Goal: Task Accomplishment & Management: Manage account settings

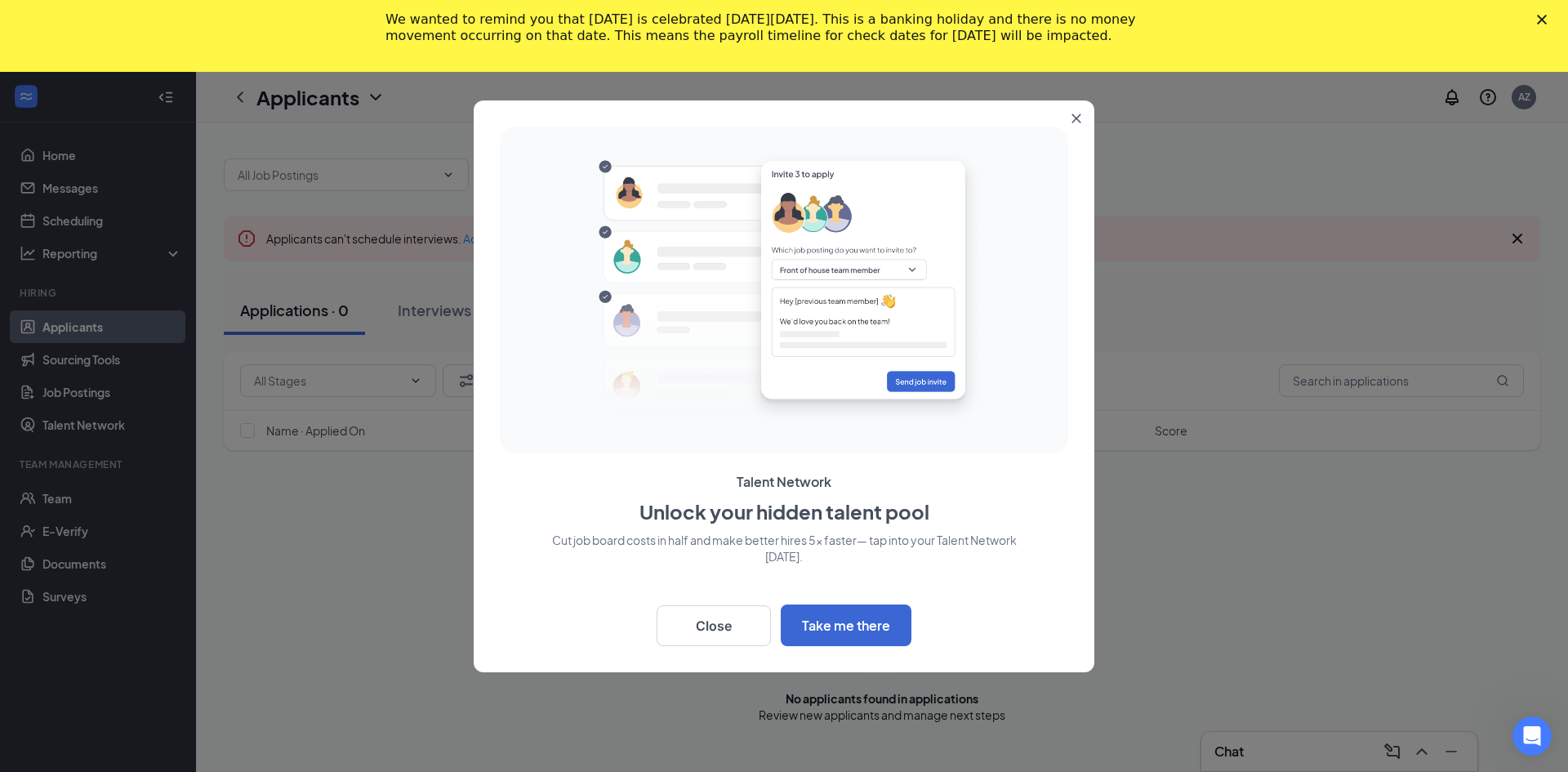
click at [1538, 18] on icon "Close" at bounding box center [1542, 19] width 10 height 10
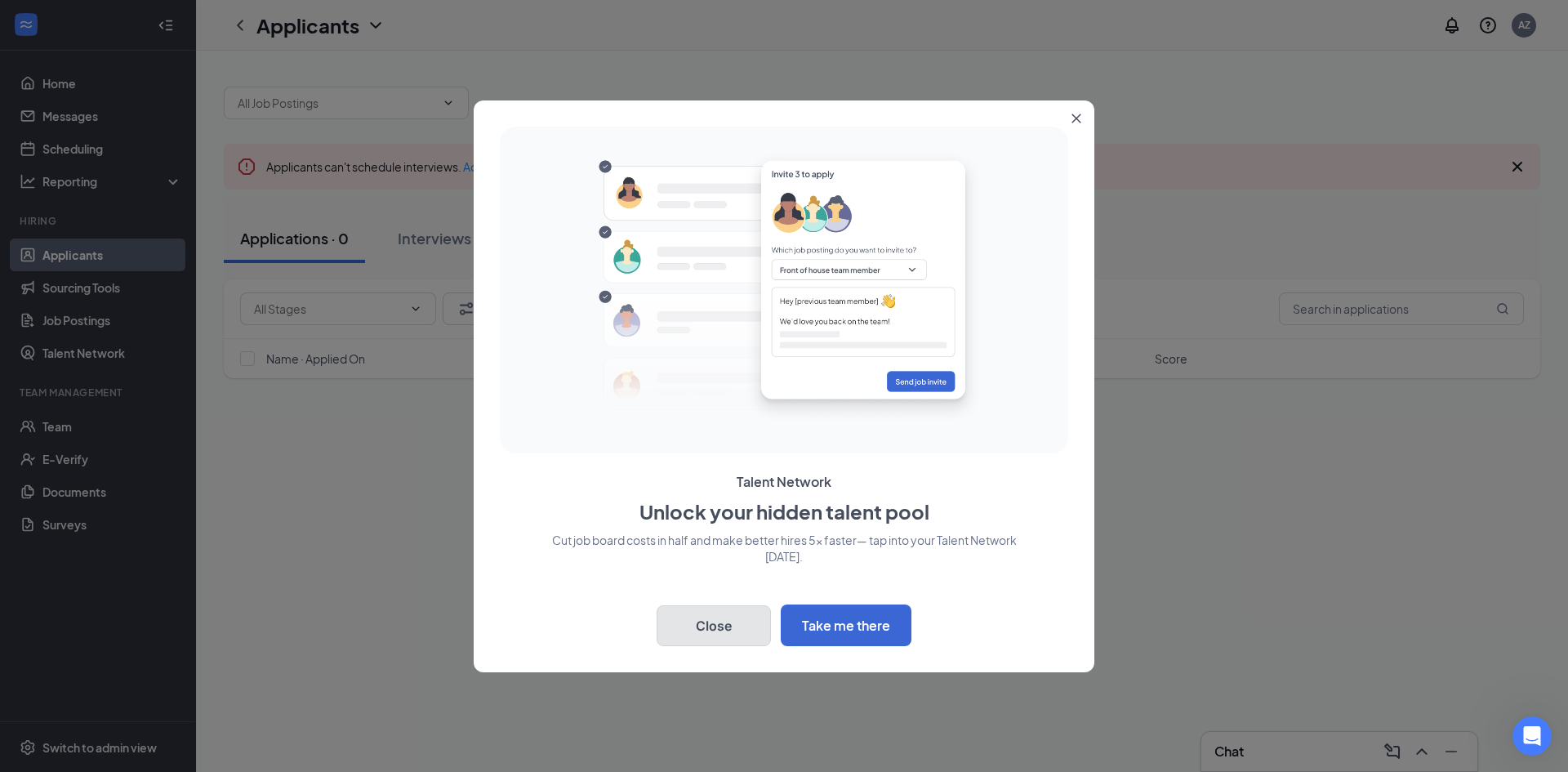
click at [726, 624] on button "Close" at bounding box center [714, 626] width 114 height 41
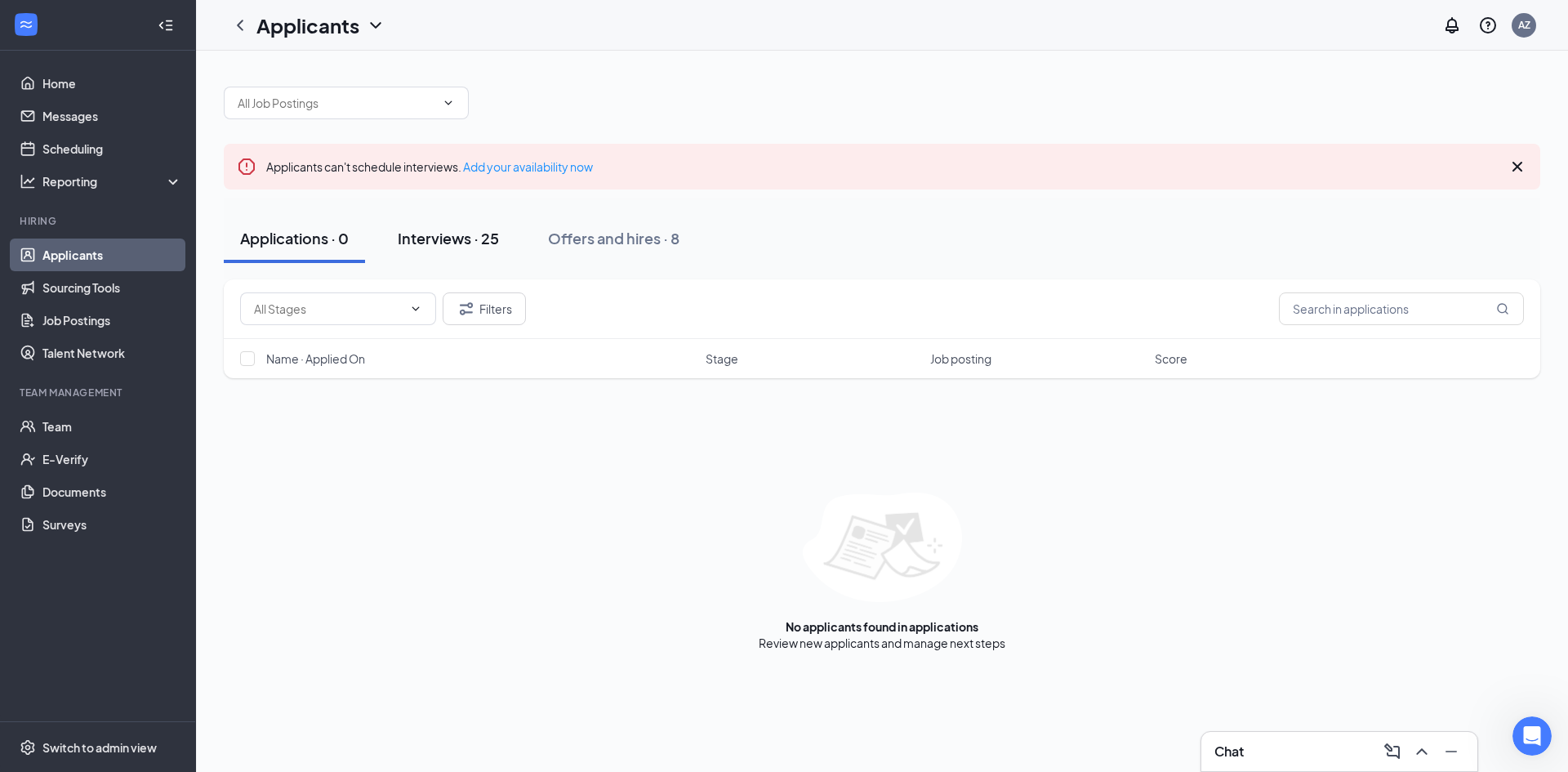
click at [497, 237] on div "Interviews · 25" at bounding box center [449, 238] width 102 height 20
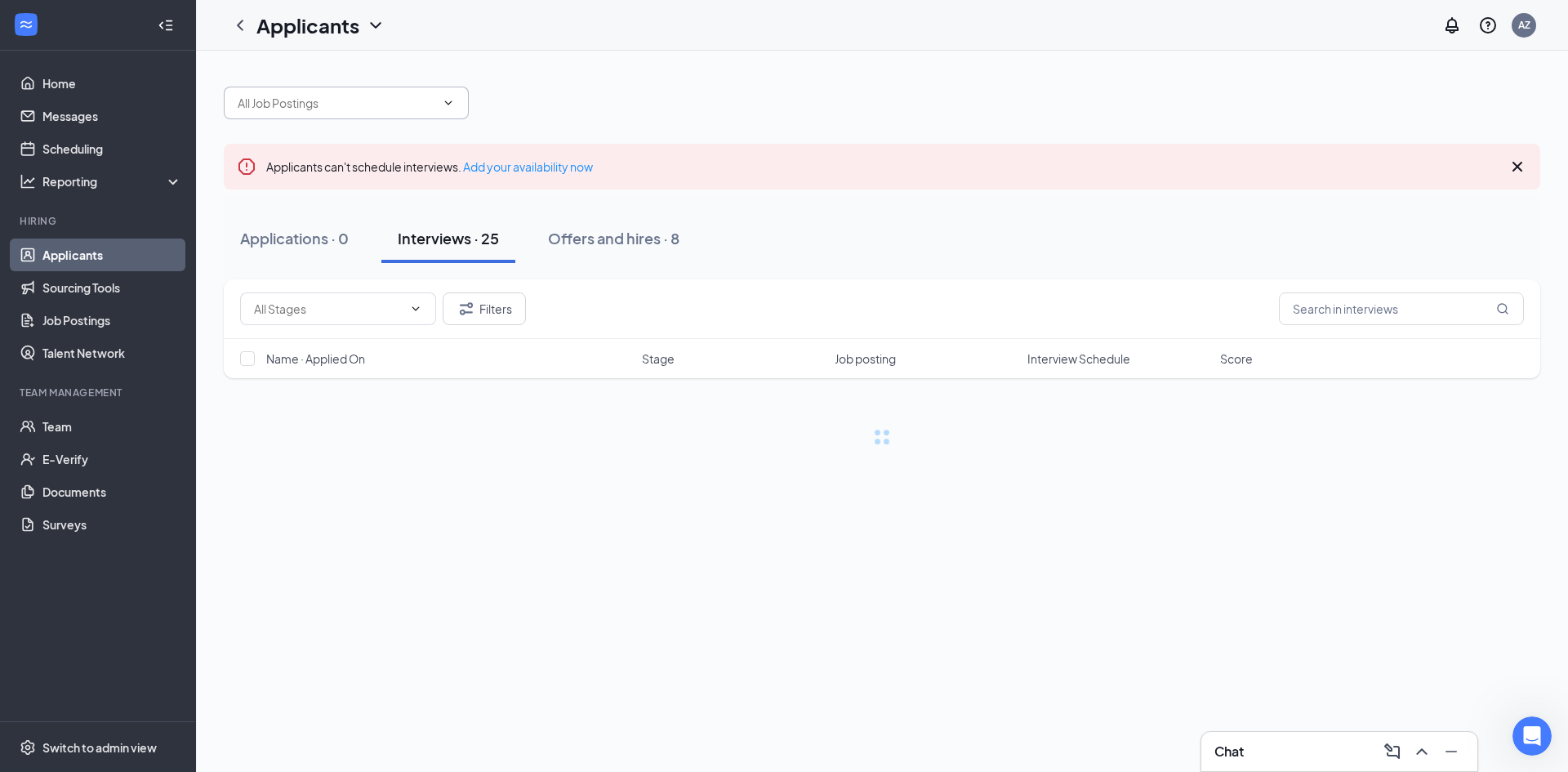
click at [441, 87] on span at bounding box center [347, 103] width 245 height 32
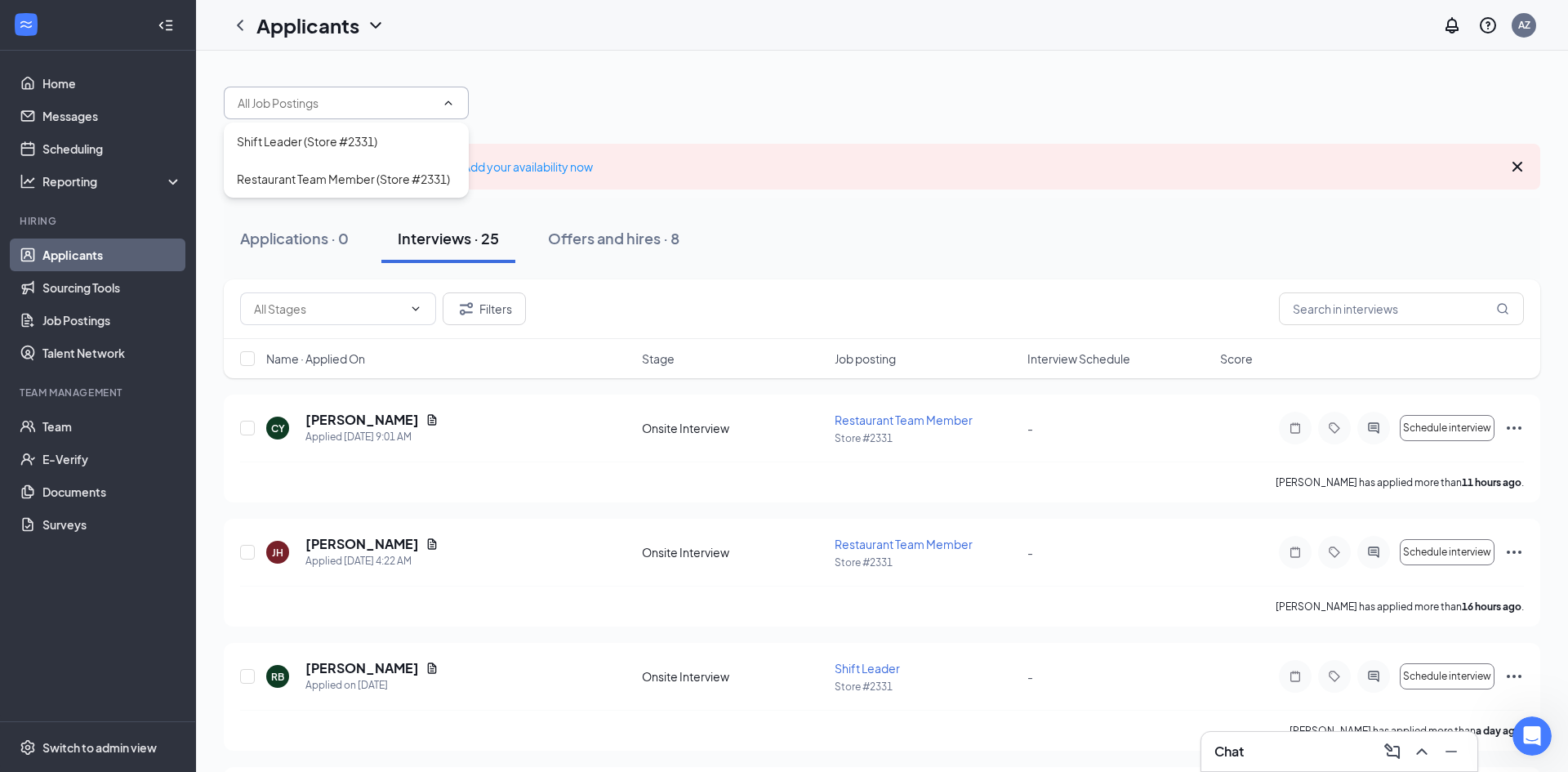
click at [440, 92] on span at bounding box center [347, 103] width 245 height 32
click at [433, 112] on span at bounding box center [347, 103] width 245 height 32
click at [419, 150] on div "Shift Leader (Store #2331)" at bounding box center [346, 140] width 219 height 18
type input "Shift Leader (Store #2331)"
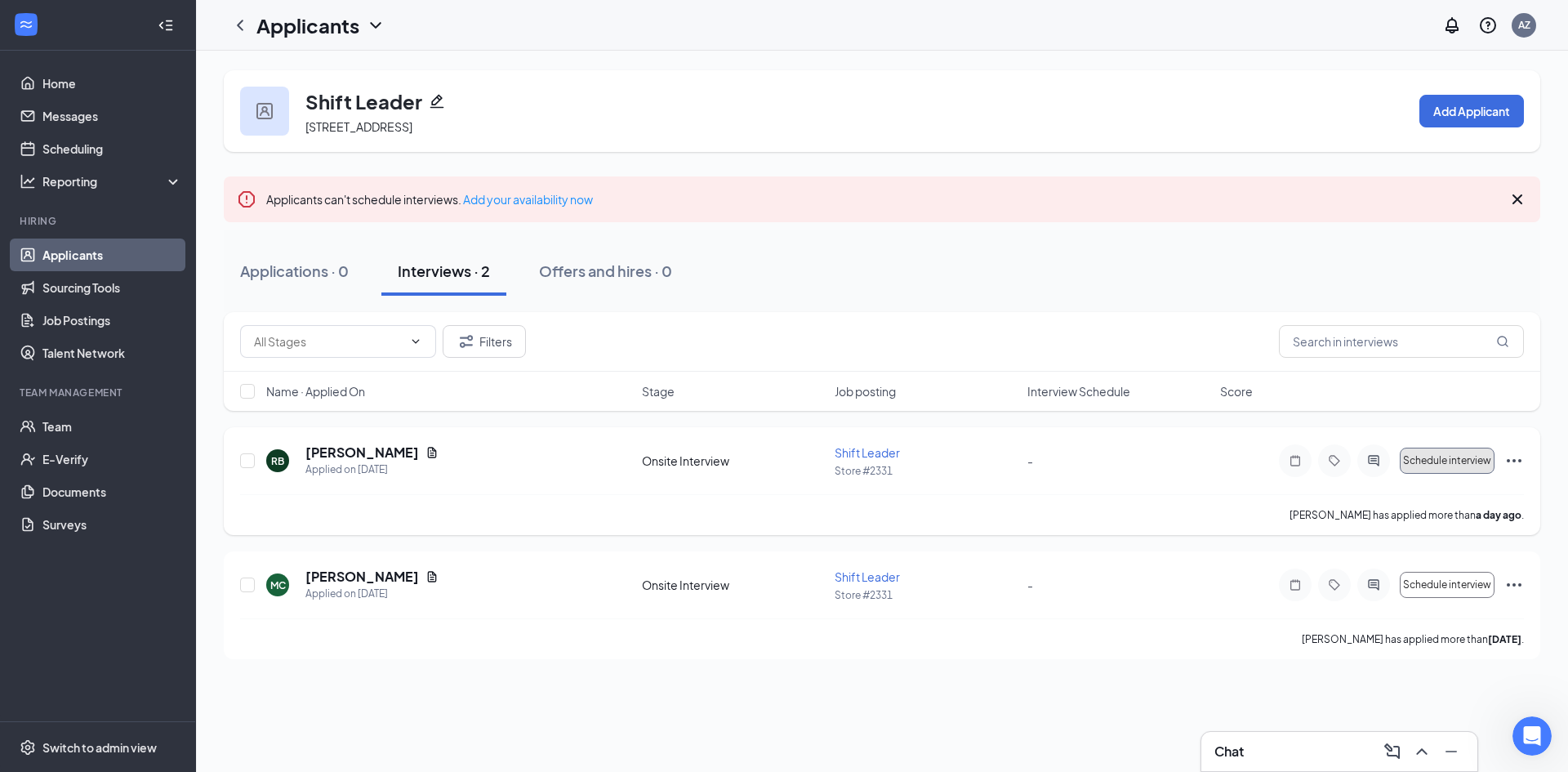
click at [1461, 465] on span "Schedule interview" at bounding box center [1448, 461] width 89 height 11
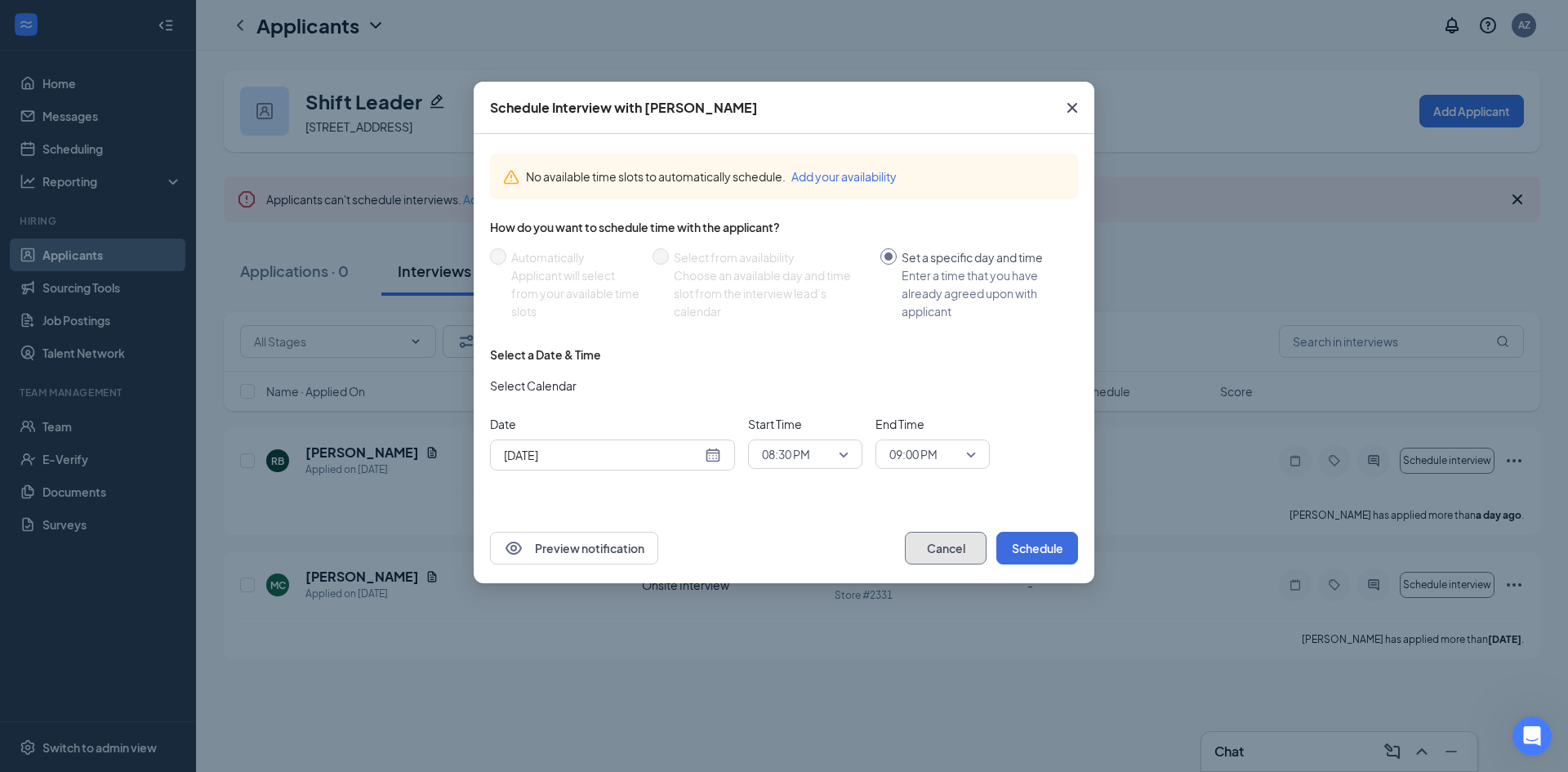
click at [946, 536] on button "Cancel" at bounding box center [946, 548] width 82 height 32
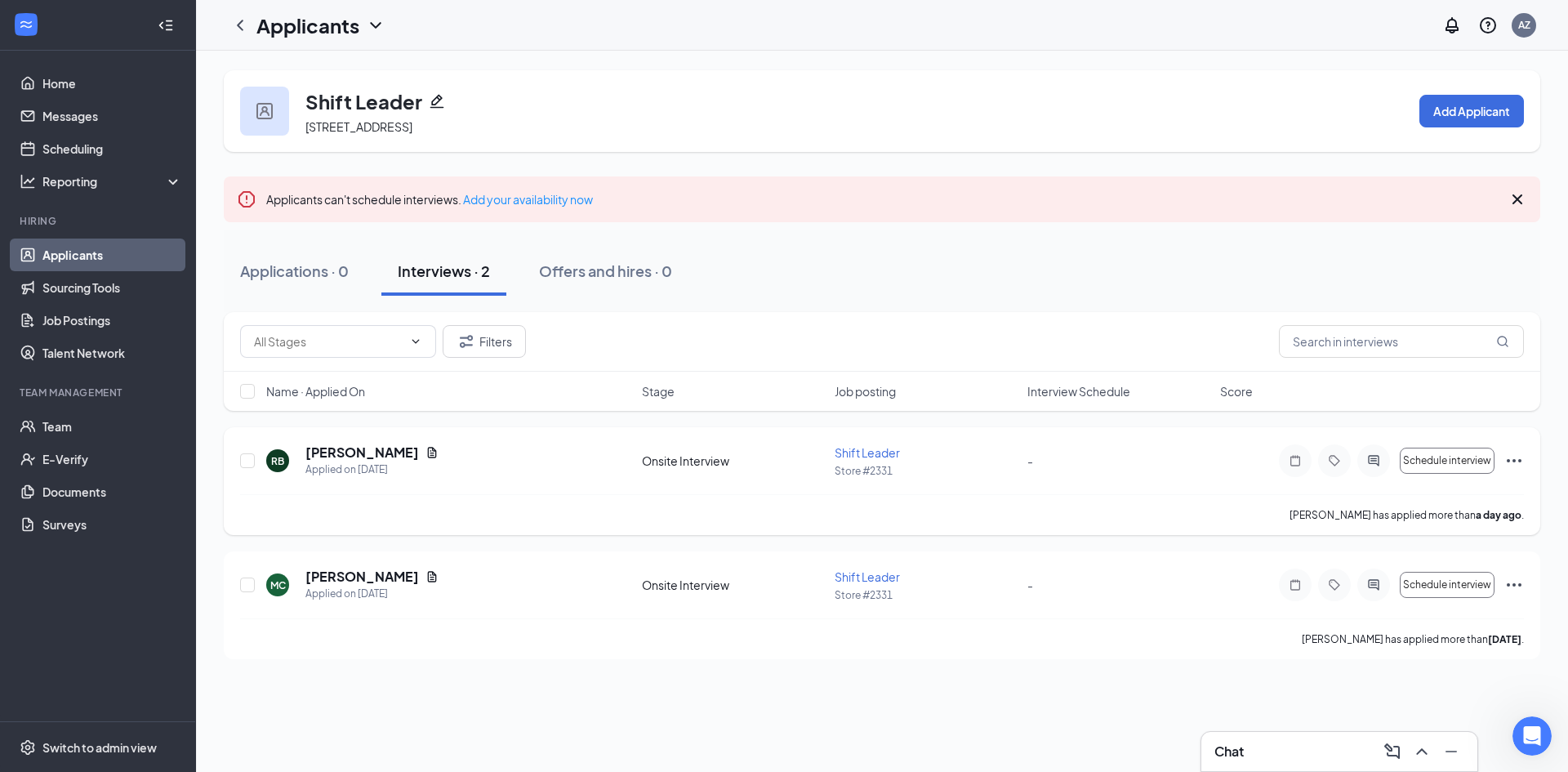
click at [1519, 465] on icon "Ellipses" at bounding box center [1514, 461] width 19 height 19
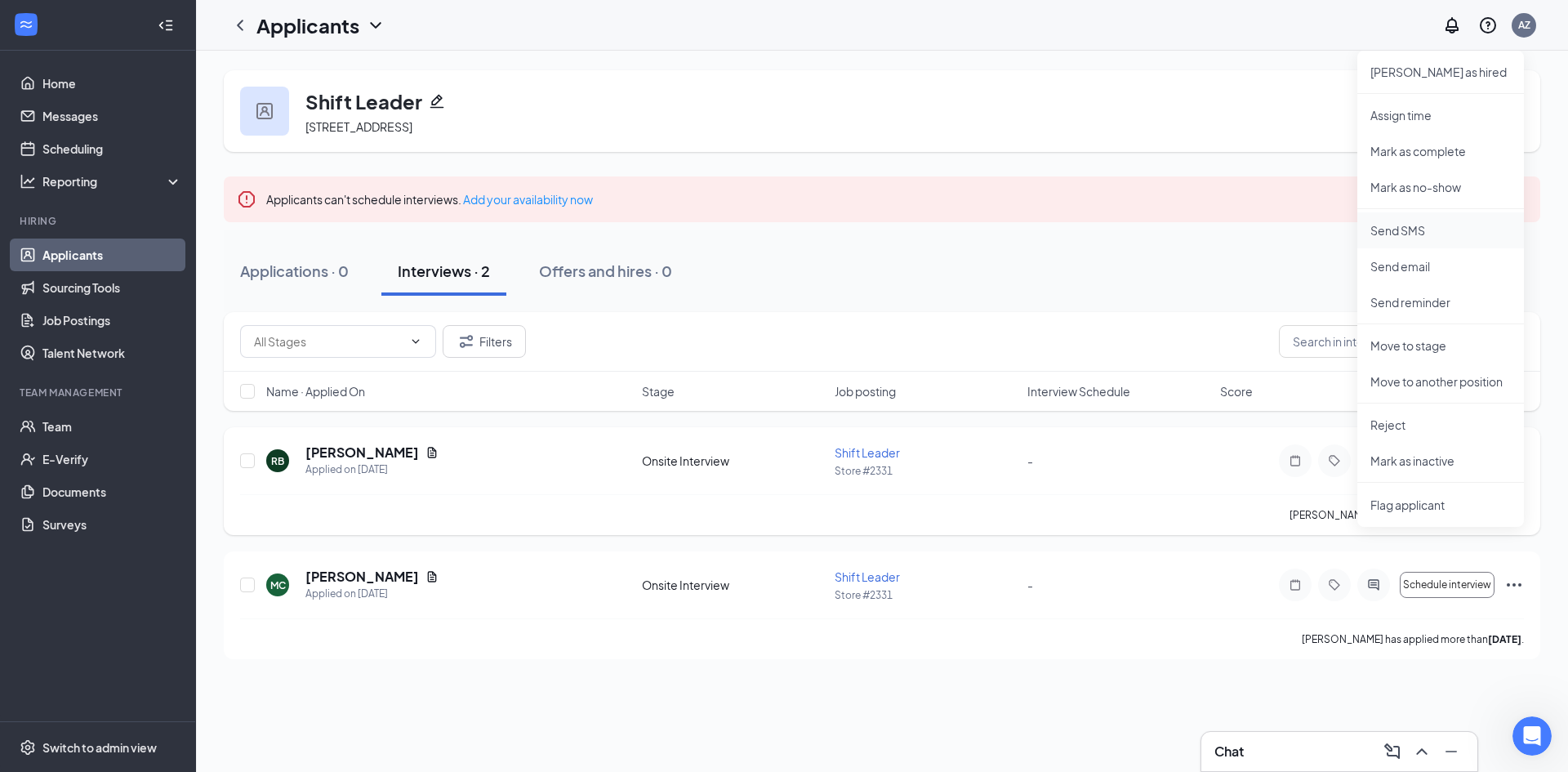
click at [1447, 233] on p "Send SMS" at bounding box center [1441, 231] width 140 height 17
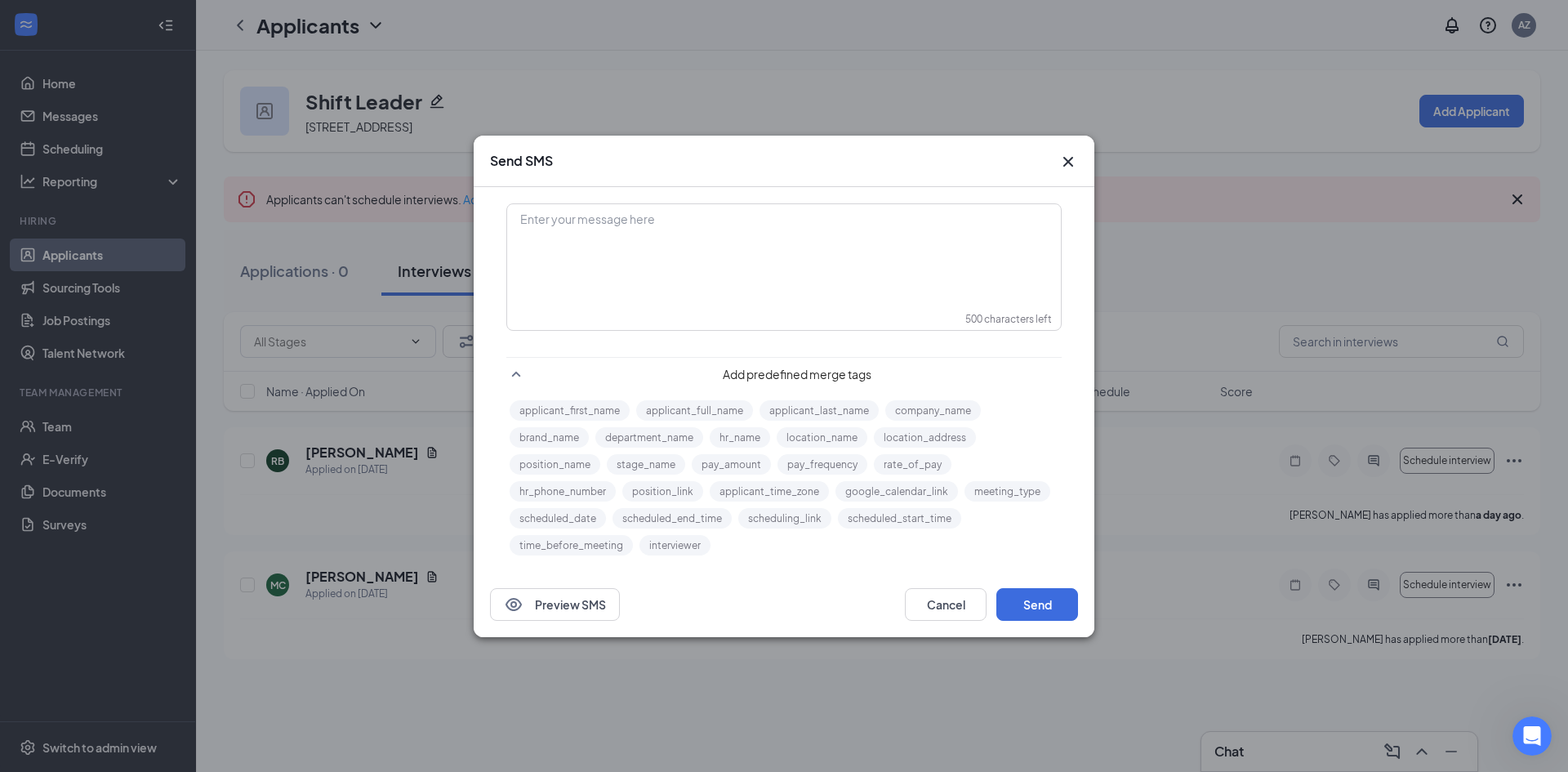
click at [681, 264] on div "Enter your message here" at bounding box center [784, 246] width 552 height 82
click at [600, 405] on button "applicant_first_name" at bounding box center [569, 411] width 120 height 20
click at [700, 218] on div "Hello applicant_first_name‌‌‌‌ {{applicant_first_name}}" at bounding box center [784, 223] width 526 height 25
click at [679, 224] on div "Hello applicant_first_name‌‌‌‌ {{applicant_first_name}}" at bounding box center [784, 223] width 526 height 25
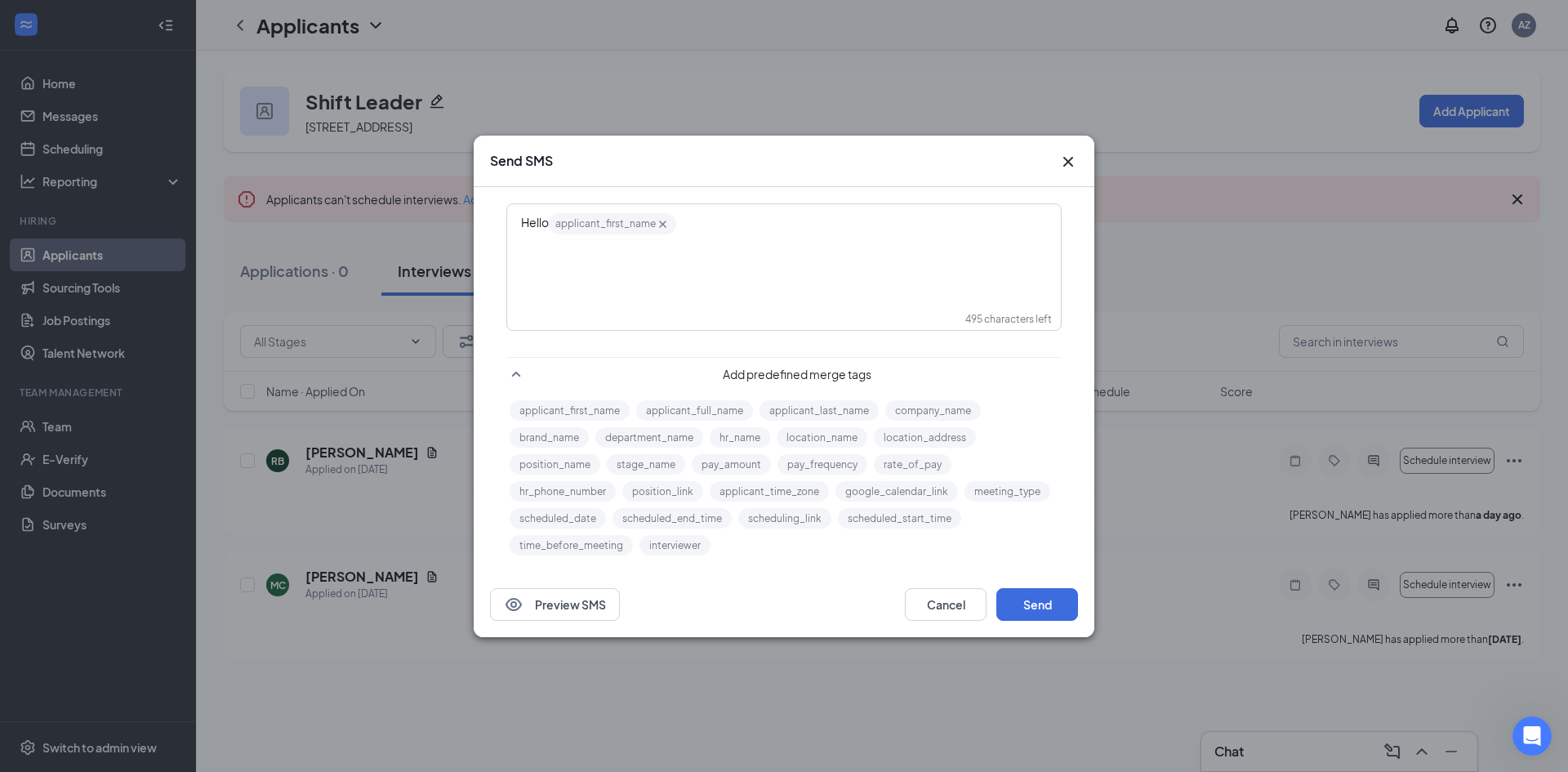
click at [707, 219] on div "Hello applicant_first_name‌‌‌‌ {{applicant_first_name}}" at bounding box center [784, 223] width 526 height 25
drag, startPoint x: 717, startPoint y: 240, endPoint x: 979, endPoint y: 224, distance: 262.5
click at [979, 224] on div "Hello applicant_first_name‌‌‌‌ {{applicant_first_name}} ! This is the hiring ma…" at bounding box center [784, 232] width 526 height 42
click at [907, 222] on span "! This is the hiring manager at [PERSON_NAME]. what is your availability this w…" at bounding box center [784, 234] width 526 height 37
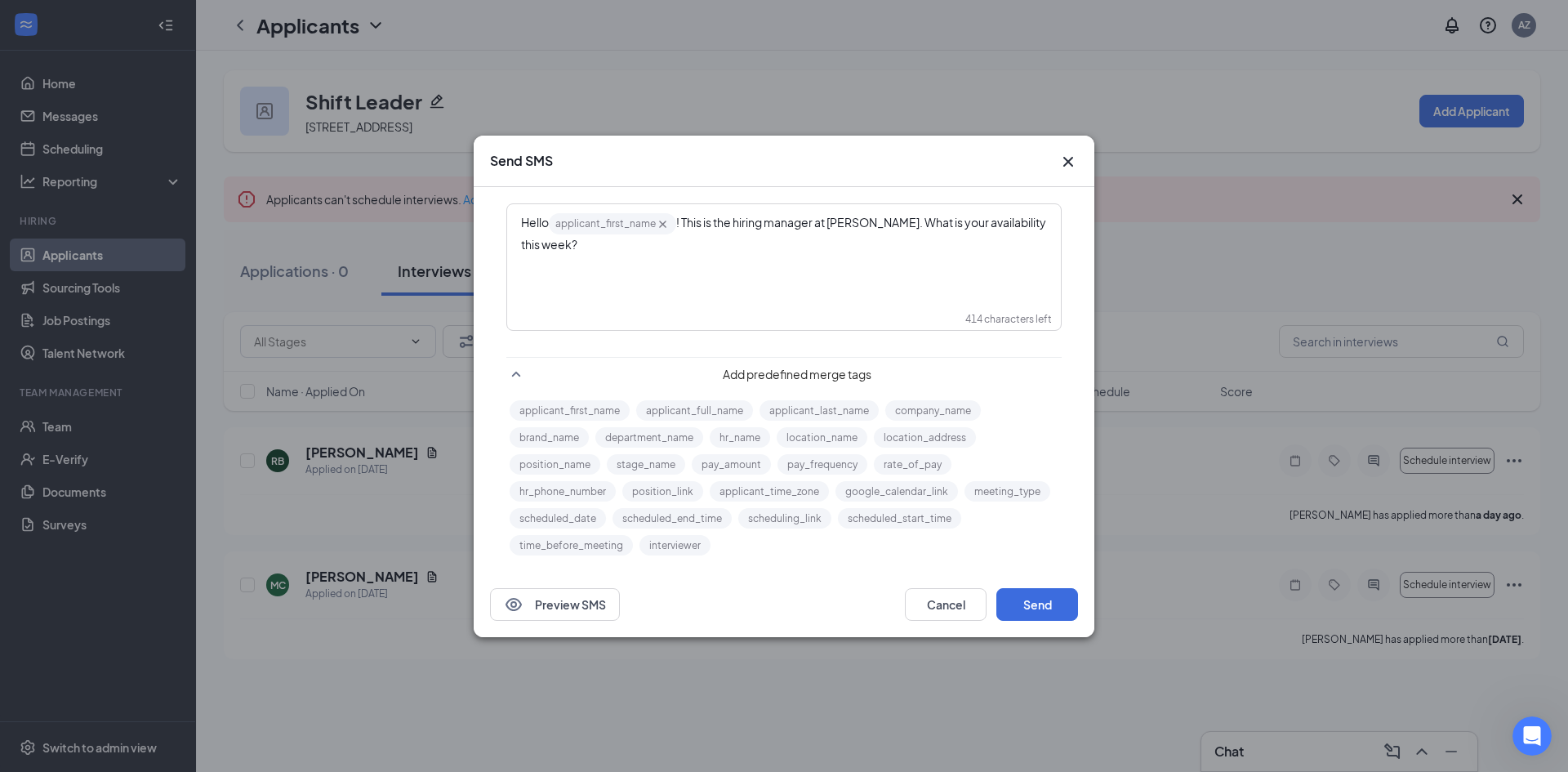
click at [884, 251] on div "Hello applicant_first_name‌‌‌‌ {{applicant_first_name}} ! This is the hiring ma…" at bounding box center [784, 232] width 526 height 42
click at [965, 246] on div "Hello applicant_first_name‌‌‌‌ {{applicant_first_name}} ! This is the hiring ma…" at bounding box center [784, 232] width 526 height 42
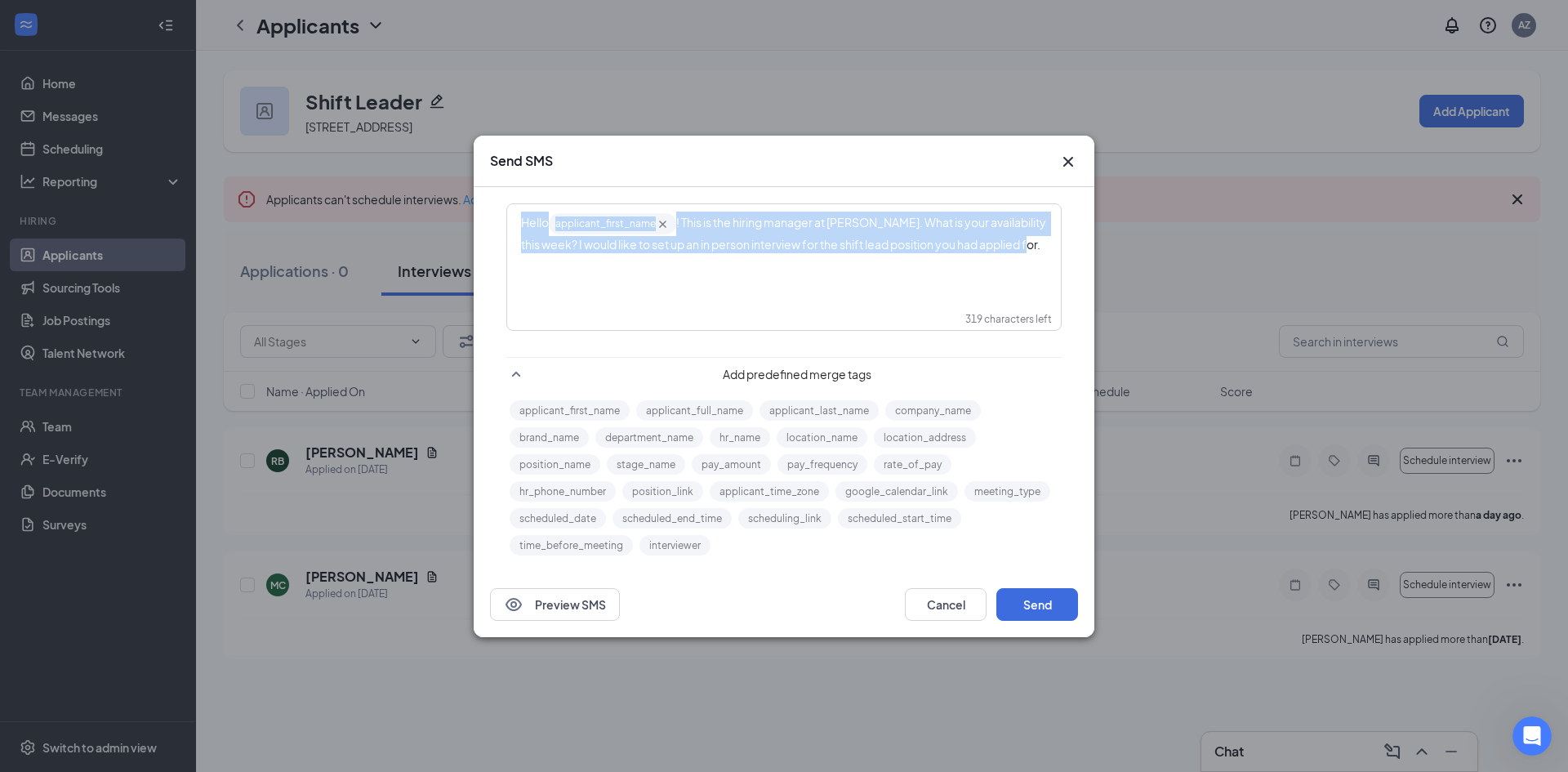
drag, startPoint x: 1035, startPoint y: 245, endPoint x: 406, endPoint y: 203, distance: 630.4
click at [406, 203] on div "Send SMS Hello applicant_first_name‌‌‌‌ {{applicant_first_name}} ! This is the …" at bounding box center [784, 386] width 1568 height 772
copy div "Hello applicant_first_name‌‌‌‌ {{applicant_first_name}} ! This is the hiring ma…"
click at [1047, 600] on button "Send" at bounding box center [1037, 604] width 82 height 32
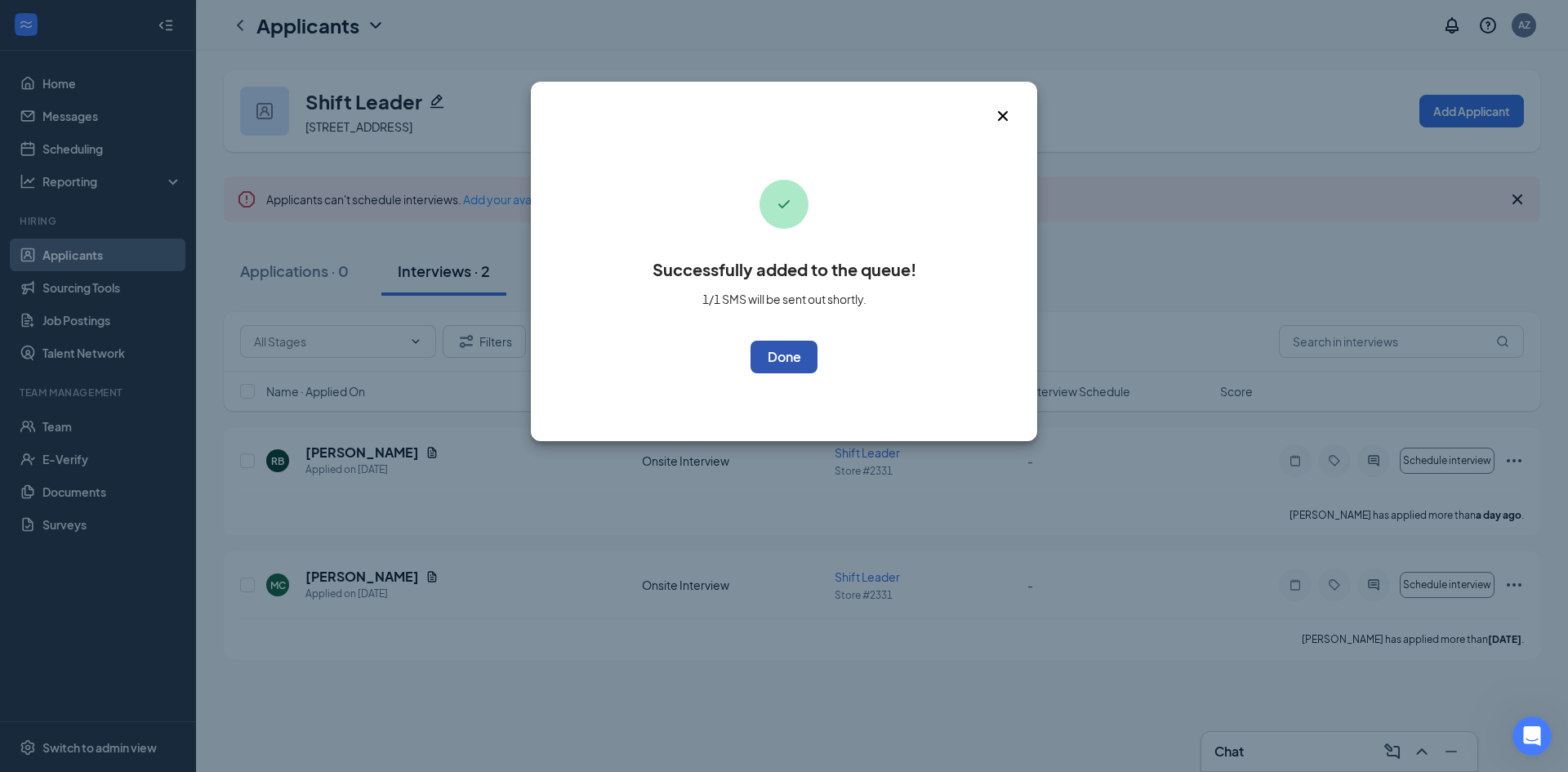
click at [796, 369] on button "OK" at bounding box center [784, 356] width 67 height 32
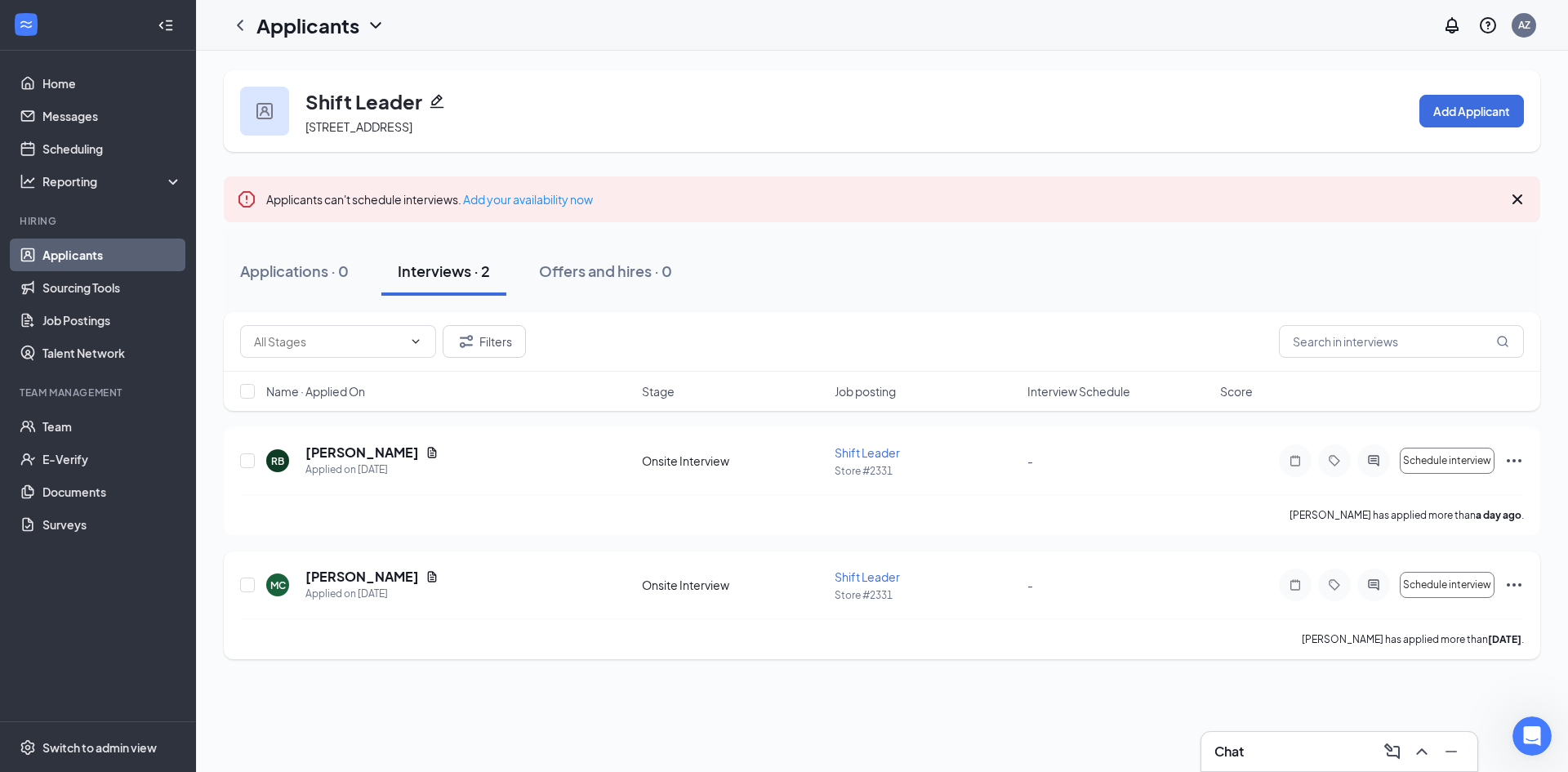
click at [1518, 585] on icon "Ellipses" at bounding box center [1514, 585] width 19 height 19
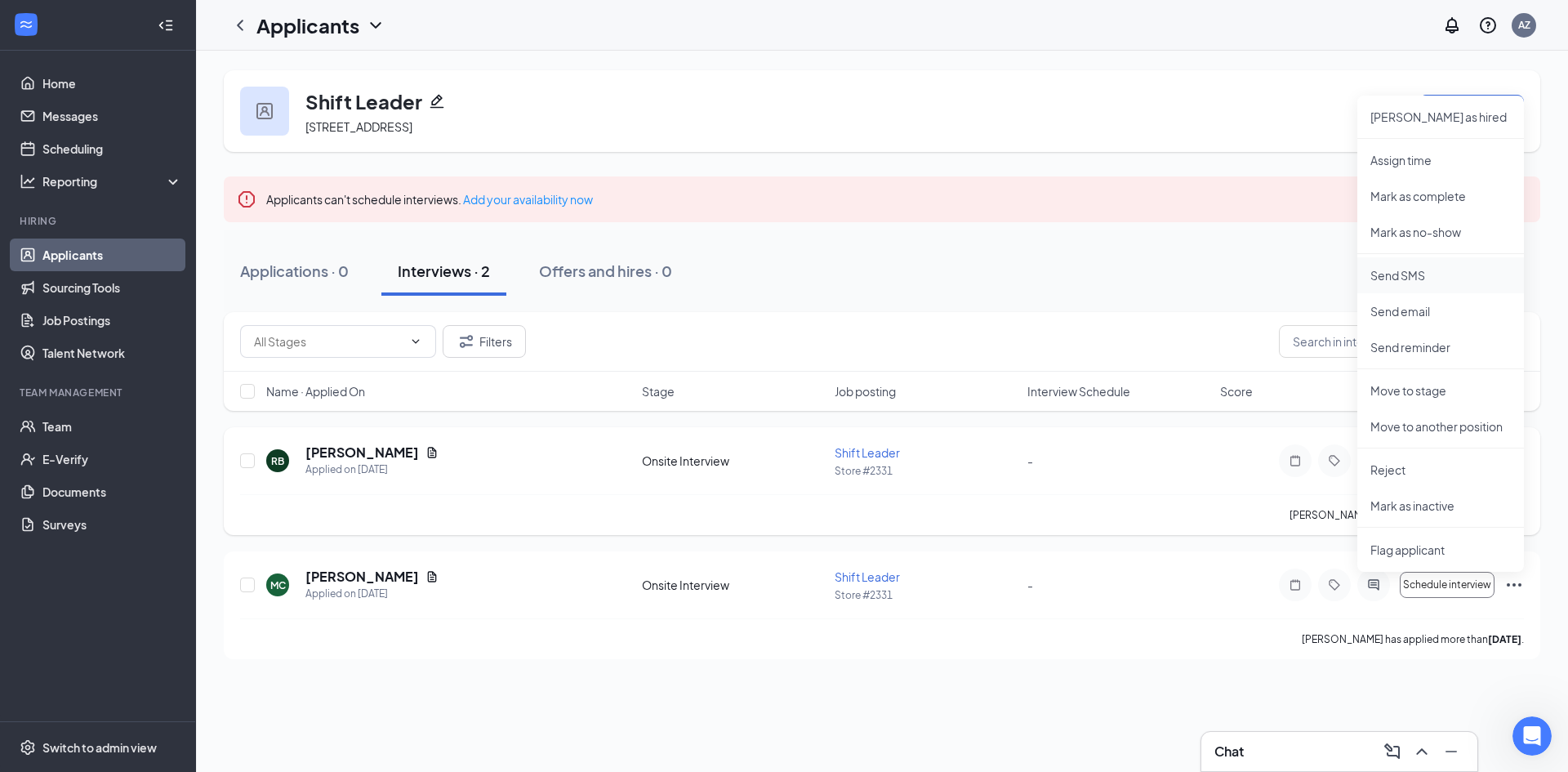
click at [1426, 286] on li "Send SMS" at bounding box center [1441, 275] width 167 height 36
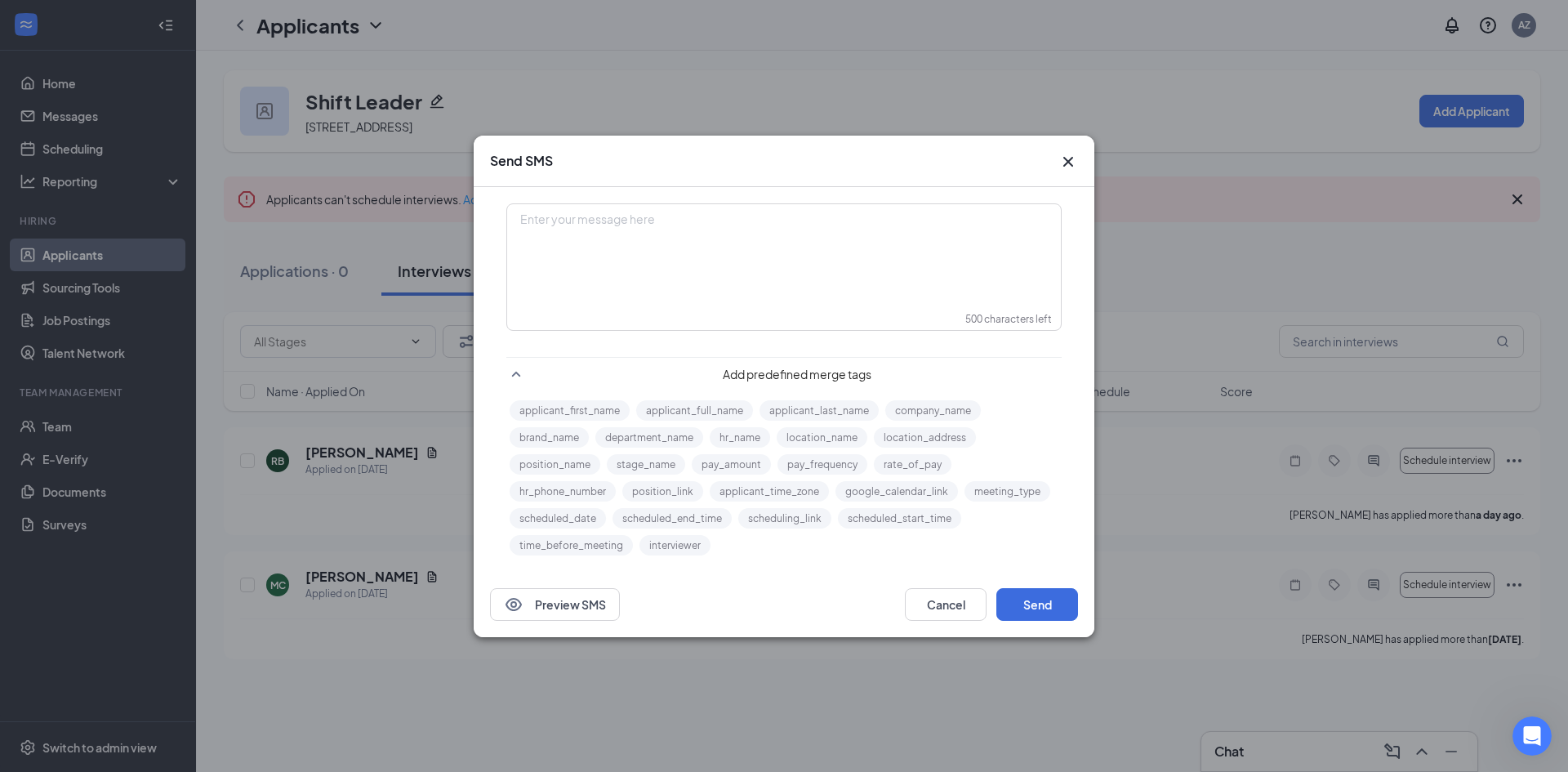
click at [774, 211] on div "Enter your message here" at bounding box center [784, 220] width 526 height 18
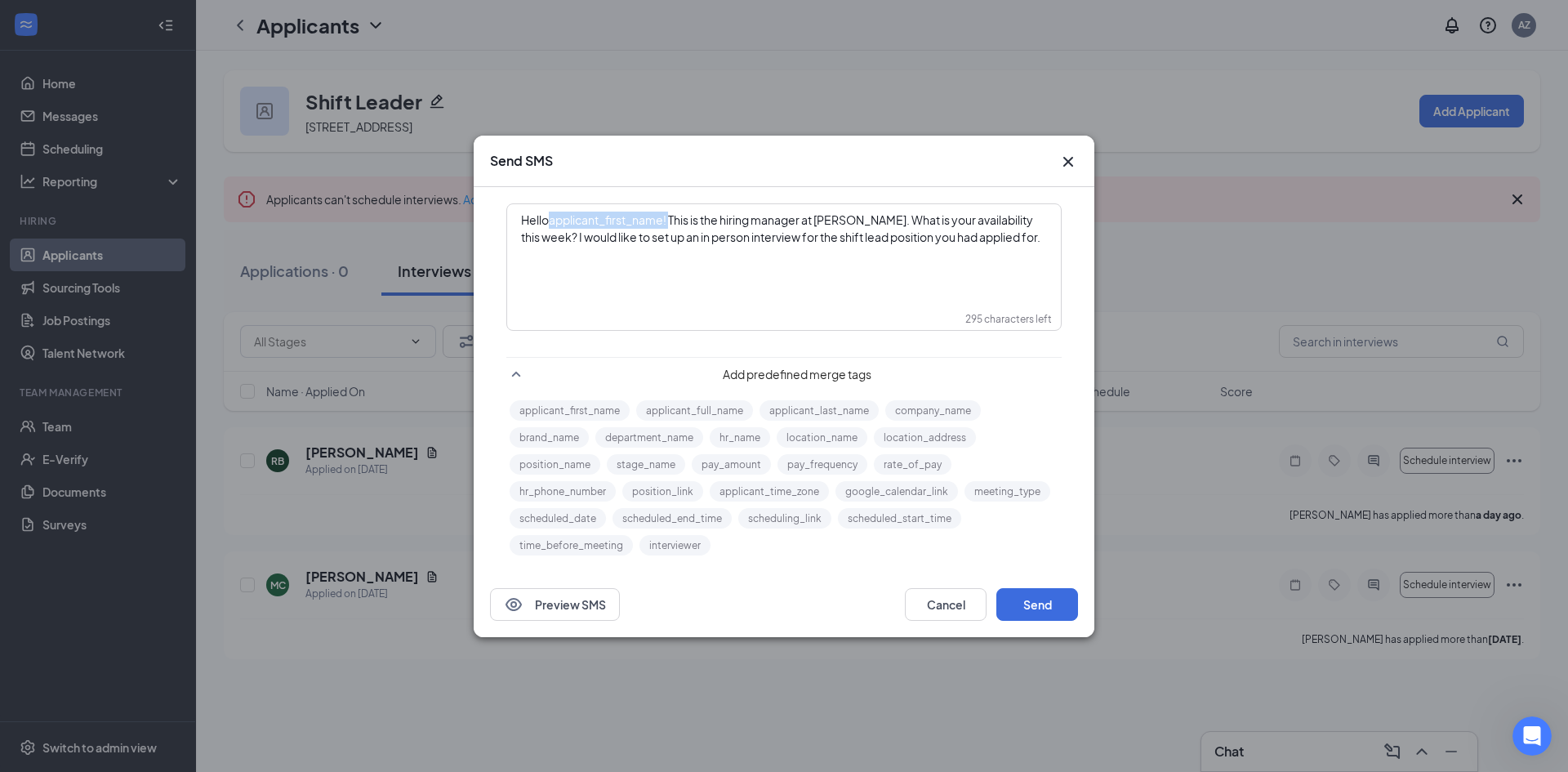
drag, startPoint x: 551, startPoint y: 219, endPoint x: 670, endPoint y: 223, distance: 119.1
click at [670, 223] on span "Helloapplicant_first_name‌‌‌‌! This is the hiring manager at [PERSON_NAME]. Wha…" at bounding box center [781, 228] width 520 height 32
click at [584, 409] on button "applicant_first_name" at bounding box center [569, 411] width 120 height 20
click at [1031, 248] on div "Hello applicant_first_name‌‌‌‌ {{applicant_first_name}} ! This is the hiring ma…" at bounding box center [784, 232] width 526 height 42
drag, startPoint x: 651, startPoint y: 259, endPoint x: 794, endPoint y: 290, distance: 146.3
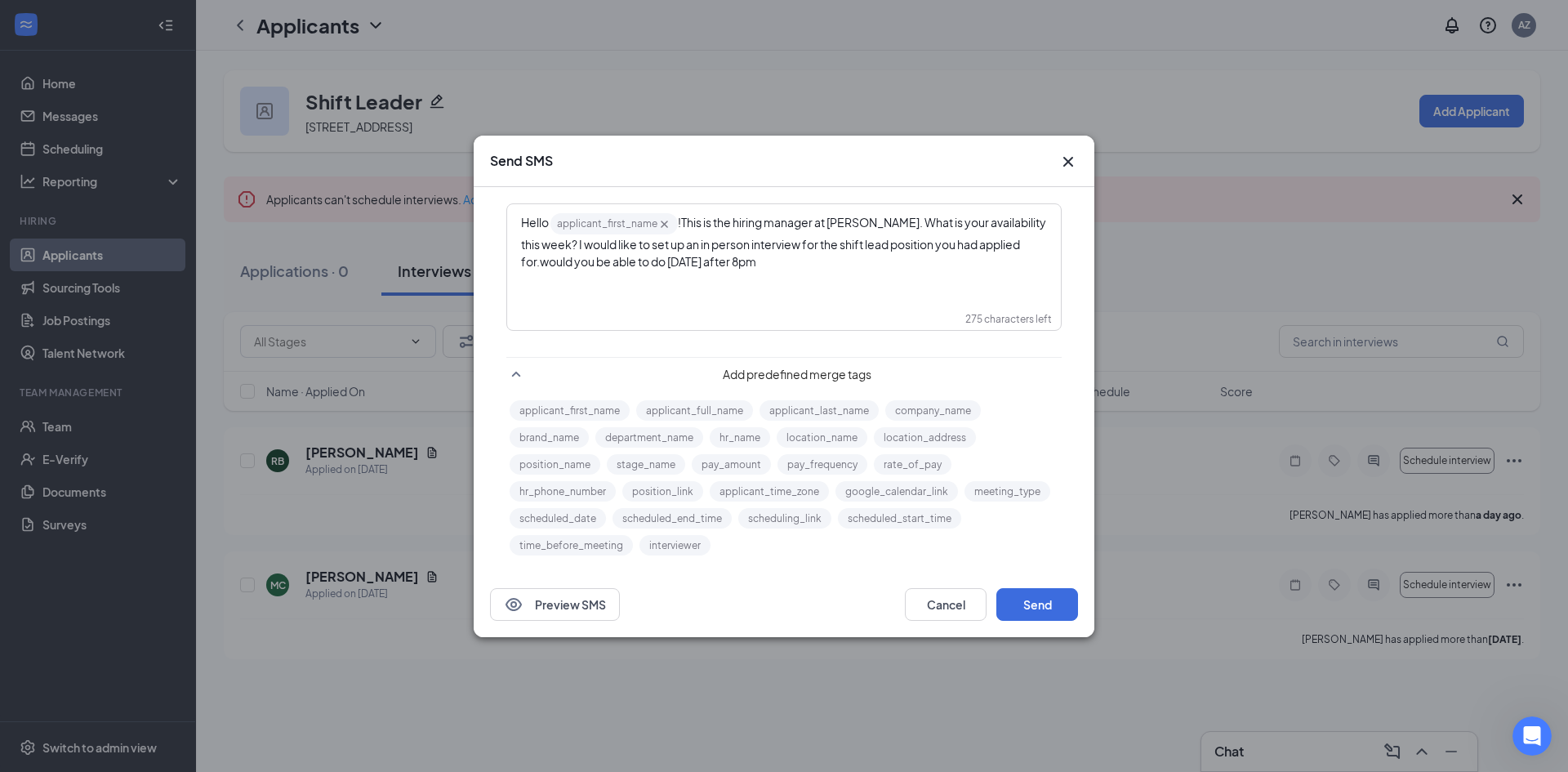
click at [794, 290] on div "Hello applicant_first_name‌‌‌‌ {{applicant_first_name}} ! This is the hiring ma…" at bounding box center [784, 267] width 554 height 126
click at [1036, 606] on button "Send" at bounding box center [1037, 604] width 82 height 32
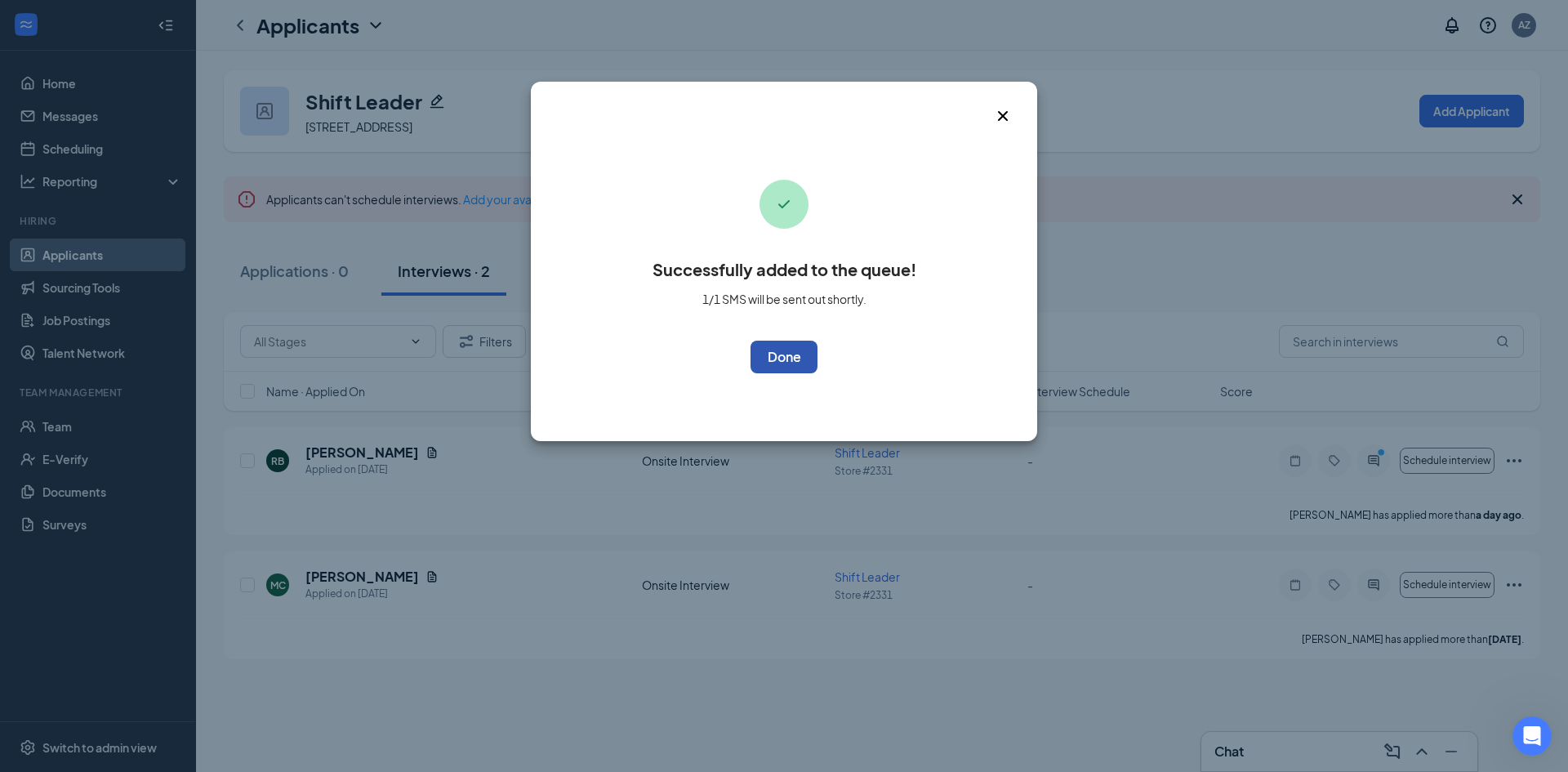
click at [767, 366] on button "OK" at bounding box center [784, 356] width 67 height 32
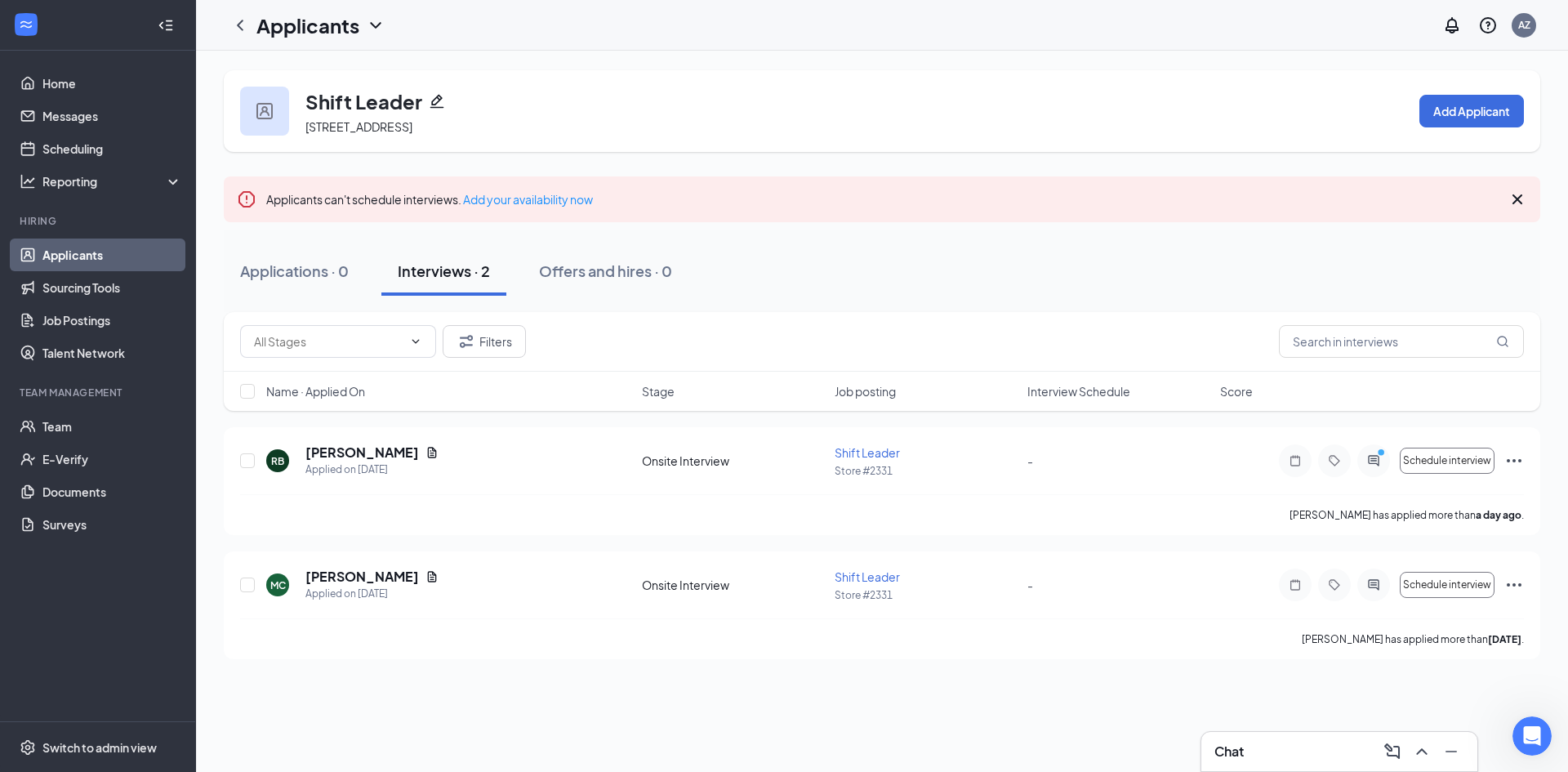
click at [1347, 286] on div "Applications · 0 Interviews · 2 Offers and hires · 0" at bounding box center [882, 271] width 1317 height 49
click at [1418, 754] on icon "ChevronUp" at bounding box center [1421, 752] width 19 height 19
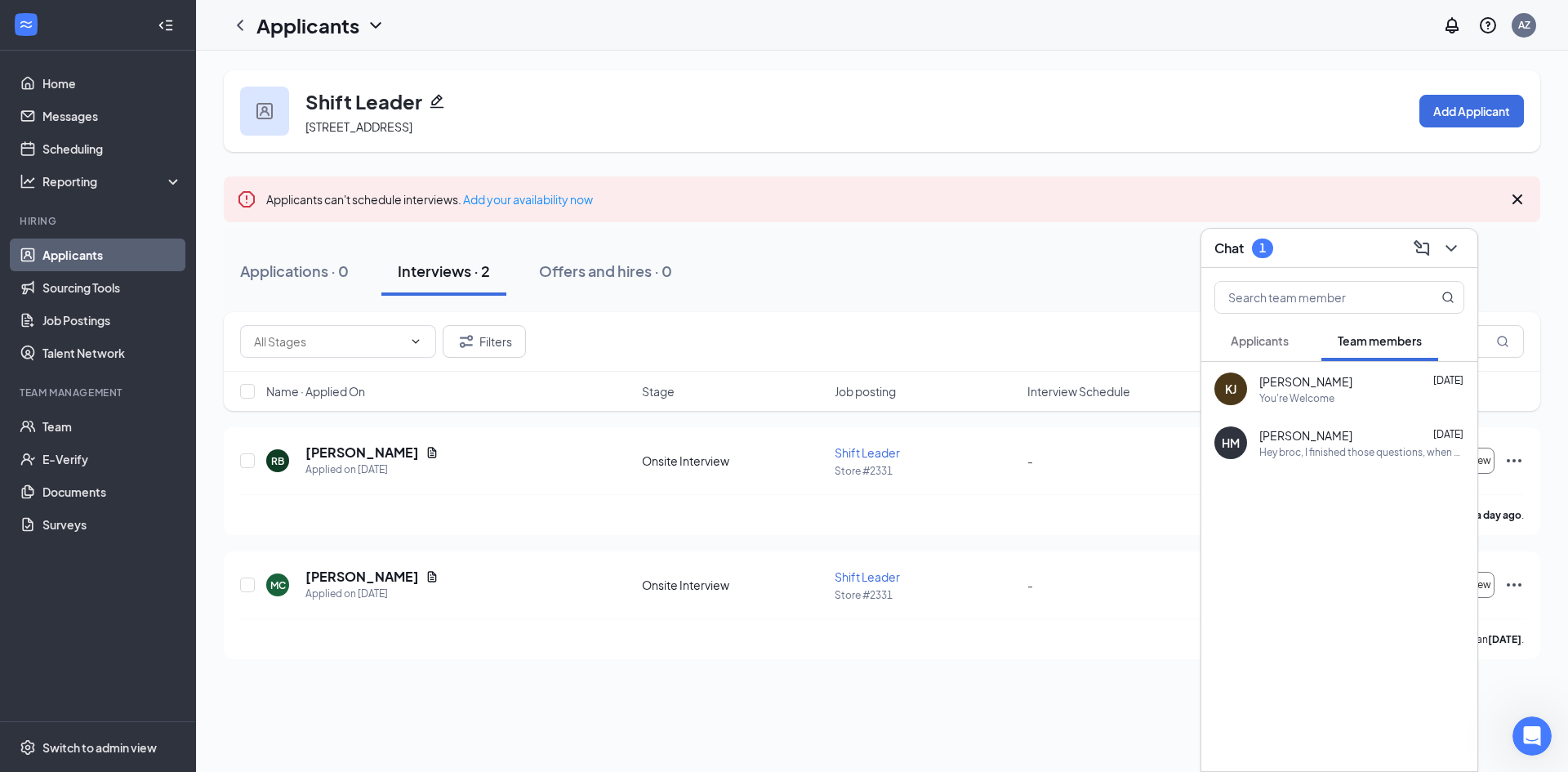
click at [1271, 343] on span "Applicants" at bounding box center [1260, 341] width 58 height 15
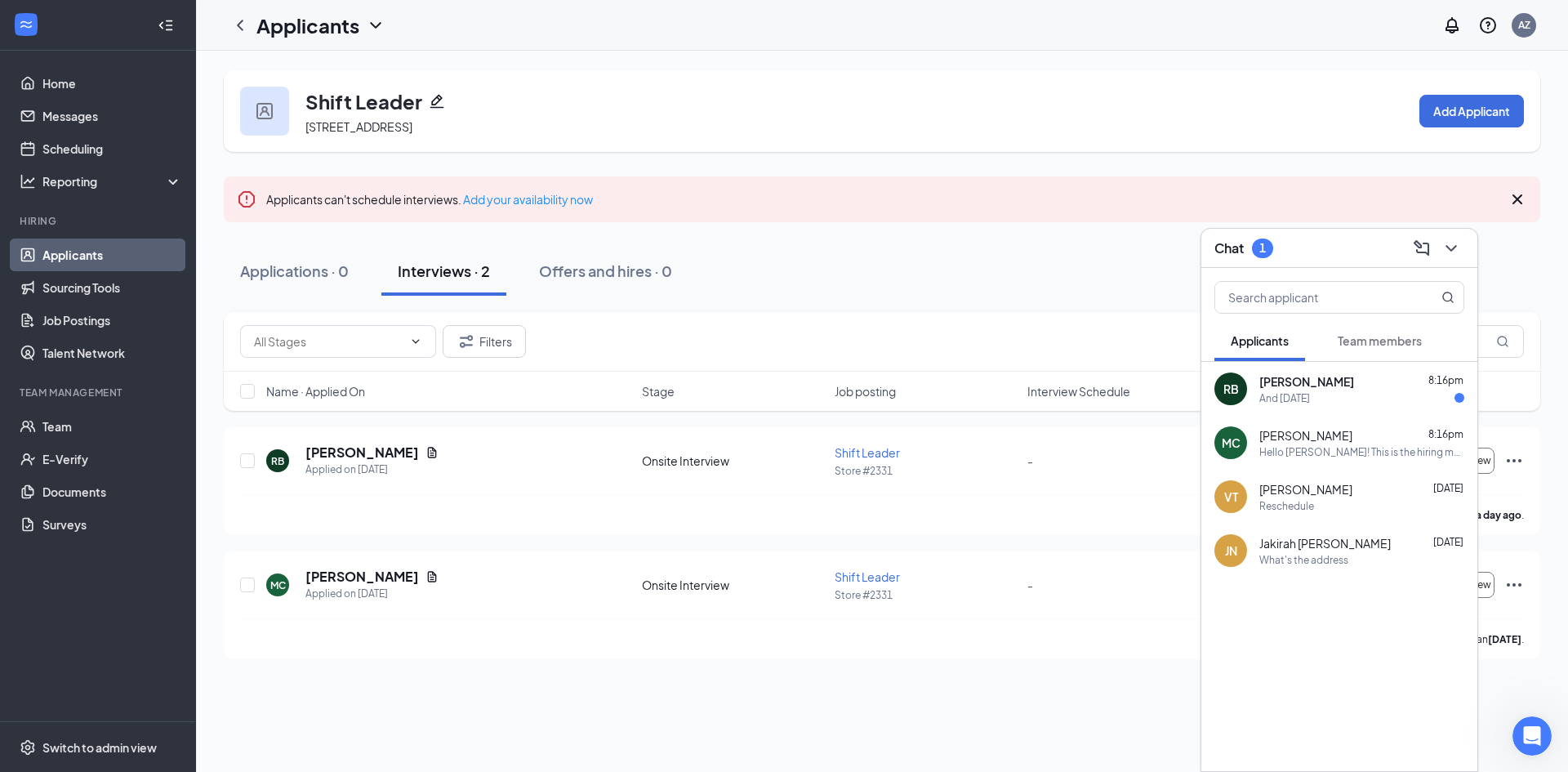
click at [1311, 392] on div "And [DATE]" at bounding box center [1285, 398] width 51 height 14
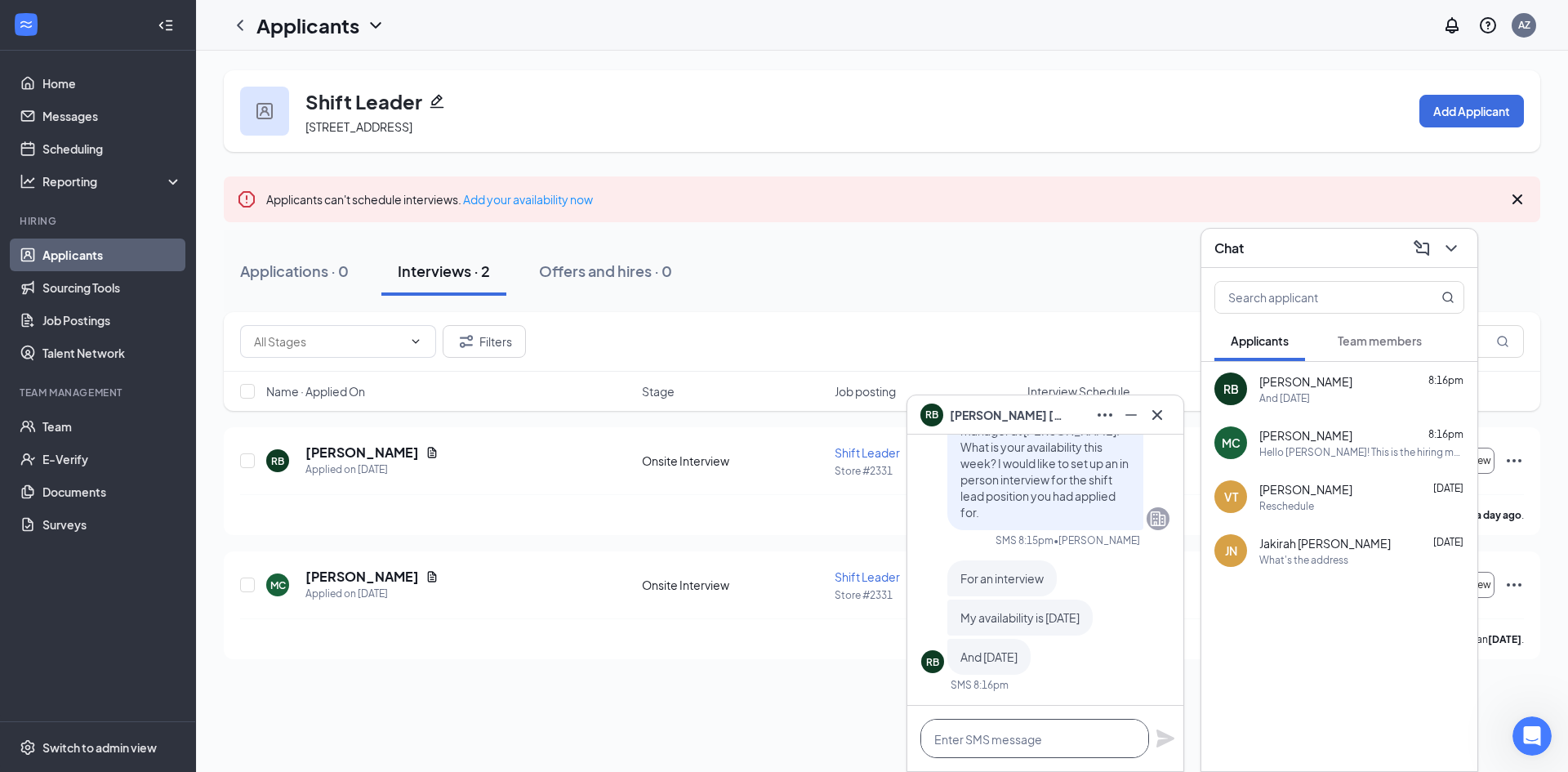
click at [1095, 738] on textarea at bounding box center [1035, 739] width 229 height 39
type textarea "p"
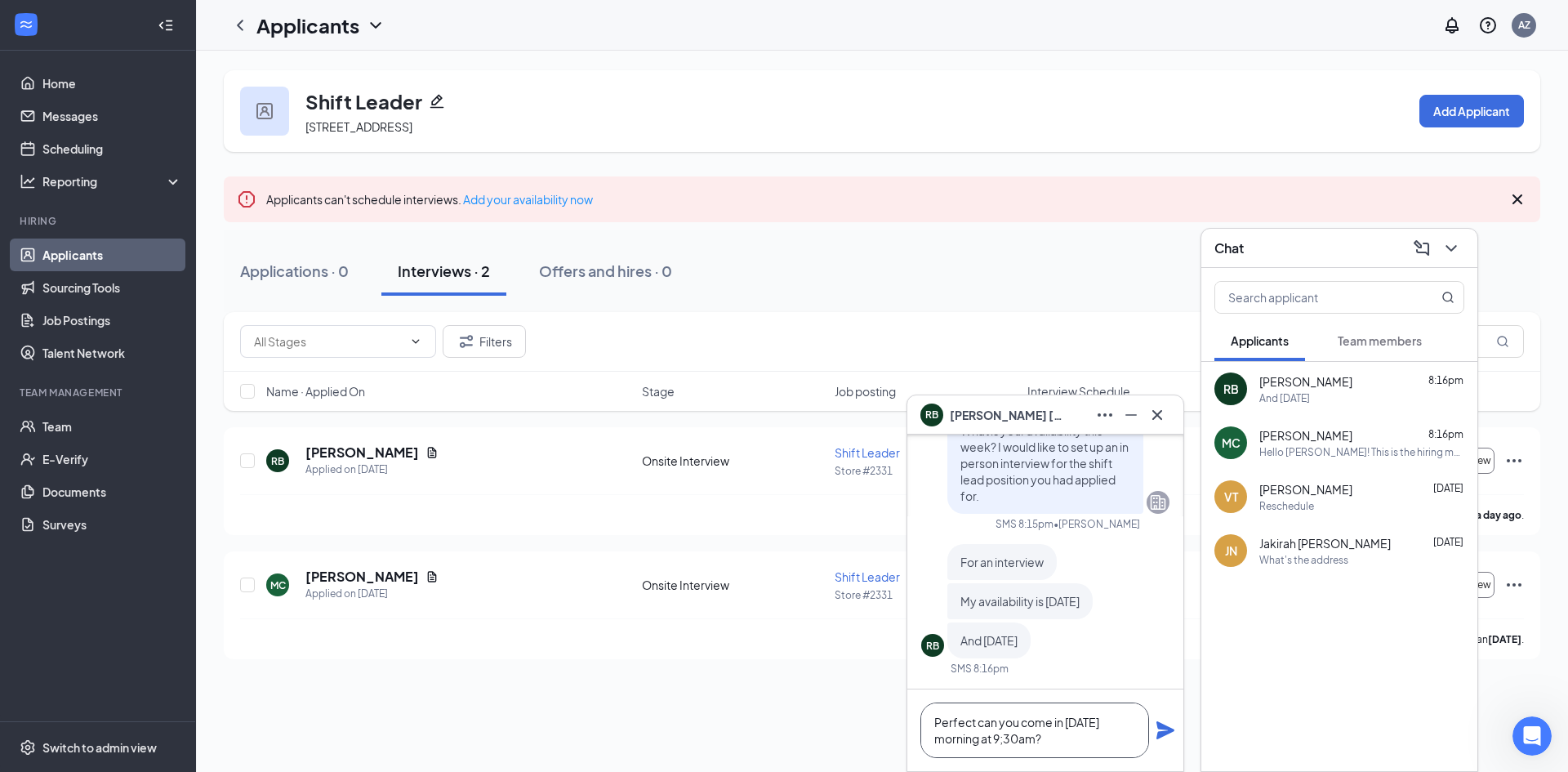
click at [1006, 746] on textarea "Perfect can you come in [DATE] morning at 9;30am?" at bounding box center [1035, 730] width 229 height 55
click at [1021, 742] on textarea "Perfect can you come in [DATE] morning at 9;30am?" at bounding box center [1035, 730] width 229 height 55
click at [1009, 742] on textarea "Perfect can you come in [DATE] morning at 9;30 am?" at bounding box center [1035, 730] width 229 height 55
click at [1004, 740] on textarea "Perfect can you come in [DATE] morning at 9;30 am?" at bounding box center [1035, 730] width 229 height 55
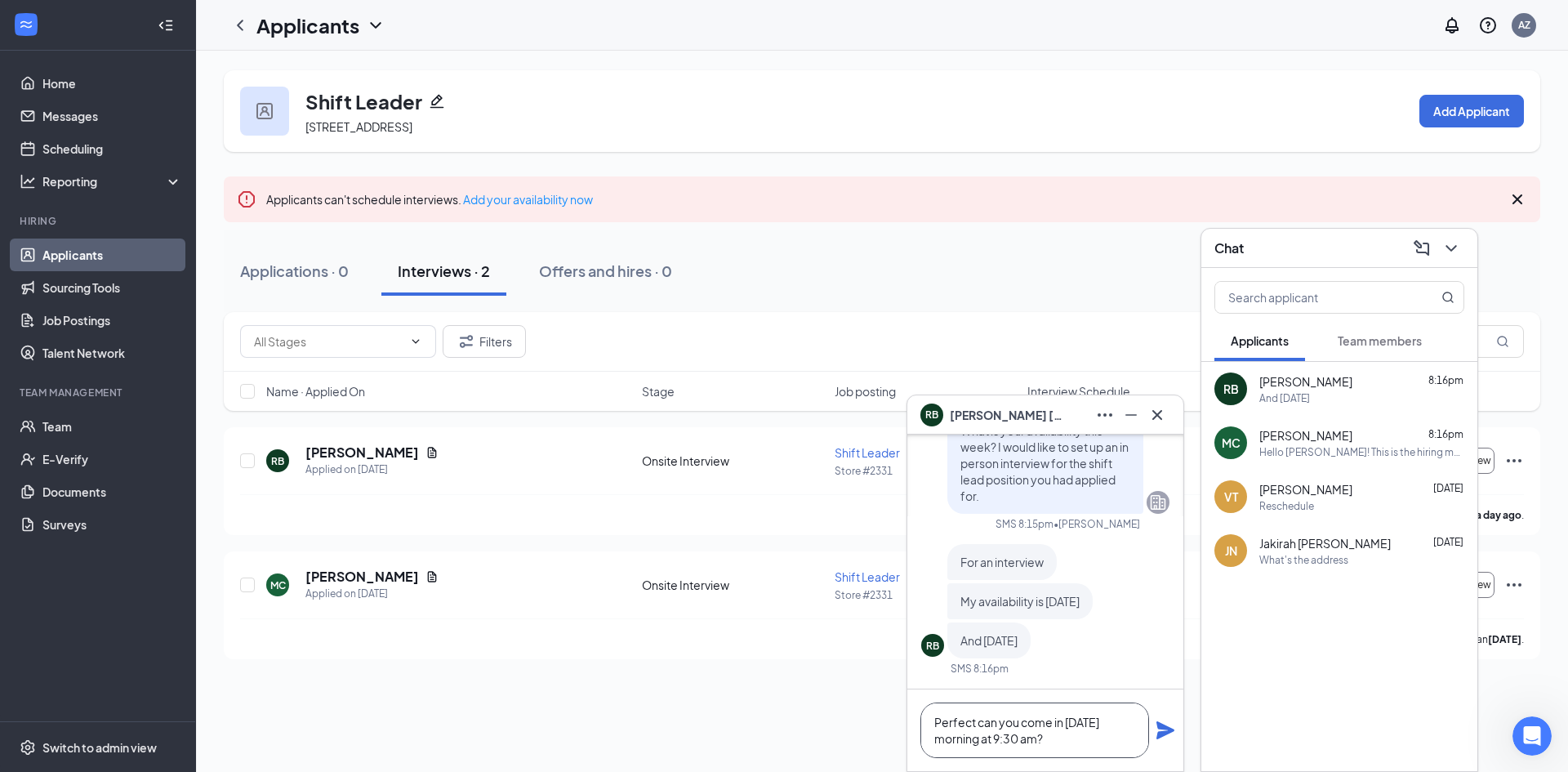
type textarea "Perfect can you come in [DATE] morning at 9:30 am?"
click at [1167, 727] on icon "Plane" at bounding box center [1165, 730] width 18 height 18
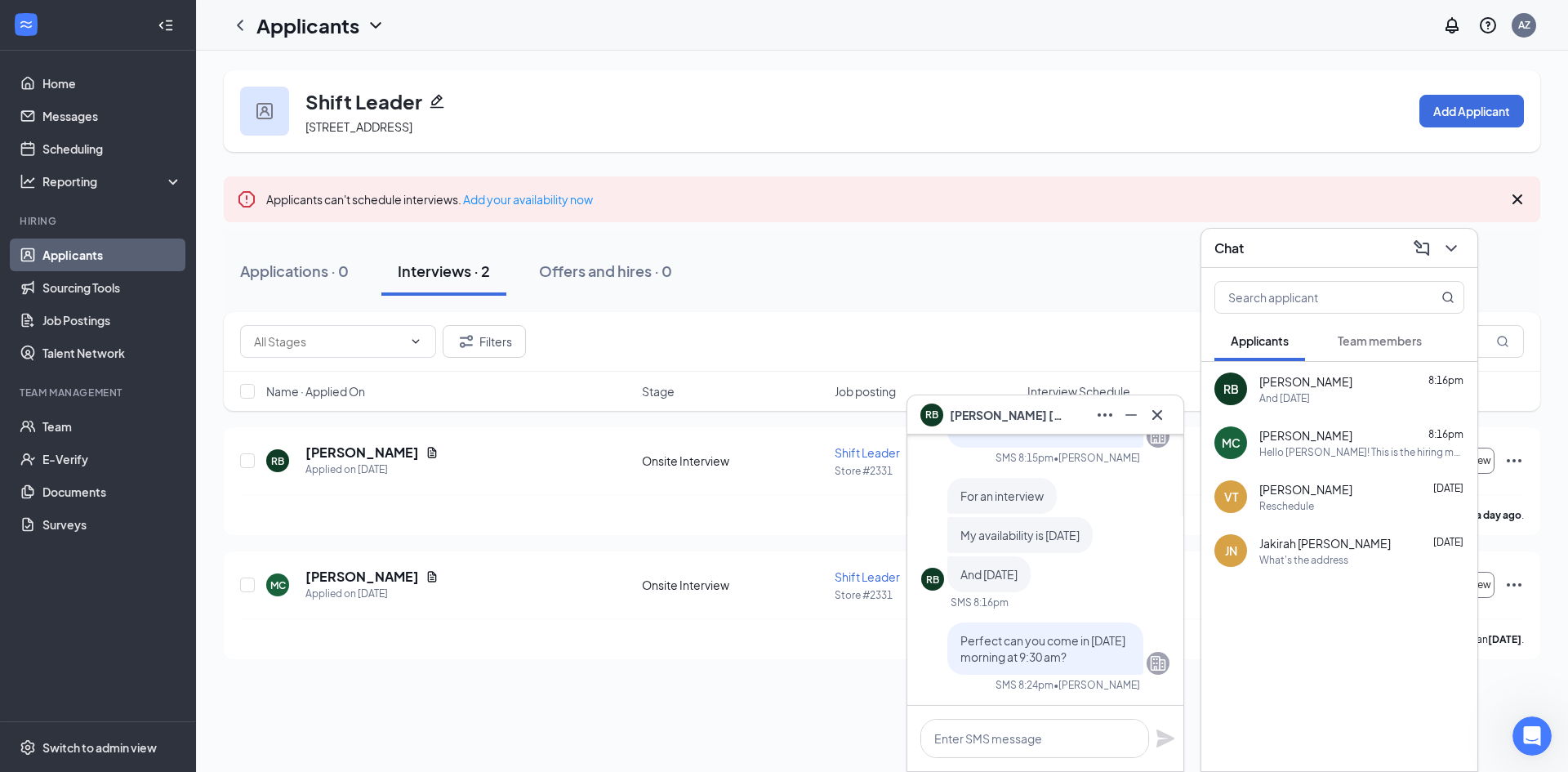
scroll to position [0, 0]
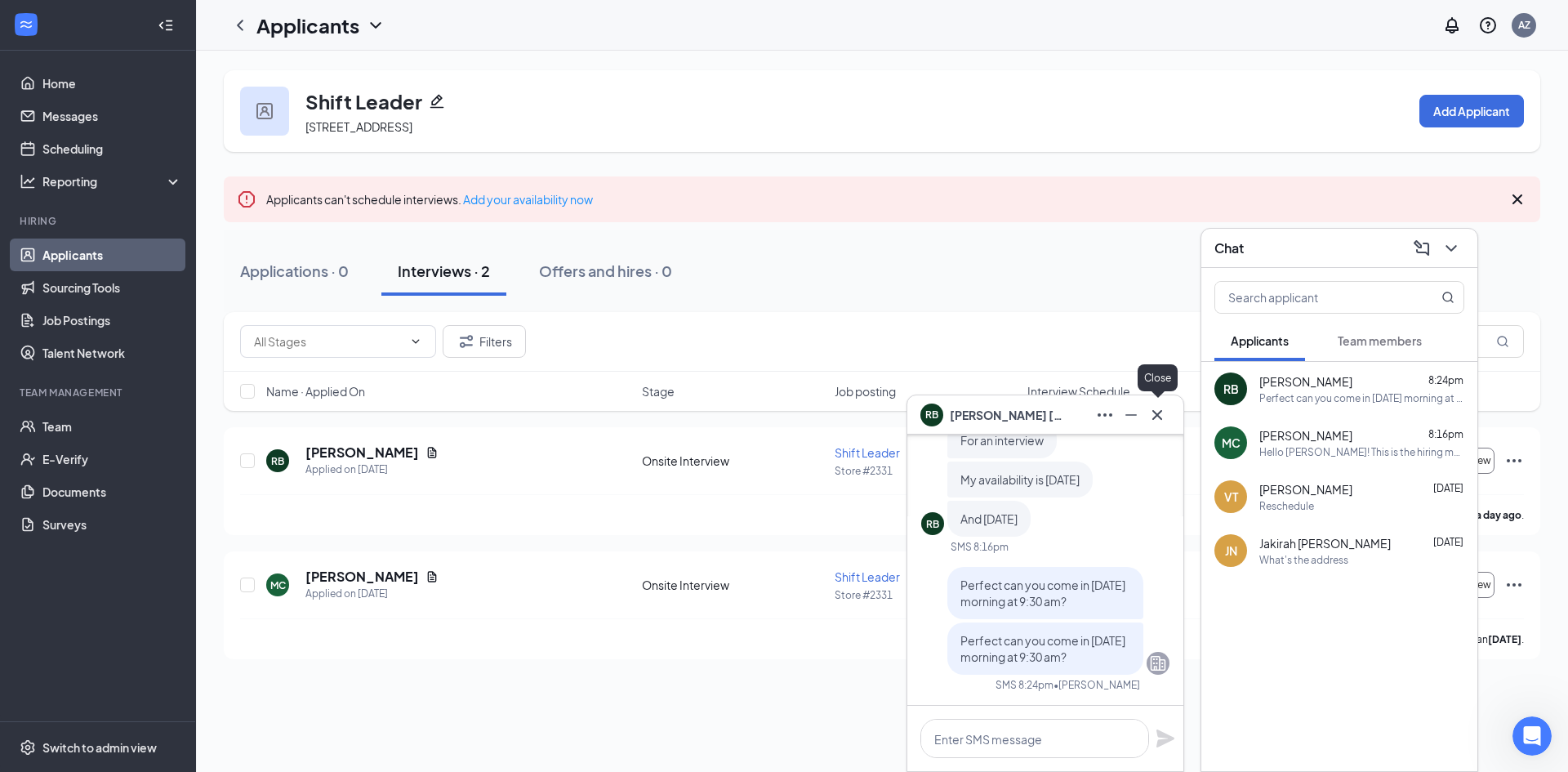
click at [1155, 416] on icon "Cross" at bounding box center [1157, 414] width 10 height 10
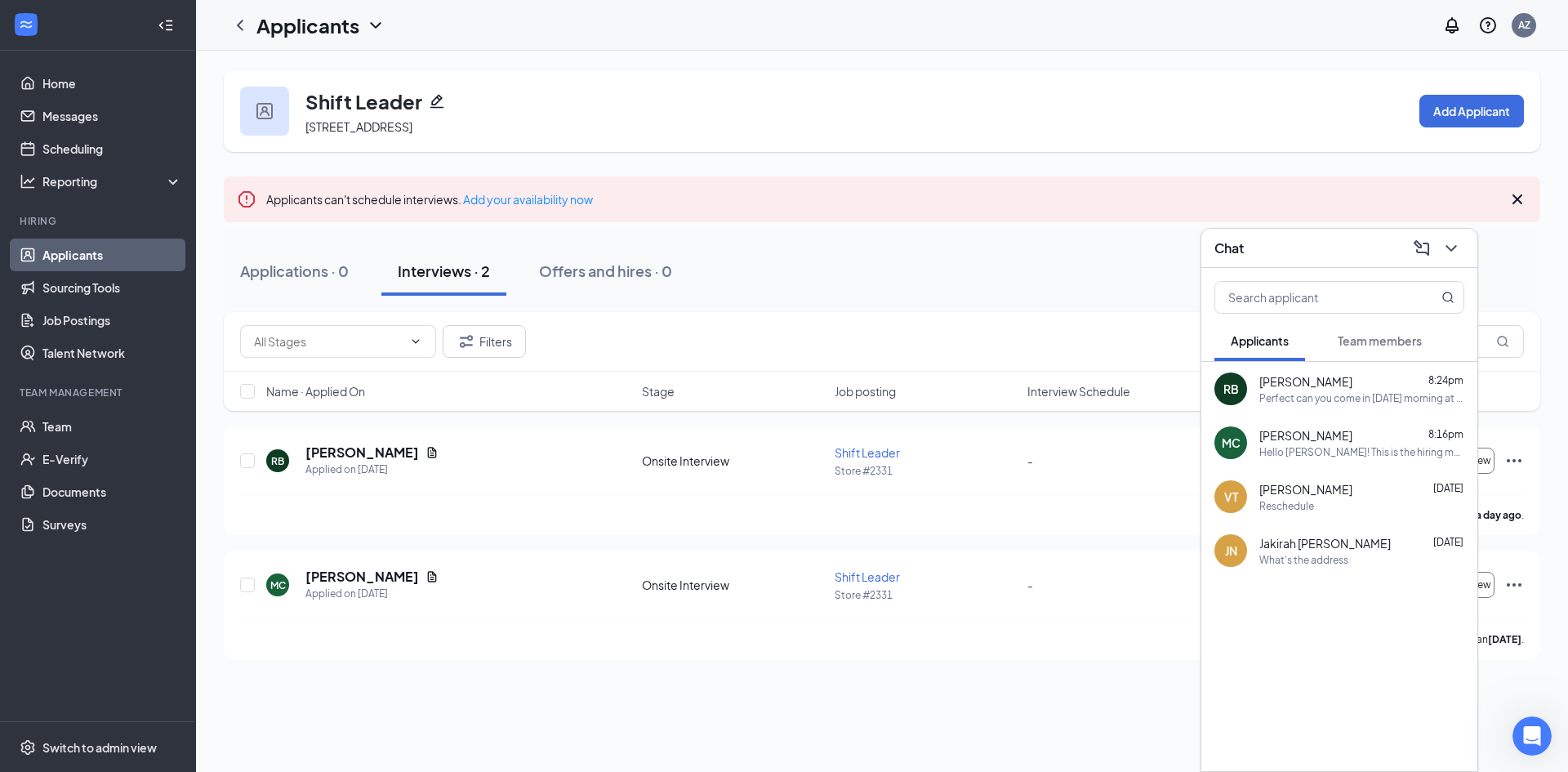
click at [1297, 438] on span "[PERSON_NAME]" at bounding box center [1306, 436] width 93 height 17
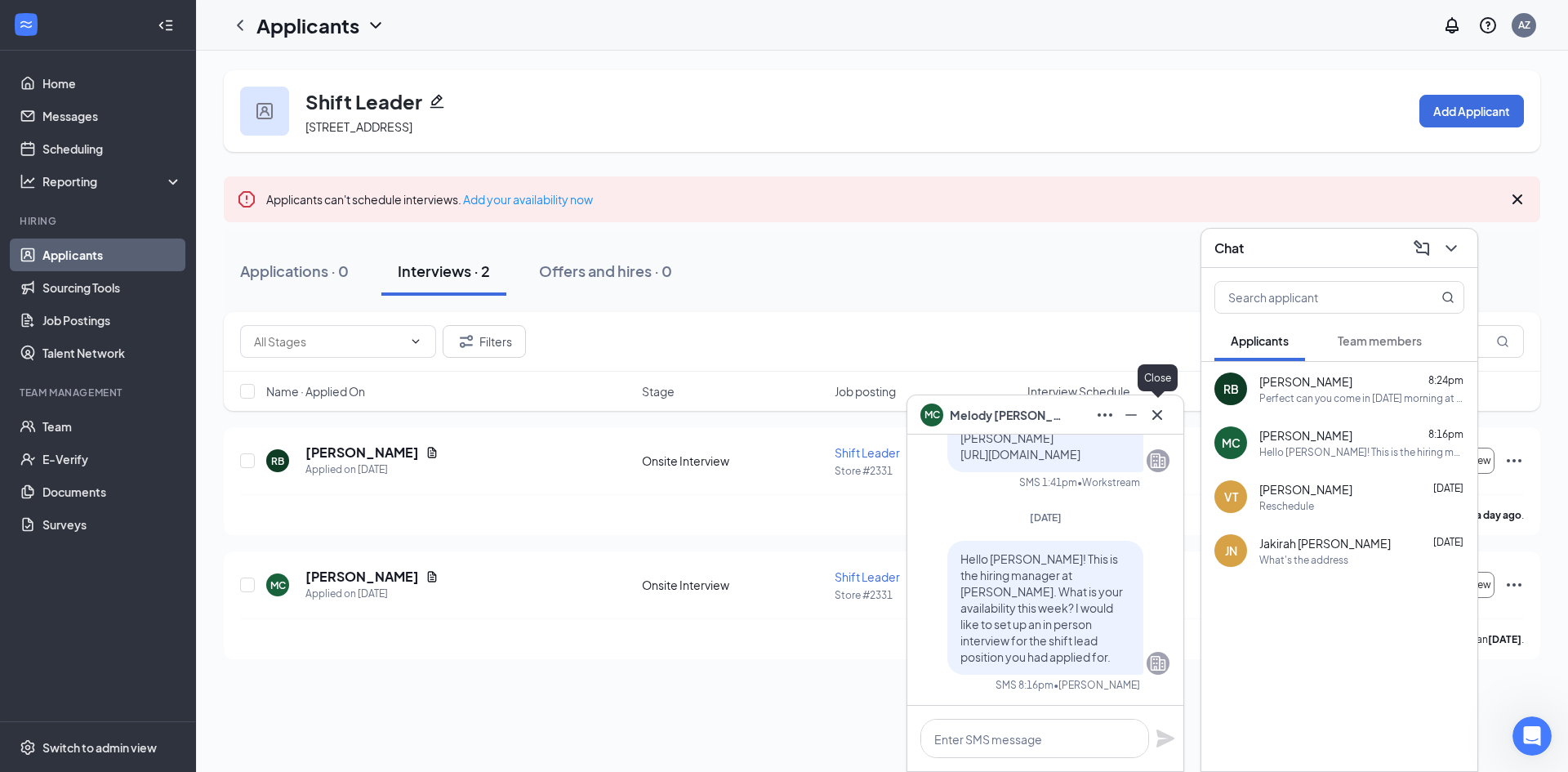
click at [1161, 415] on icon "Cross" at bounding box center [1157, 415] width 19 height 19
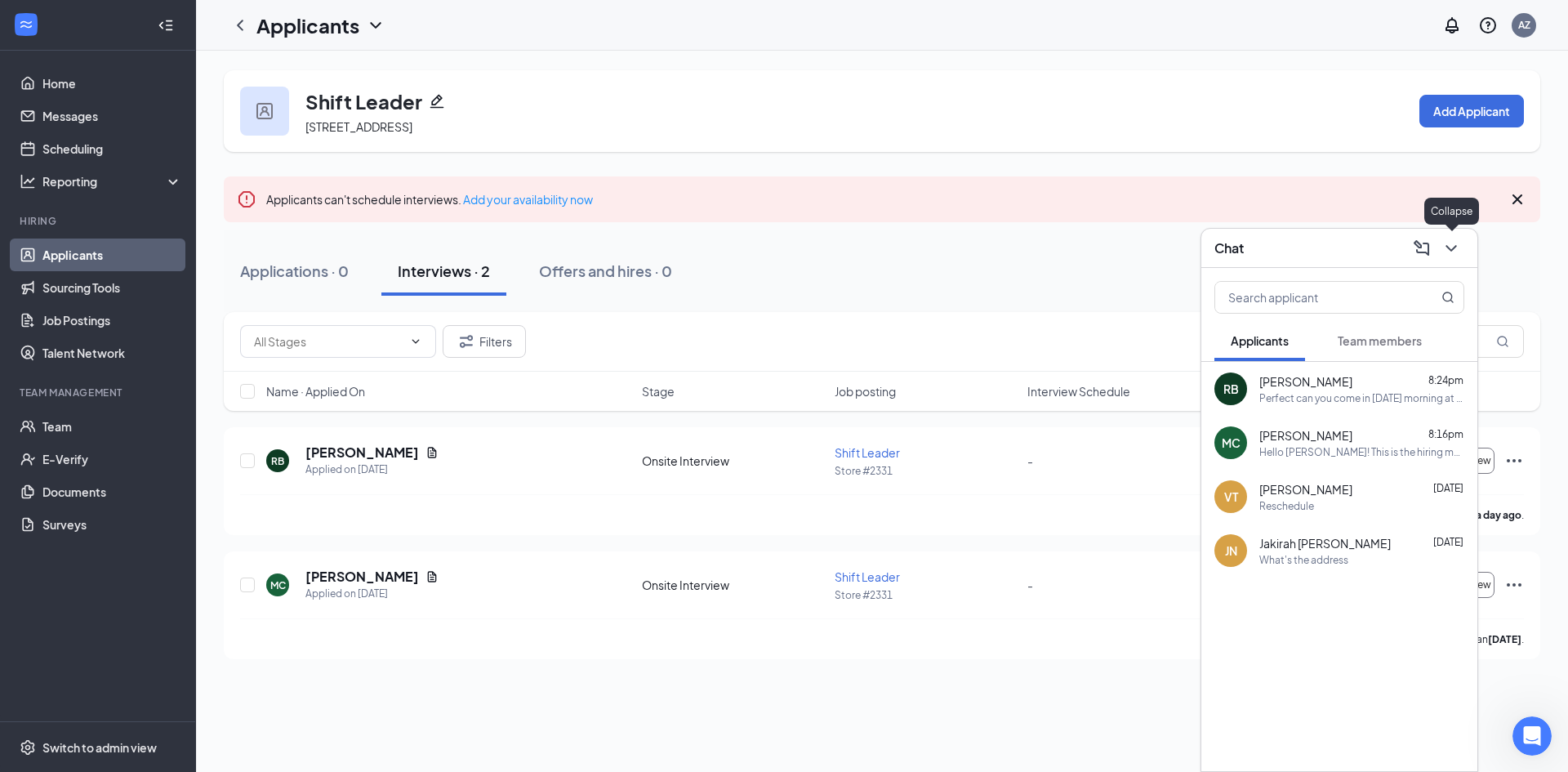
click at [1444, 246] on icon "ChevronDown" at bounding box center [1451, 247] width 19 height 19
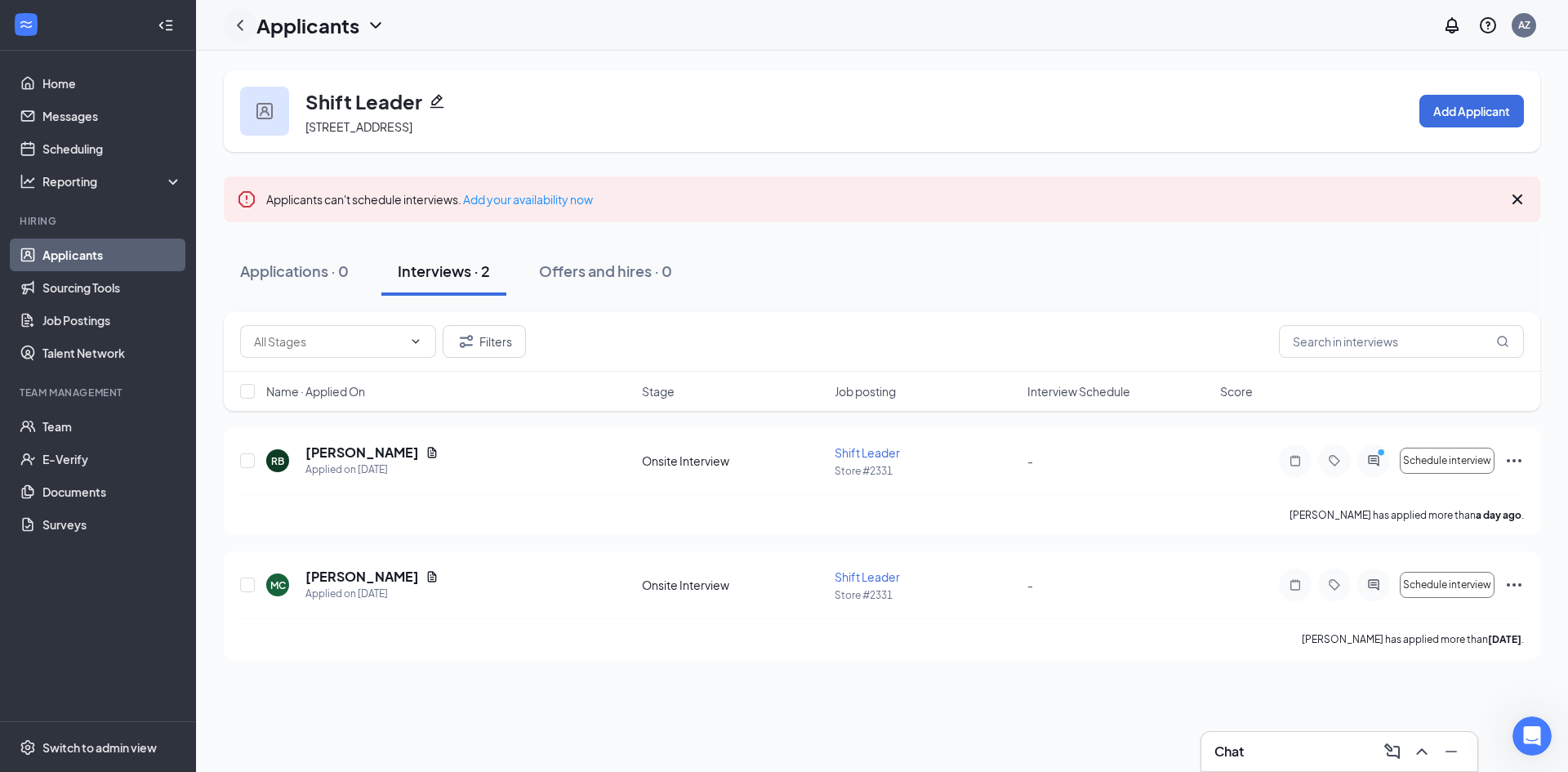
click at [238, 20] on icon "ChevronLeft" at bounding box center [240, 25] width 19 height 19
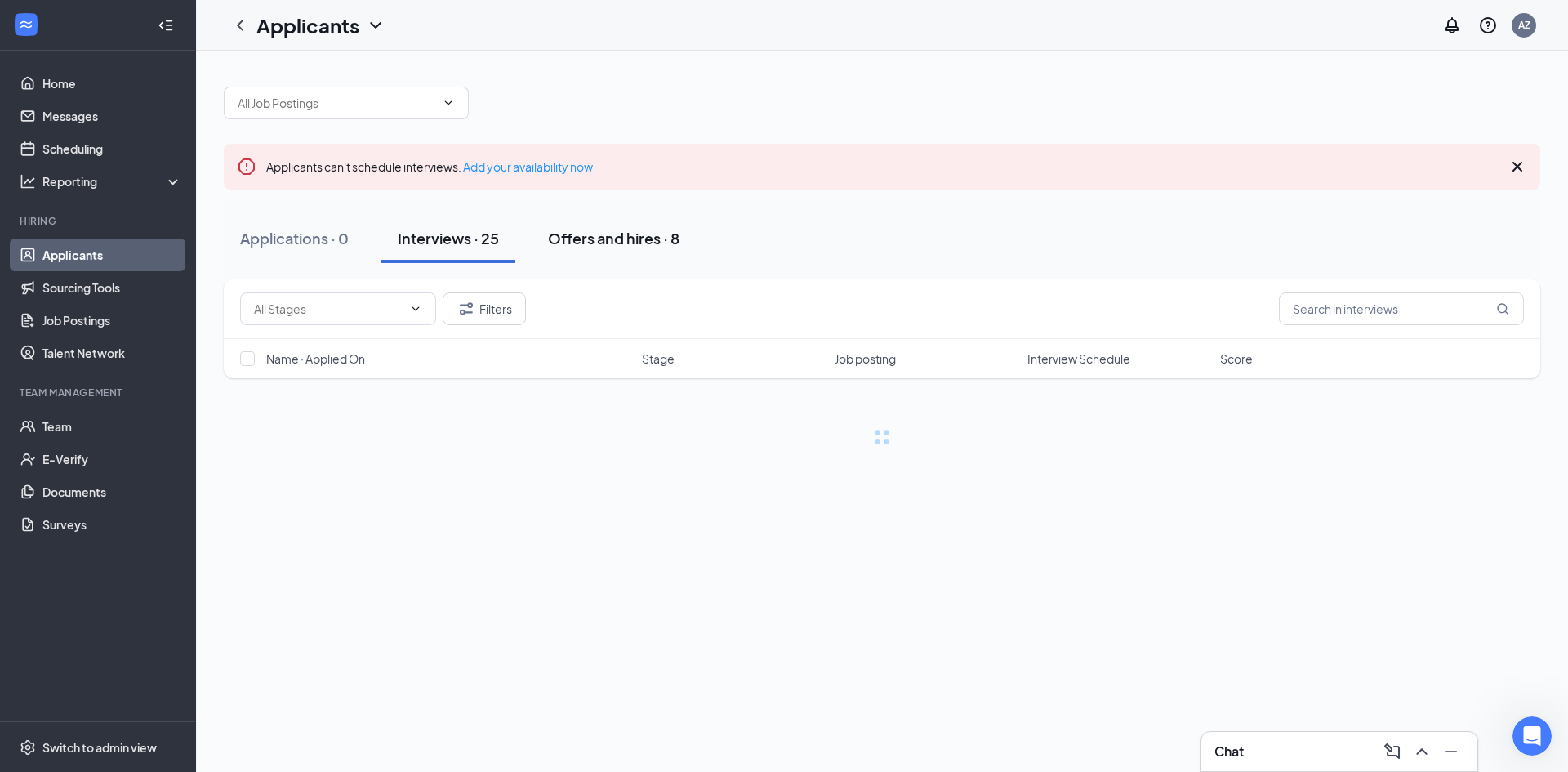
click at [601, 237] on div "Offers and hires · 8" at bounding box center [614, 238] width 132 height 20
drag, startPoint x: 551, startPoint y: 259, endPoint x: 537, endPoint y: 270, distance: 17.8
click at [537, 270] on div "Applications · 0 Interviews · 25 Offers and hires · 8" at bounding box center [882, 238] width 1317 height 82
click at [460, 218] on button "Interviews · 25" at bounding box center [448, 238] width 134 height 49
click at [460, 223] on button "Interviews · 25" at bounding box center [448, 238] width 134 height 49
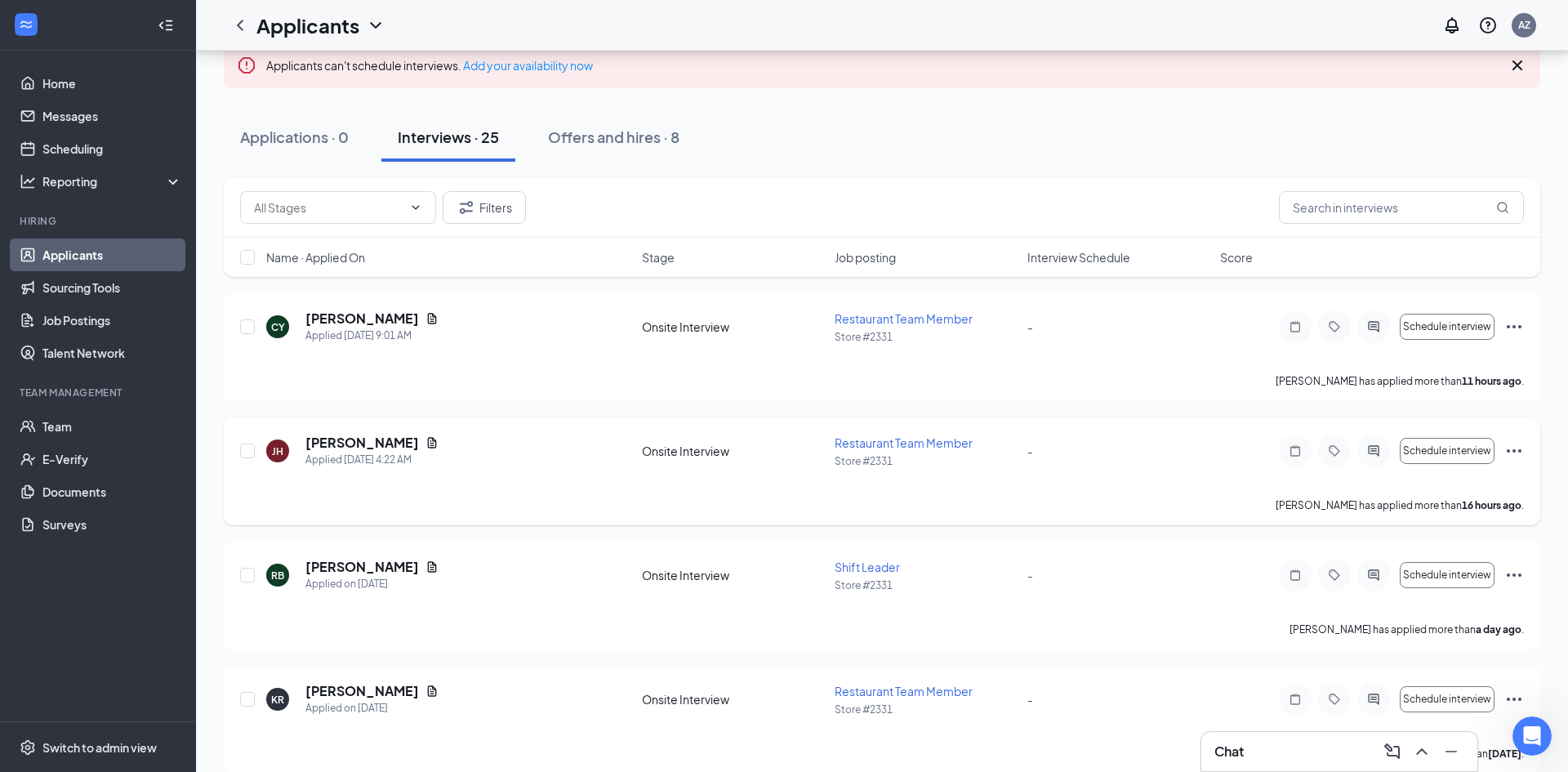
scroll to position [95, 0]
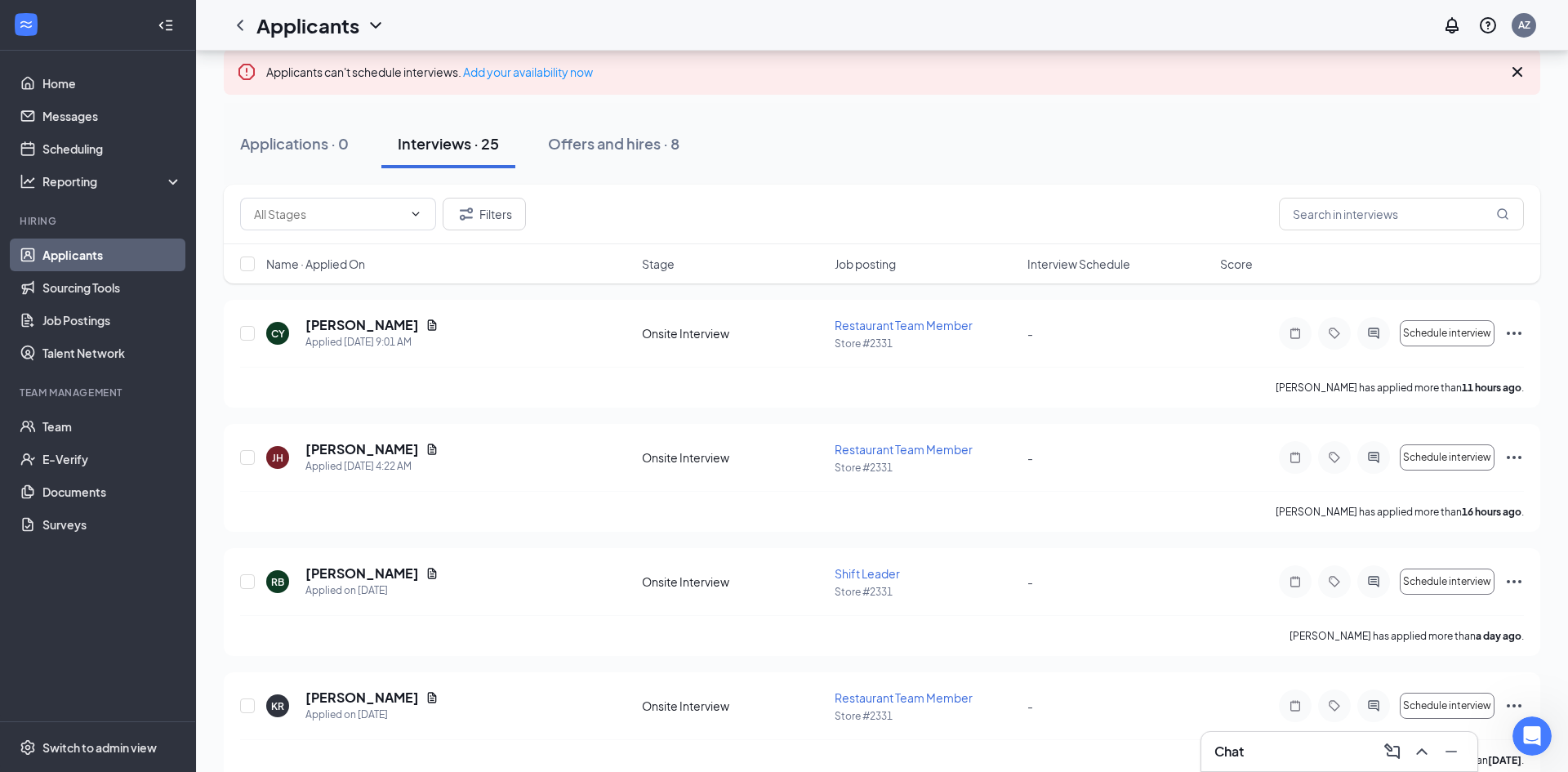
click at [1417, 754] on icon "ChevronUp" at bounding box center [1421, 752] width 19 height 19
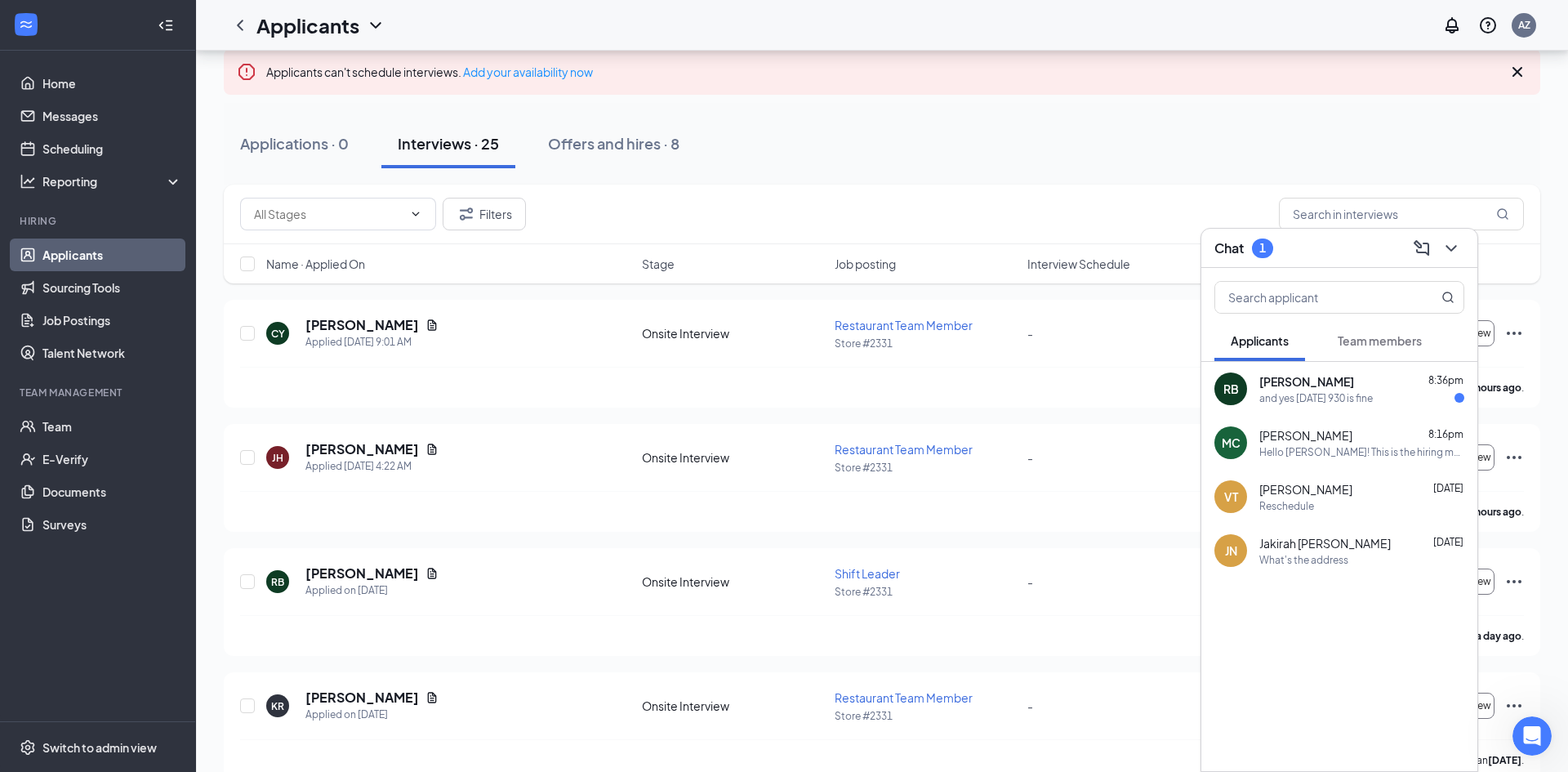
click at [1243, 339] on span "Applicants" at bounding box center [1260, 341] width 58 height 15
click at [1343, 399] on div "and yes [DATE] 930 is fine" at bounding box center [1316, 398] width 114 height 14
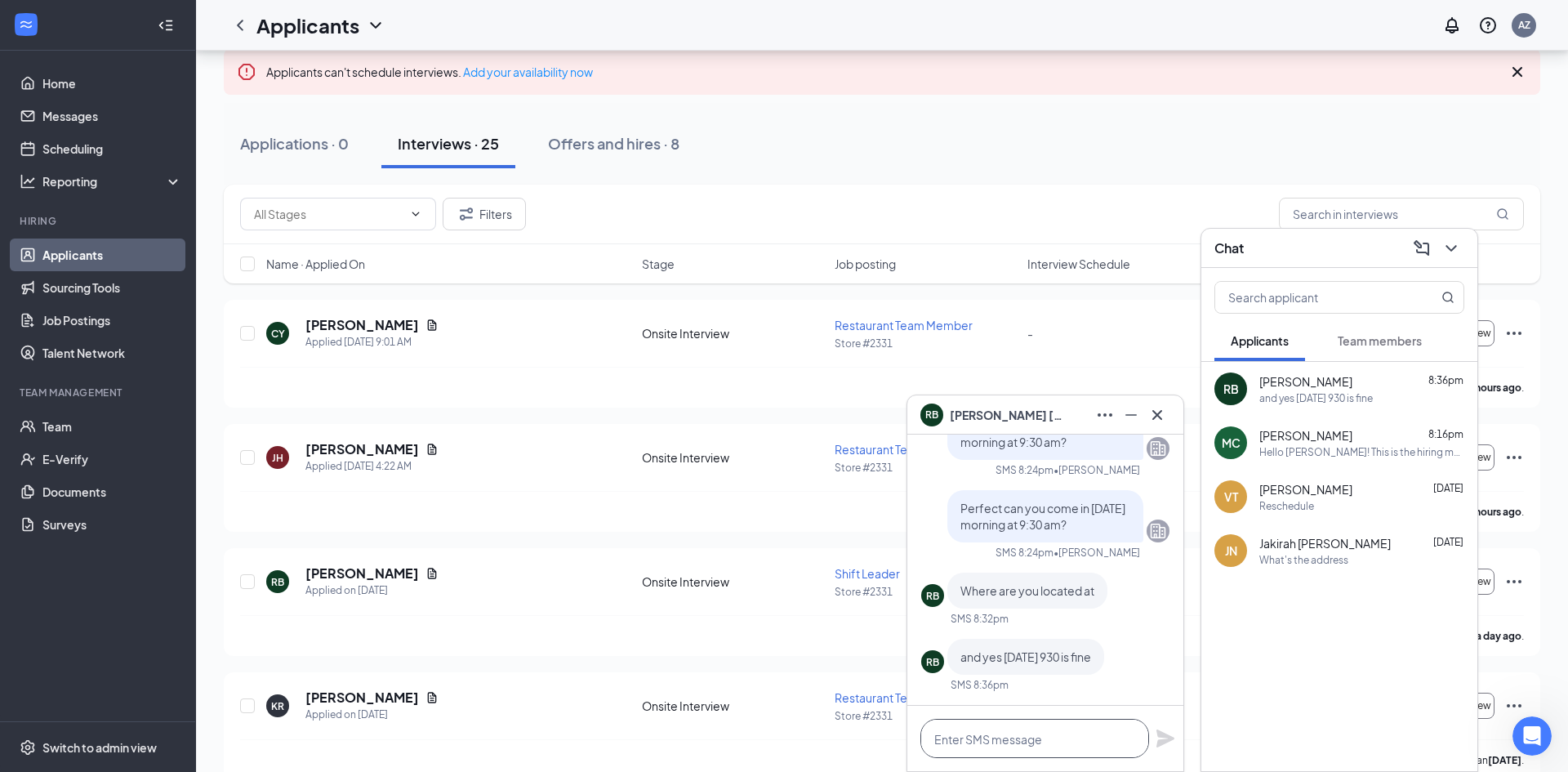
click at [1010, 738] on textarea at bounding box center [1035, 739] width 229 height 39
type textarea "a"
type textarea "A"
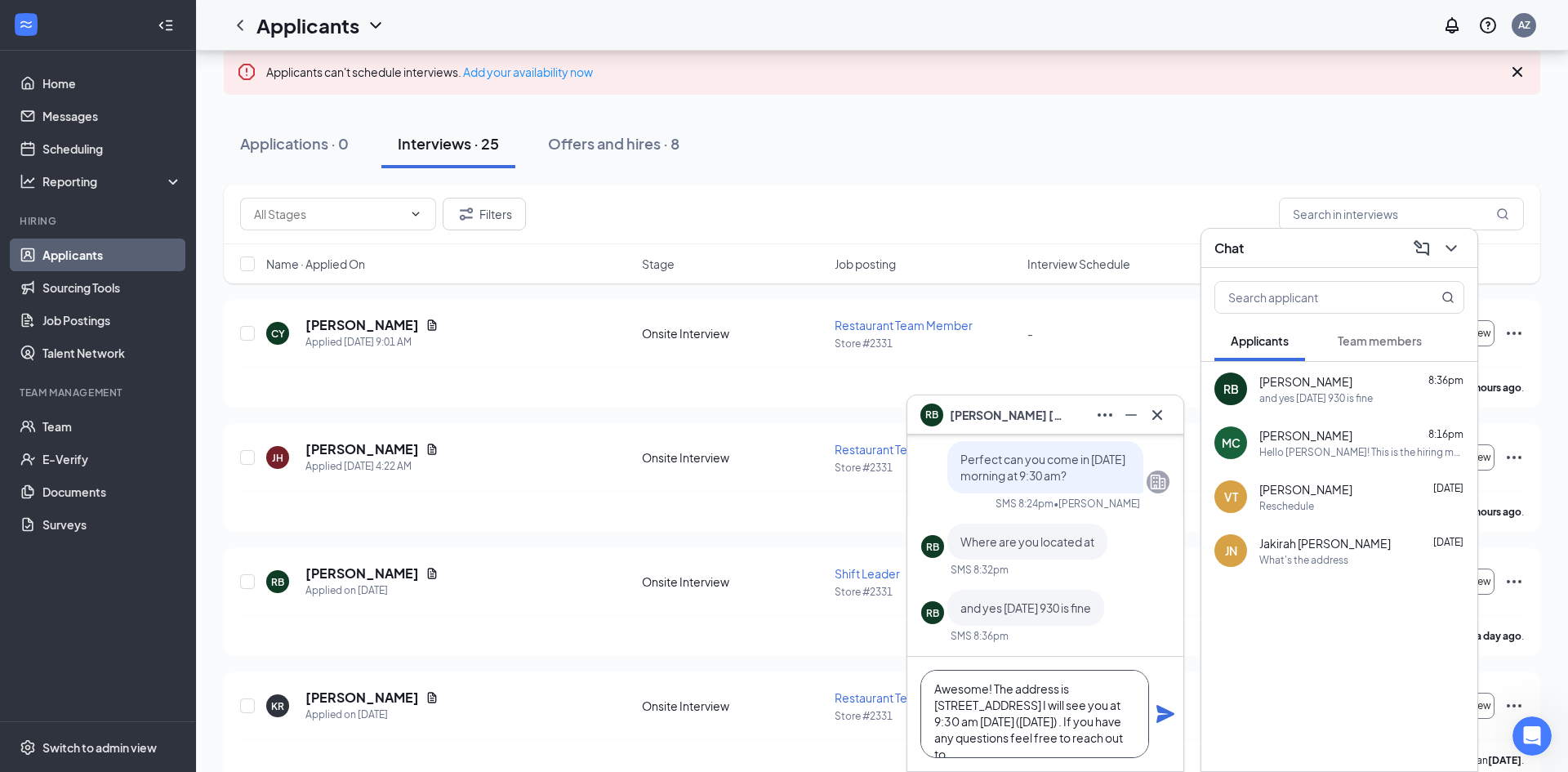
scroll to position [18, 0]
click at [1011, 722] on textarea "Awesome! The address is [STREET_ADDRESS] I will see you at 9:30 am [DATE] ([DAT…" at bounding box center [1035, 715] width 229 height 89
drag, startPoint x: 1083, startPoint y: 720, endPoint x: 945, endPoint y: 756, distance: 142.6
click at [945, 756] on textarea "Awesome! The address is [STREET_ADDRESS] I will see you at 9:30 am [DATE] ([DAT…" at bounding box center [1035, 715] width 229 height 89
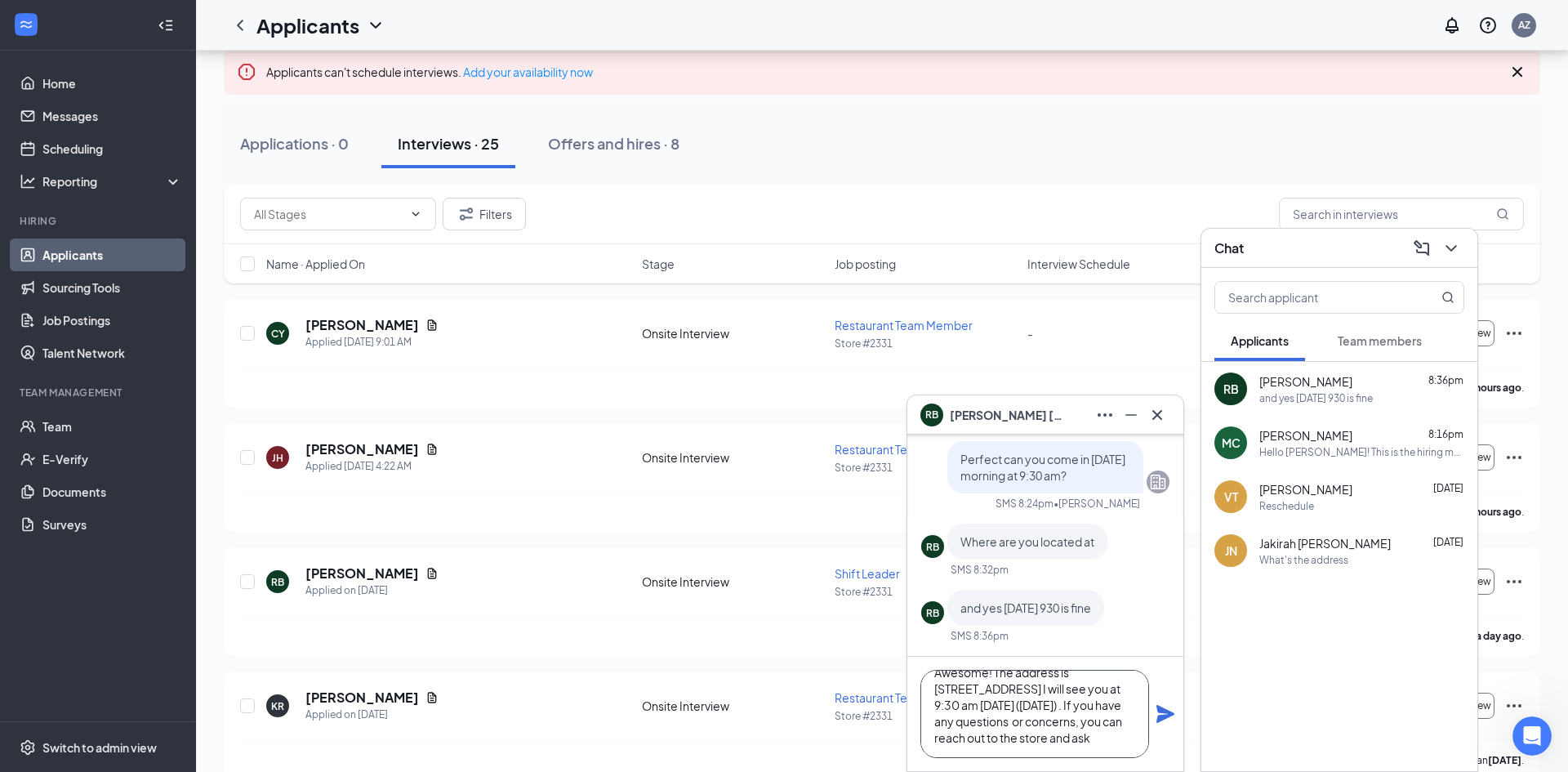
drag, startPoint x: 1096, startPoint y: 742, endPoint x: 1055, endPoint y: 732, distance: 42.2
click at [1055, 732] on textarea "Awesome! The address is [STREET_ADDRESS] I will see you at 9:30 am [DATE] ([DAT…" at bounding box center [1035, 715] width 229 height 89
drag, startPoint x: 1077, startPoint y: 701, endPoint x: 1026, endPoint y: 760, distance: 78.0
click at [1026, 760] on div "Awesome! The address is [STREET_ADDRESS] I will see you at 9:30 am [DATE] ([DAT…" at bounding box center [1045, 715] width 276 height 115
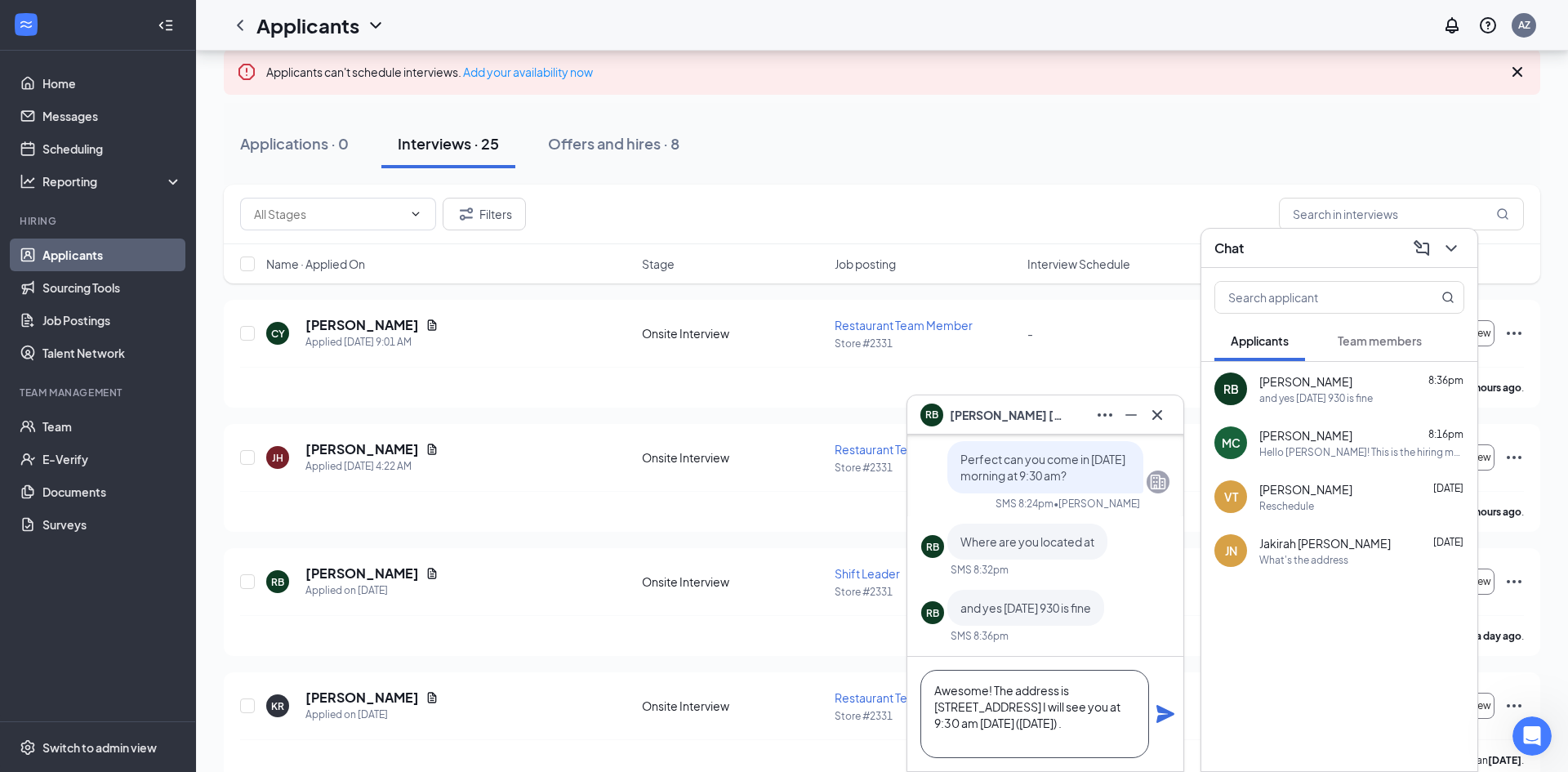
scroll to position [1, 0]
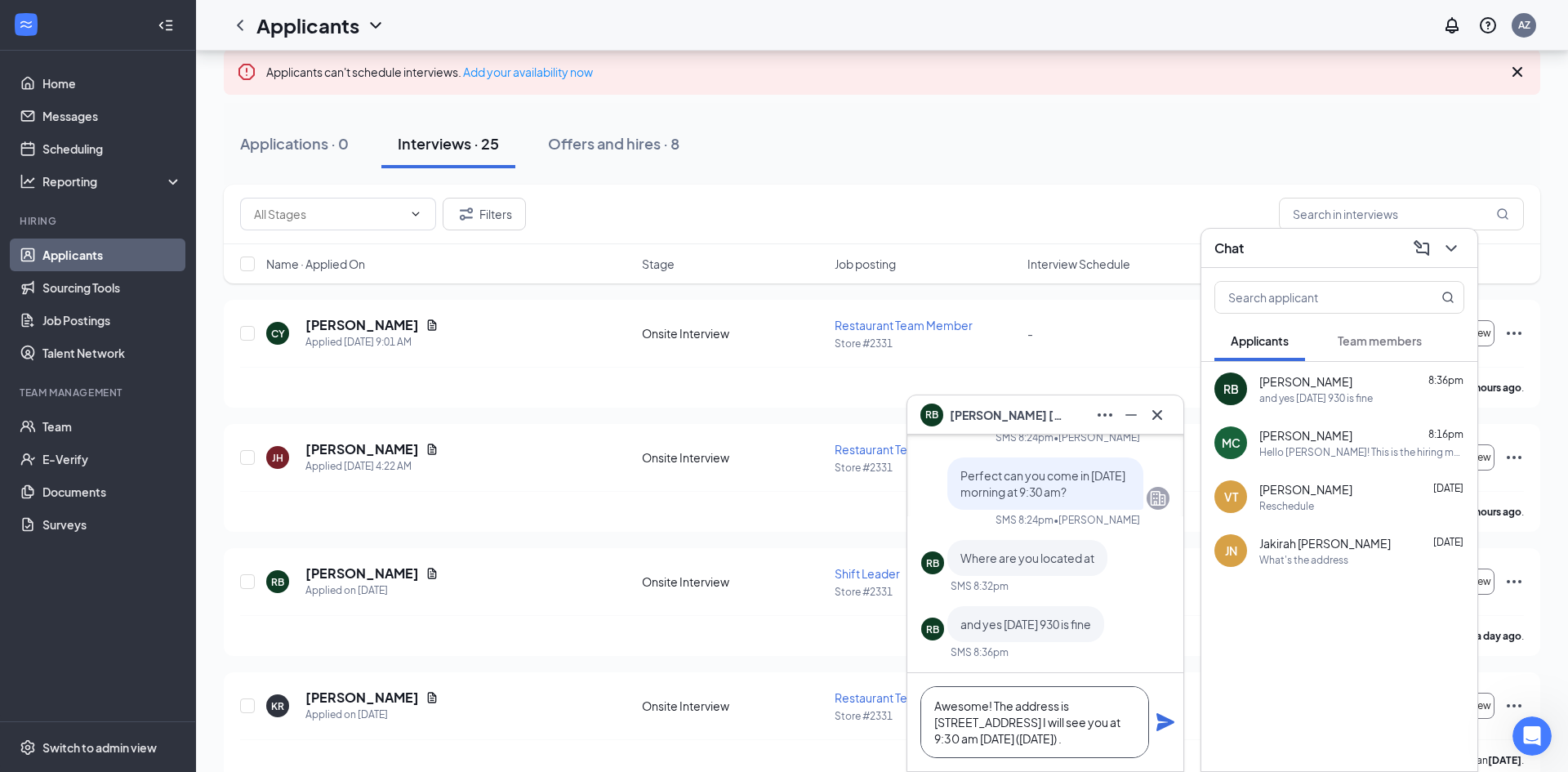
click at [1047, 722] on textarea "Awesome! The address is [STREET_ADDRESS] I will see you at 9:30 am [DATE] ([DAT…" at bounding box center [1035, 723] width 229 height 72
paste textarea "If you have any questions or concerns, you can reach out to the store and they …"
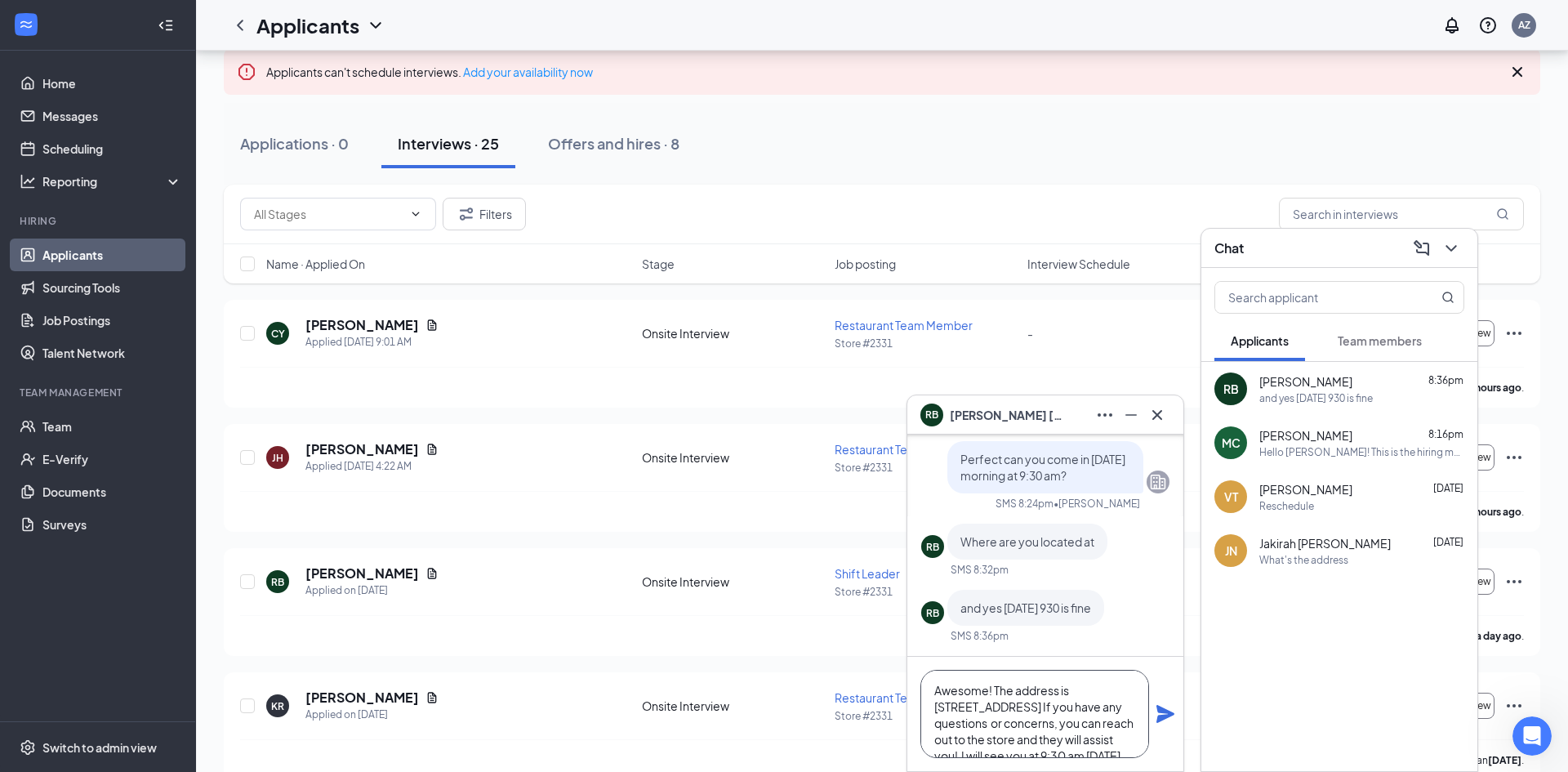
scroll to position [34, 0]
click at [1104, 749] on textarea "Awesome! The address is [STREET_ADDRESS] If you have any questions or concerns,…" at bounding box center [1035, 715] width 229 height 89
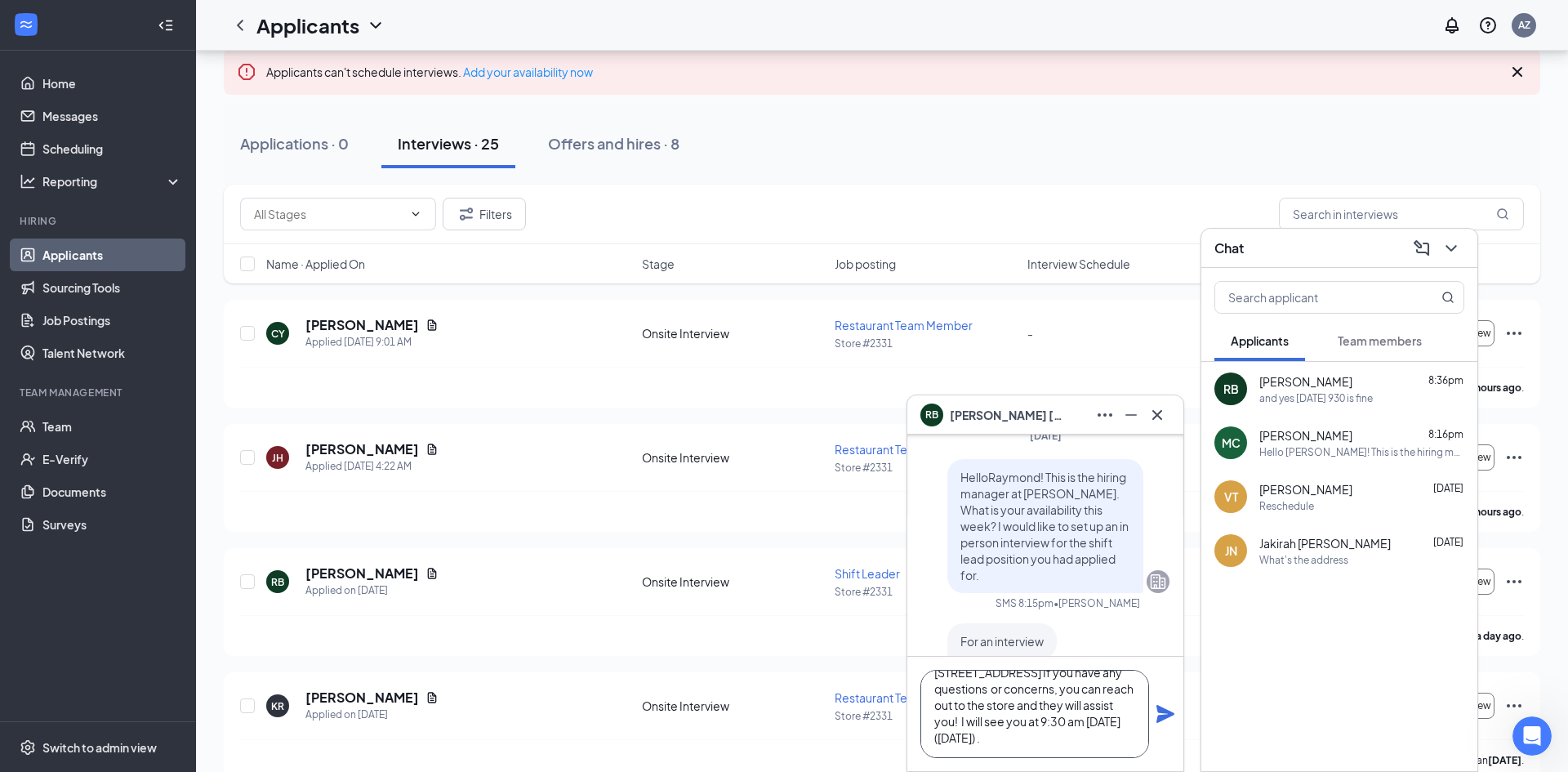
type textarea "Awesome! The address is [STREET_ADDRESS] If you have any questions or concerns,…"
click at [1163, 706] on icon "Plane" at bounding box center [1165, 714] width 19 height 19
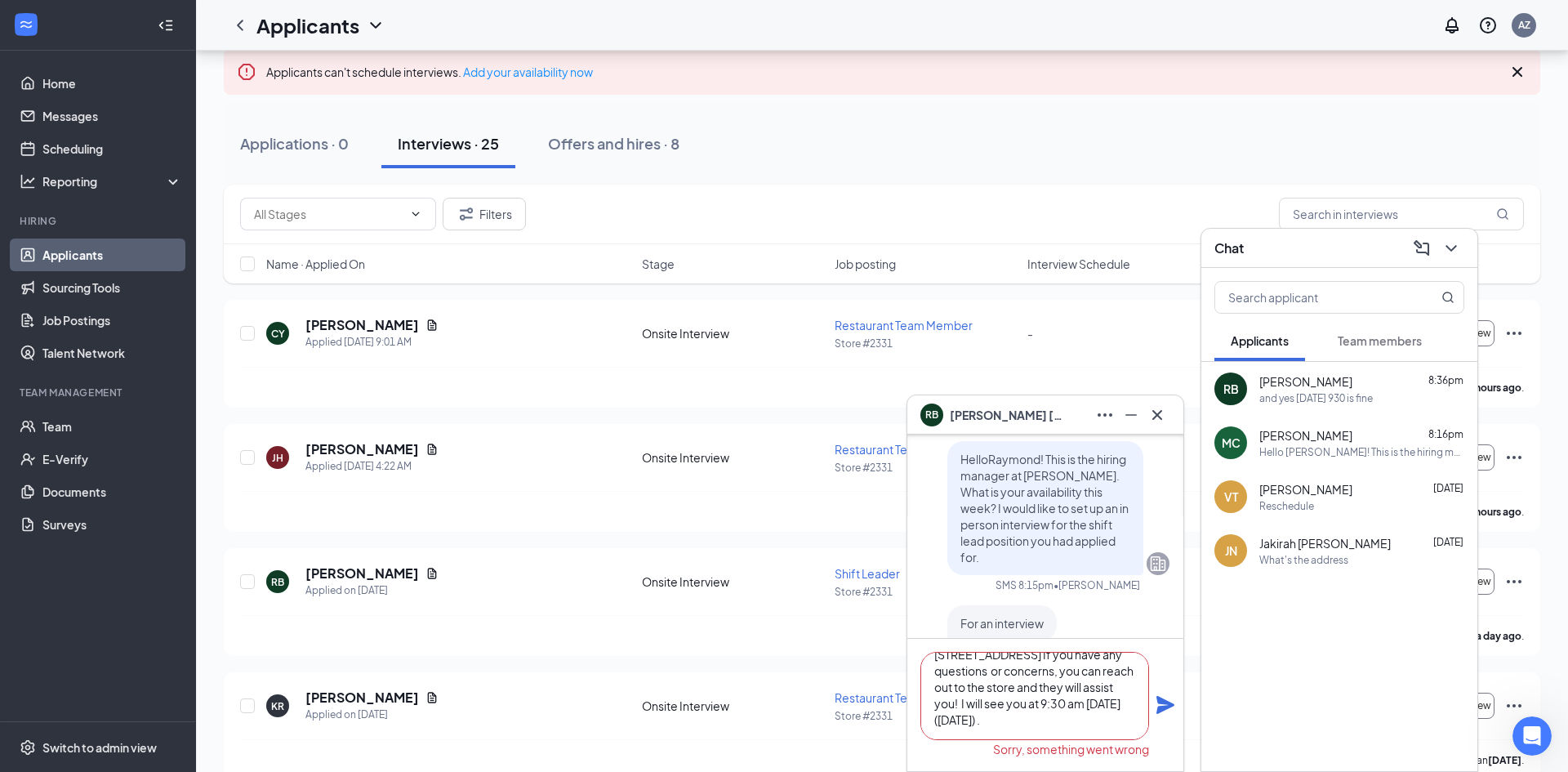
scroll to position [-428, 0]
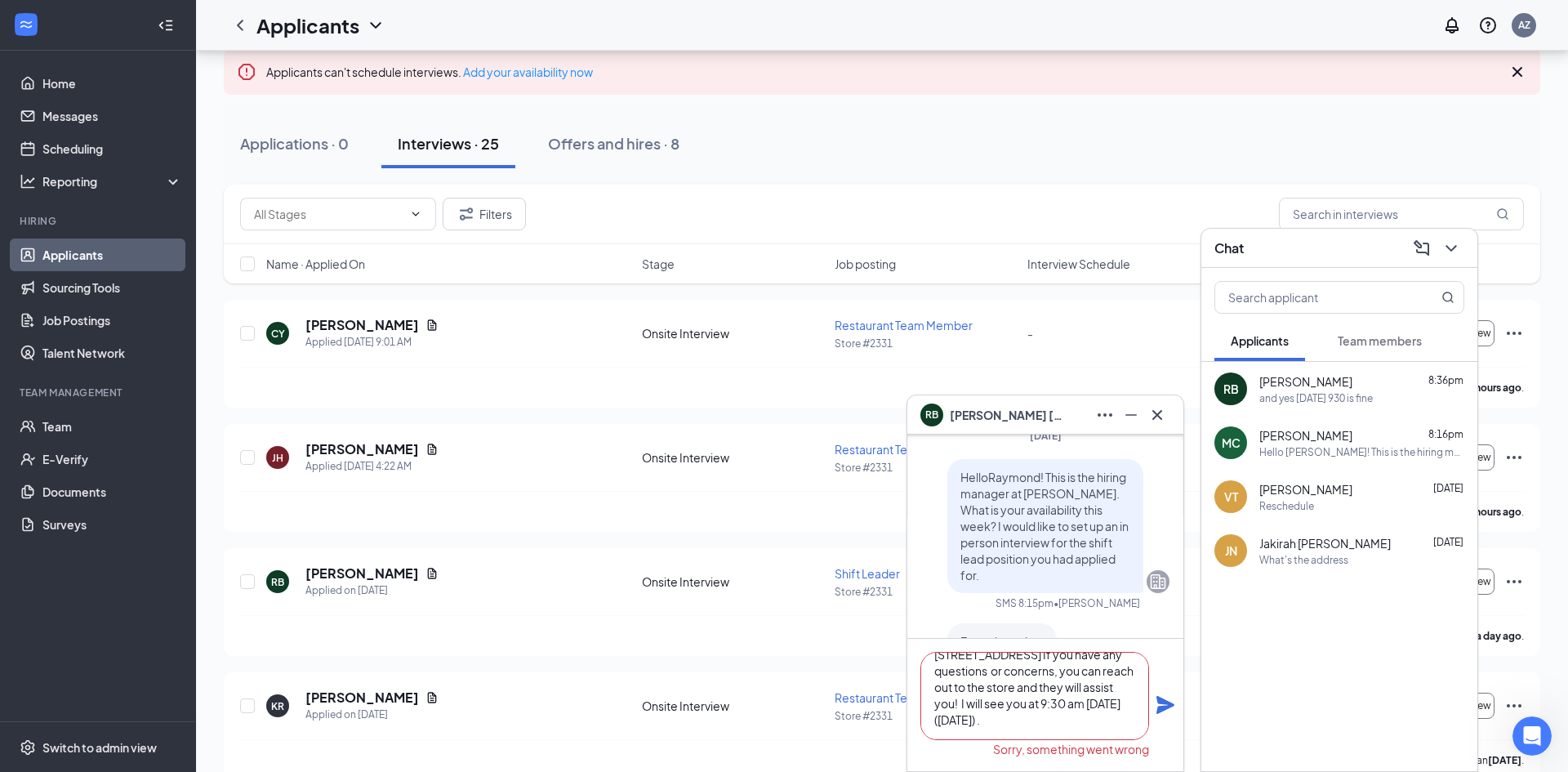
click at [1123, 670] on textarea "Awesome! The address is [STREET_ADDRESS] If you have any questions or concerns,…" at bounding box center [1035, 696] width 229 height 89
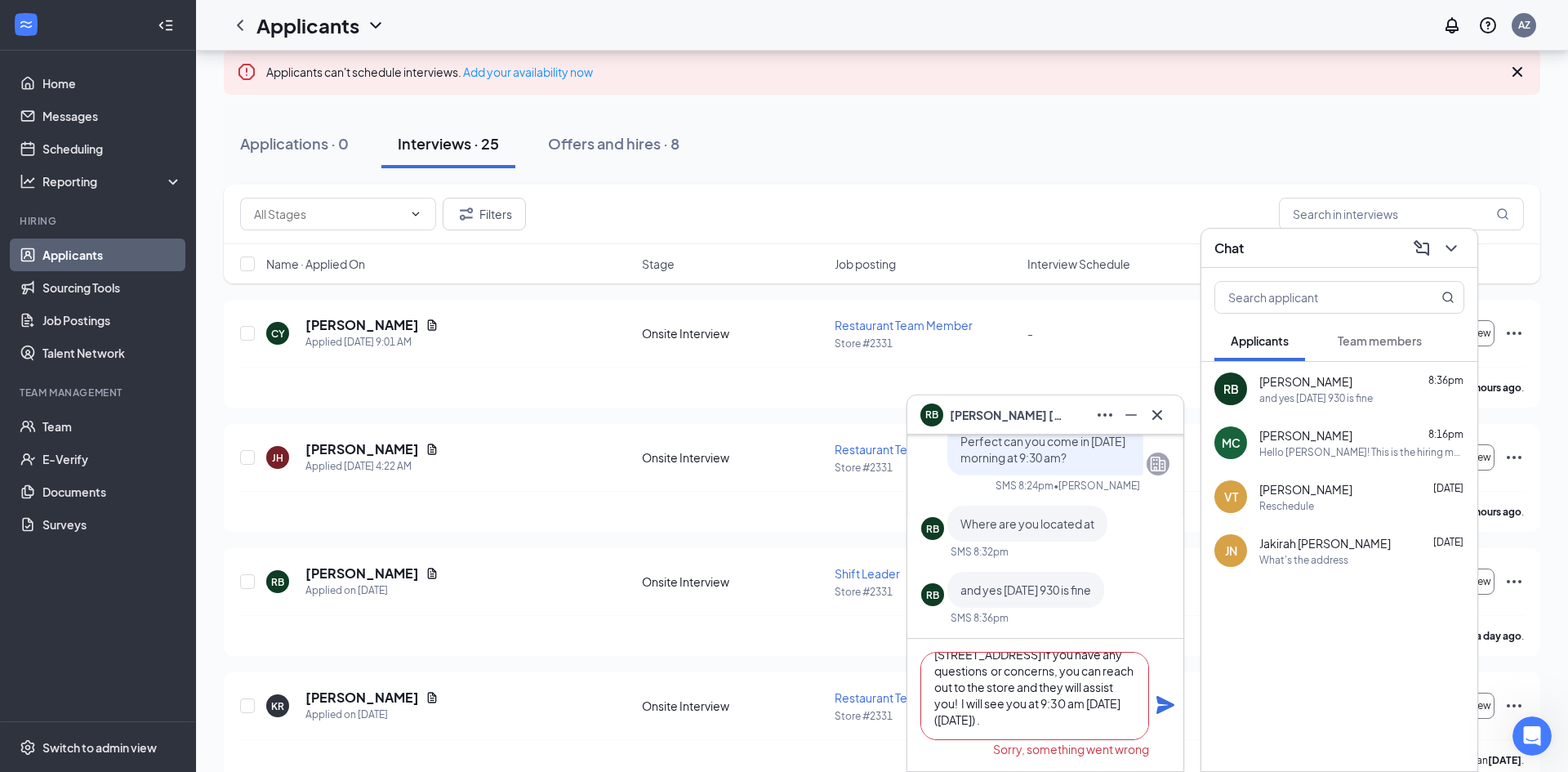
click at [1167, 708] on icon "Plane" at bounding box center [1165, 705] width 18 height 18
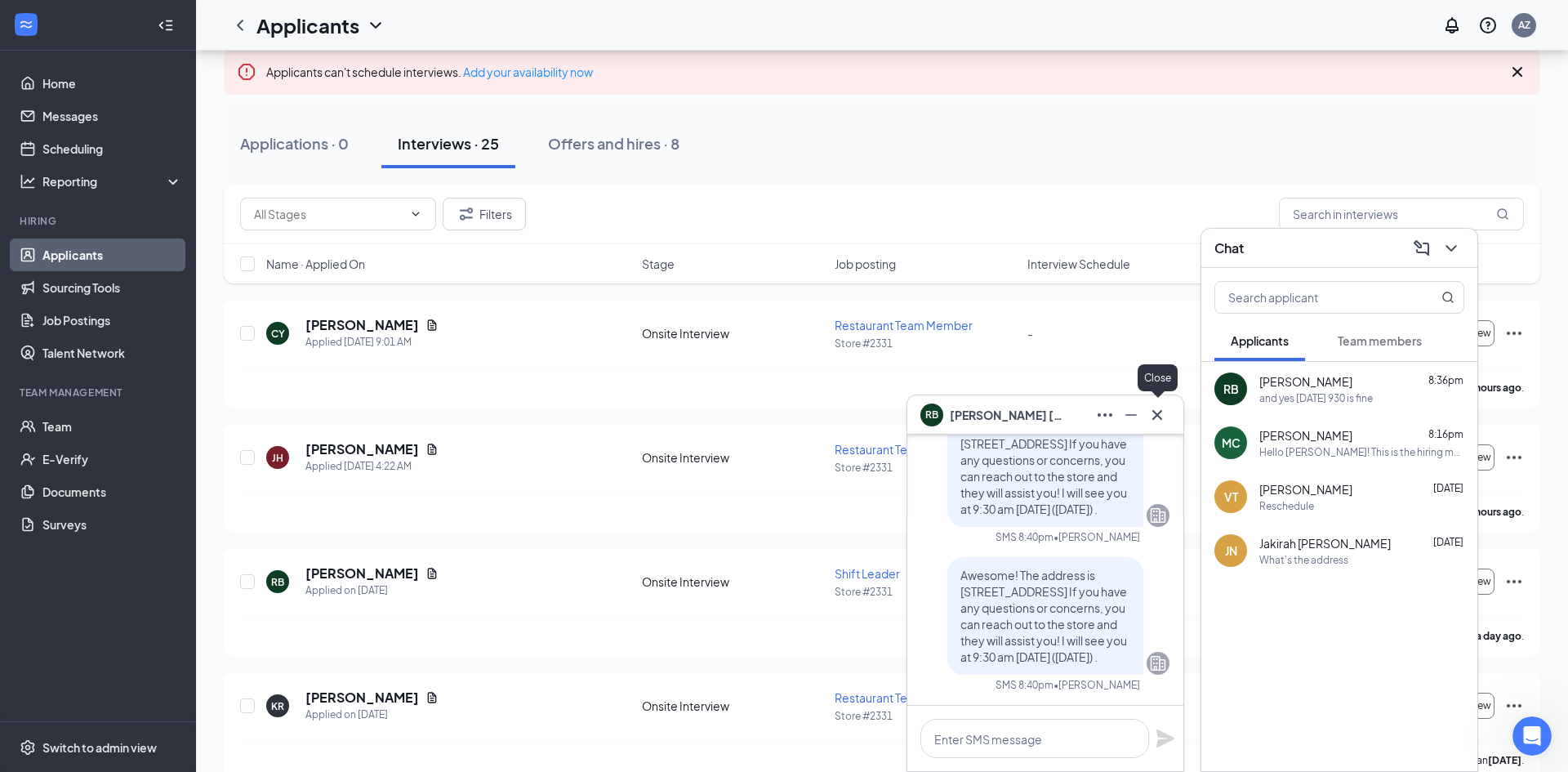
click at [1154, 416] on icon "Cross" at bounding box center [1157, 415] width 19 height 19
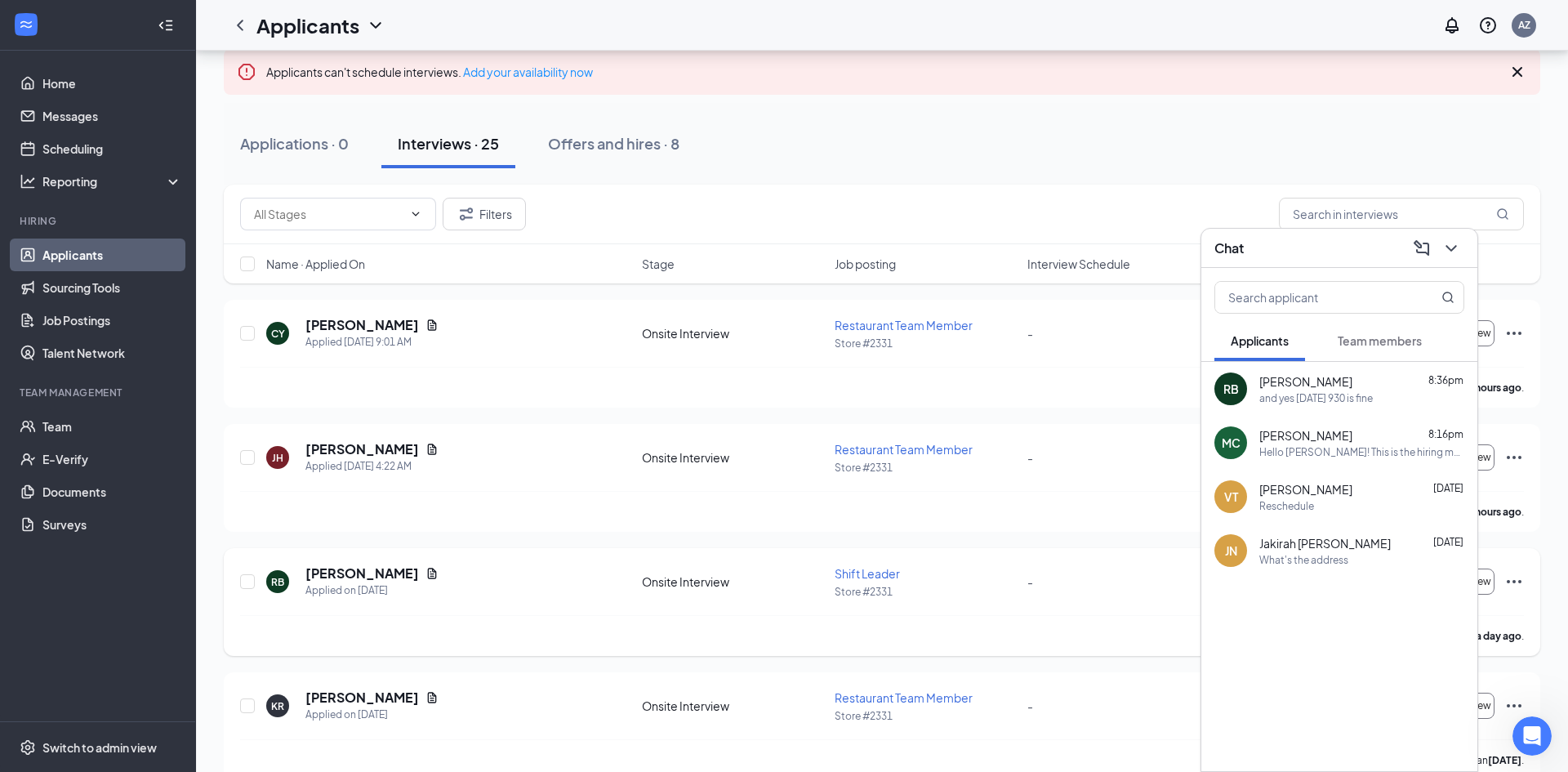
click at [1115, 577] on div "-" at bounding box center [1119, 581] width 183 height 18
click at [1442, 255] on icon "ChevronDown" at bounding box center [1451, 247] width 19 height 19
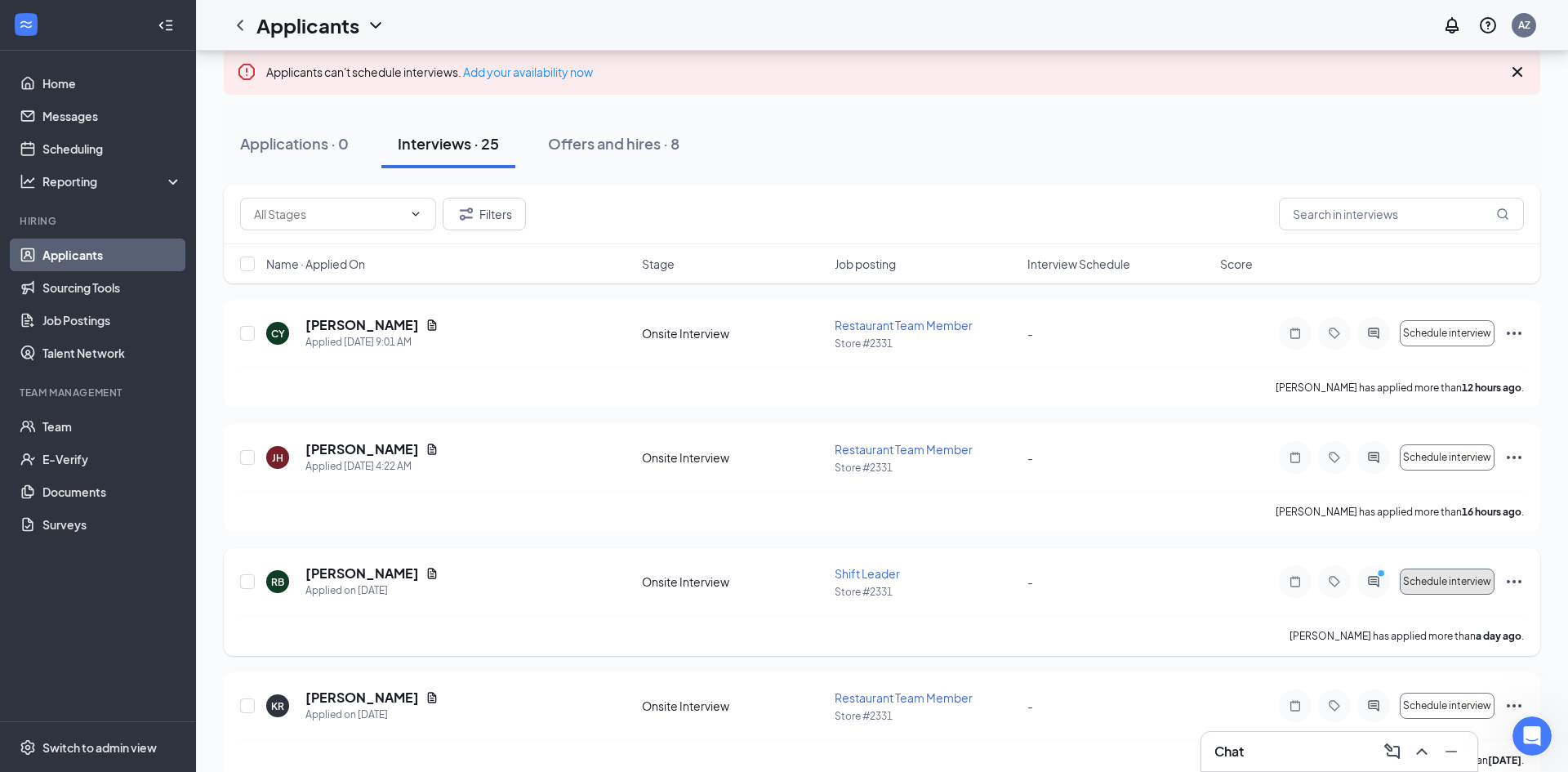
click at [1439, 592] on button "Schedule interview" at bounding box center [1447, 582] width 95 height 26
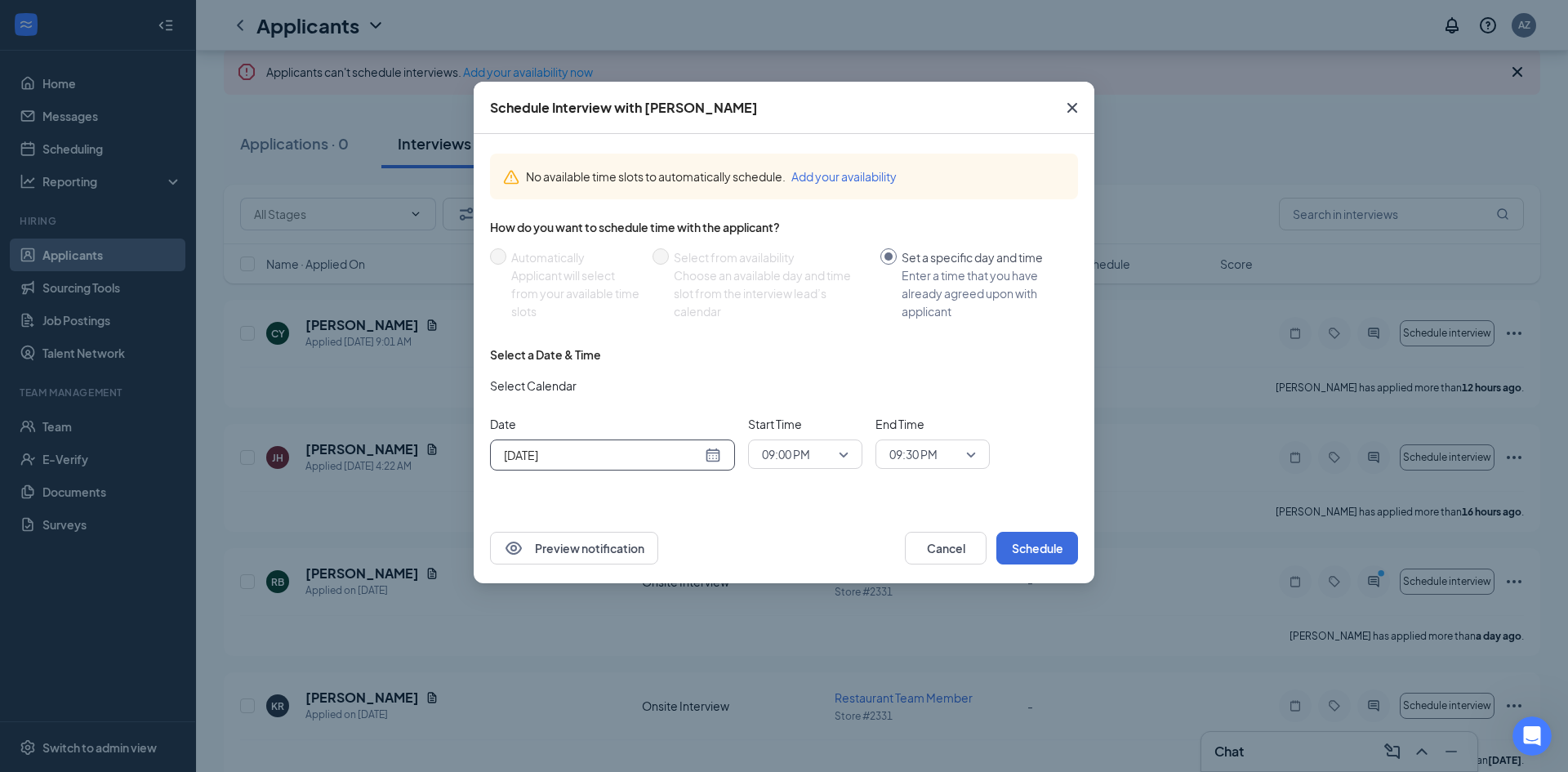
click at [720, 459] on div "[DATE]" at bounding box center [612, 454] width 217 height 18
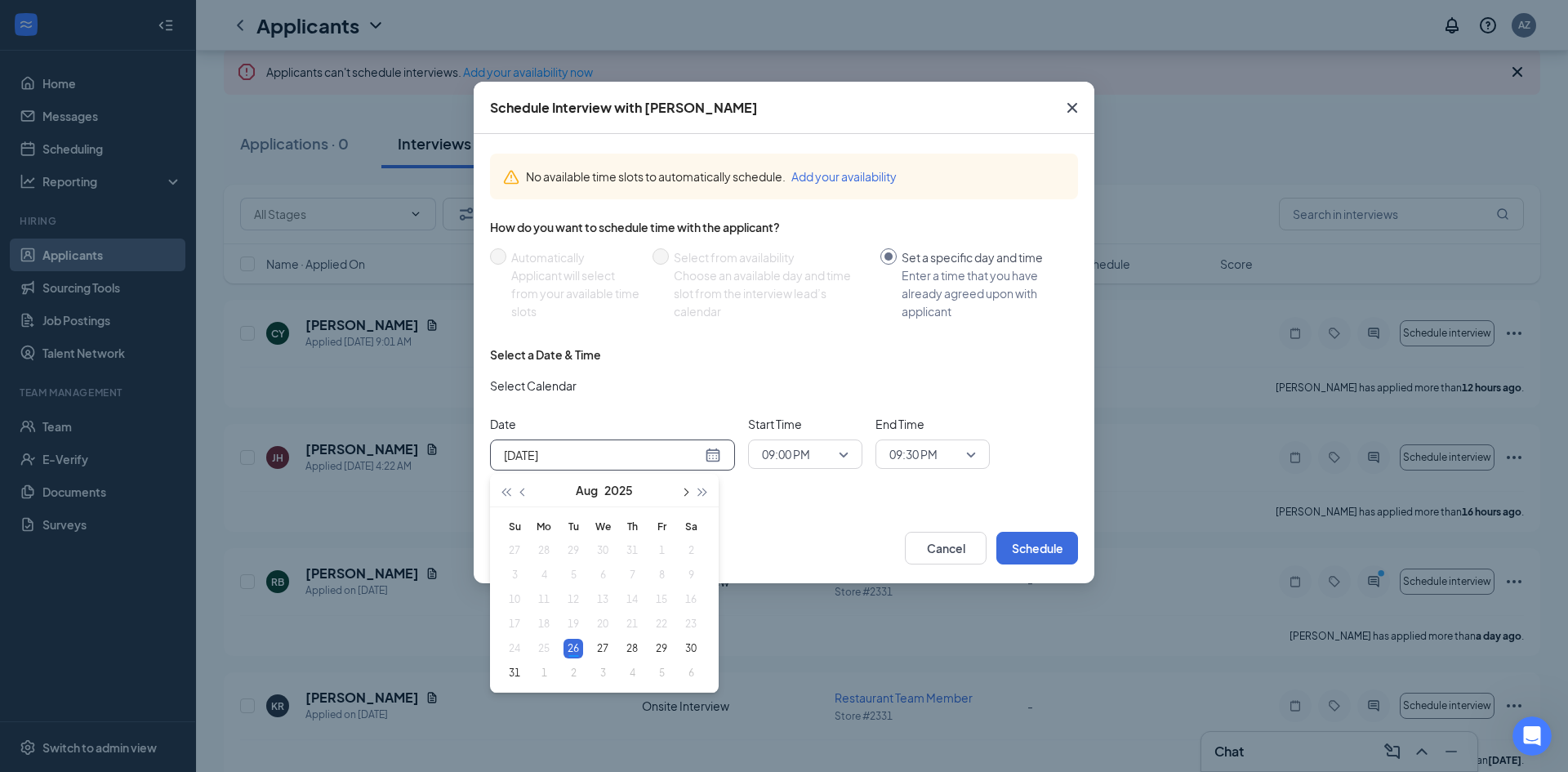
click at [682, 493] on span "button" at bounding box center [684, 492] width 8 height 8
type input "[DATE]"
click at [540, 545] on div "1" at bounding box center [544, 550] width 19 height 19
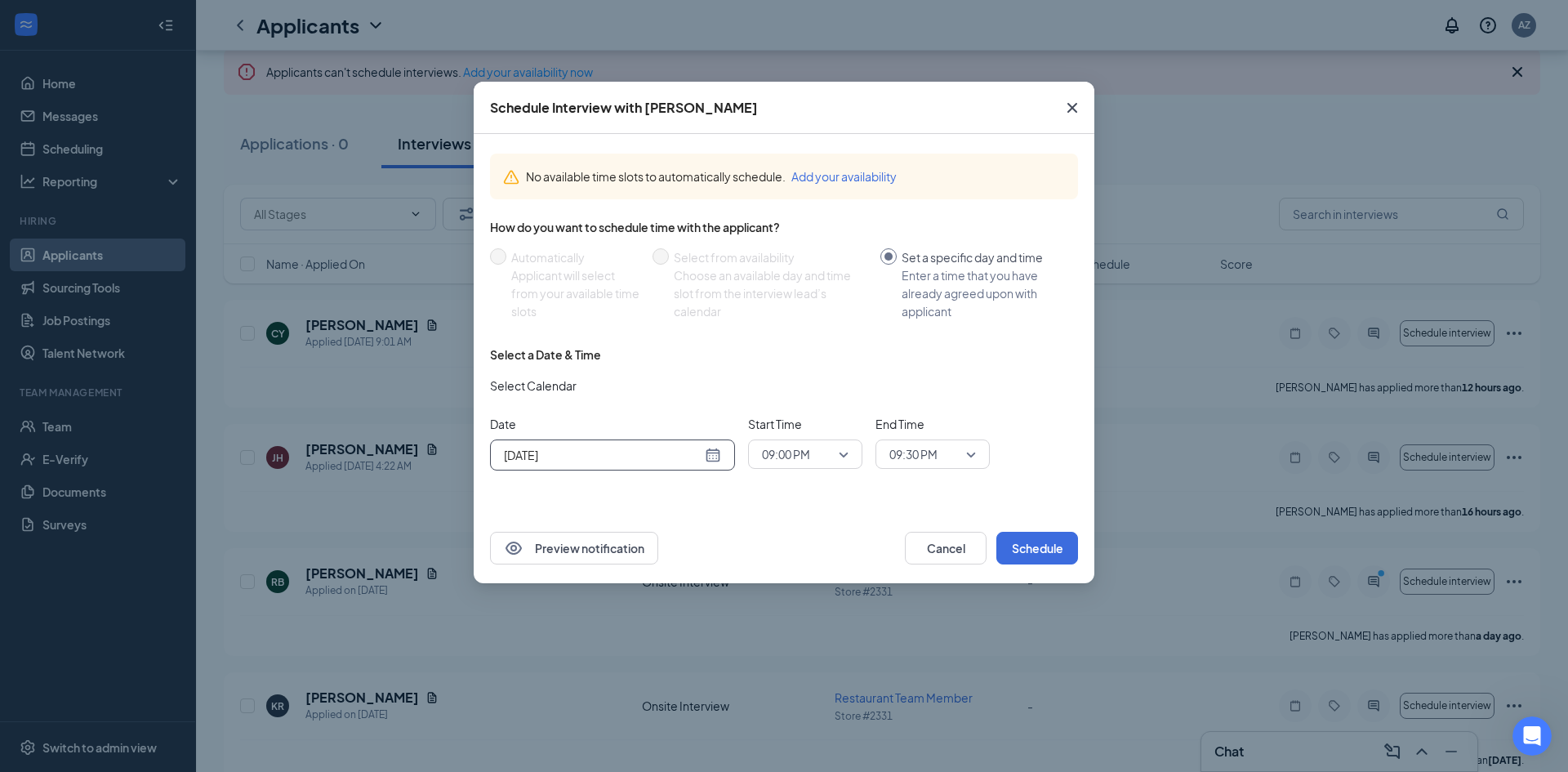
click at [848, 455] on span "09:00 PM" at bounding box center [806, 454] width 87 height 25
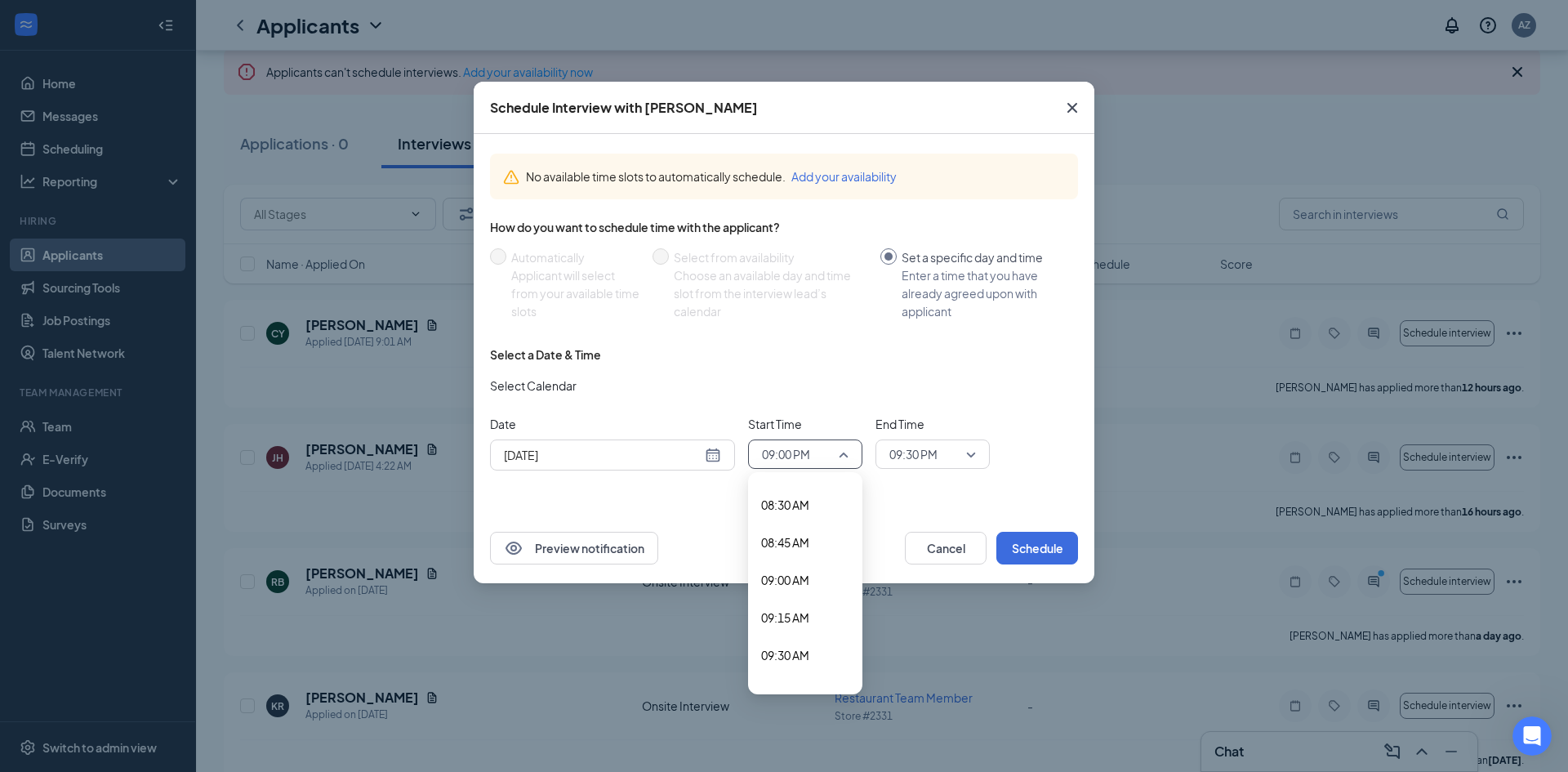
scroll to position [1274, 0]
click at [803, 657] on span "09:30 AM" at bounding box center [785, 652] width 48 height 18
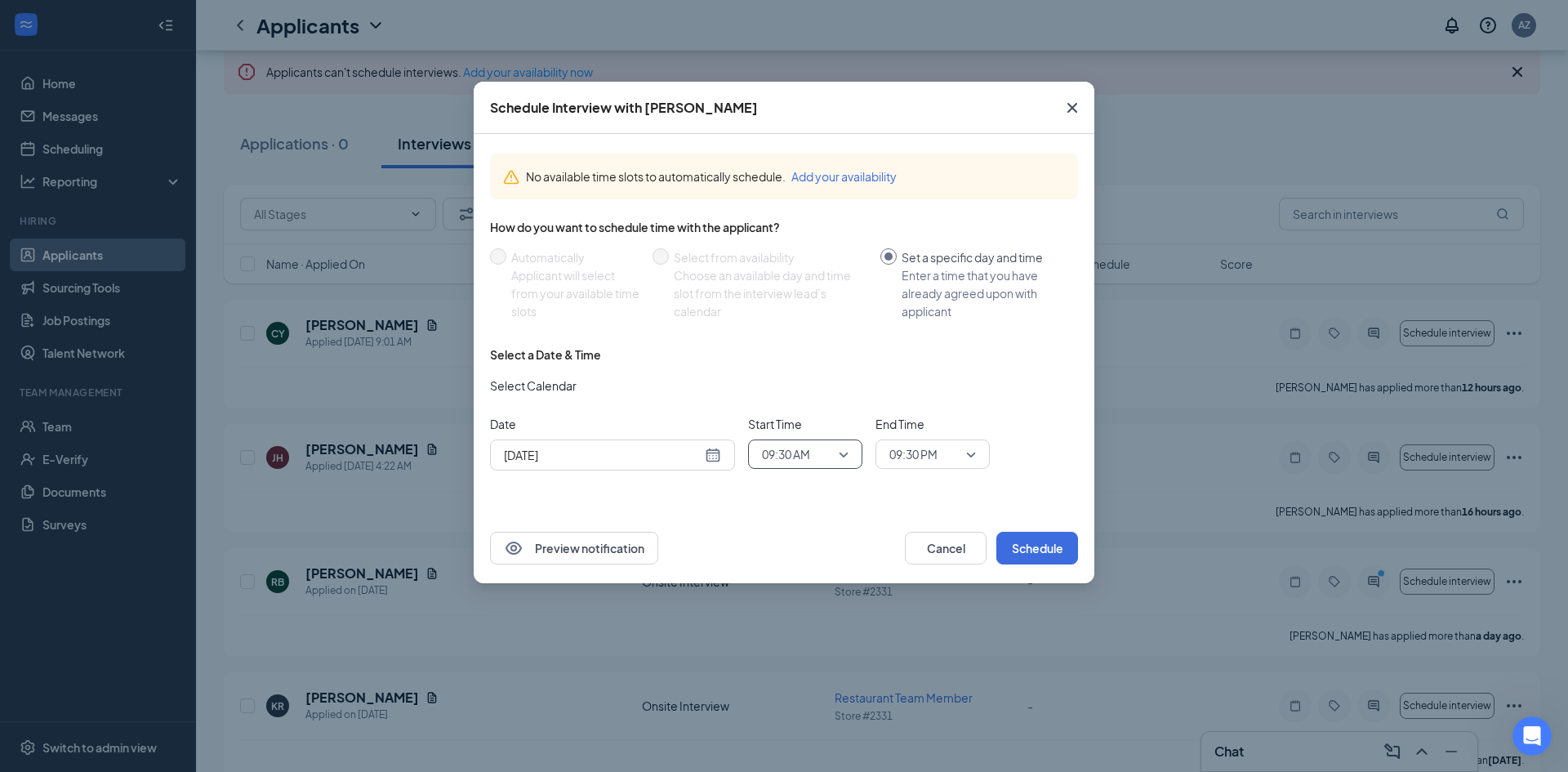
click at [892, 440] on input "search" at bounding box center [927, 454] width 83 height 28
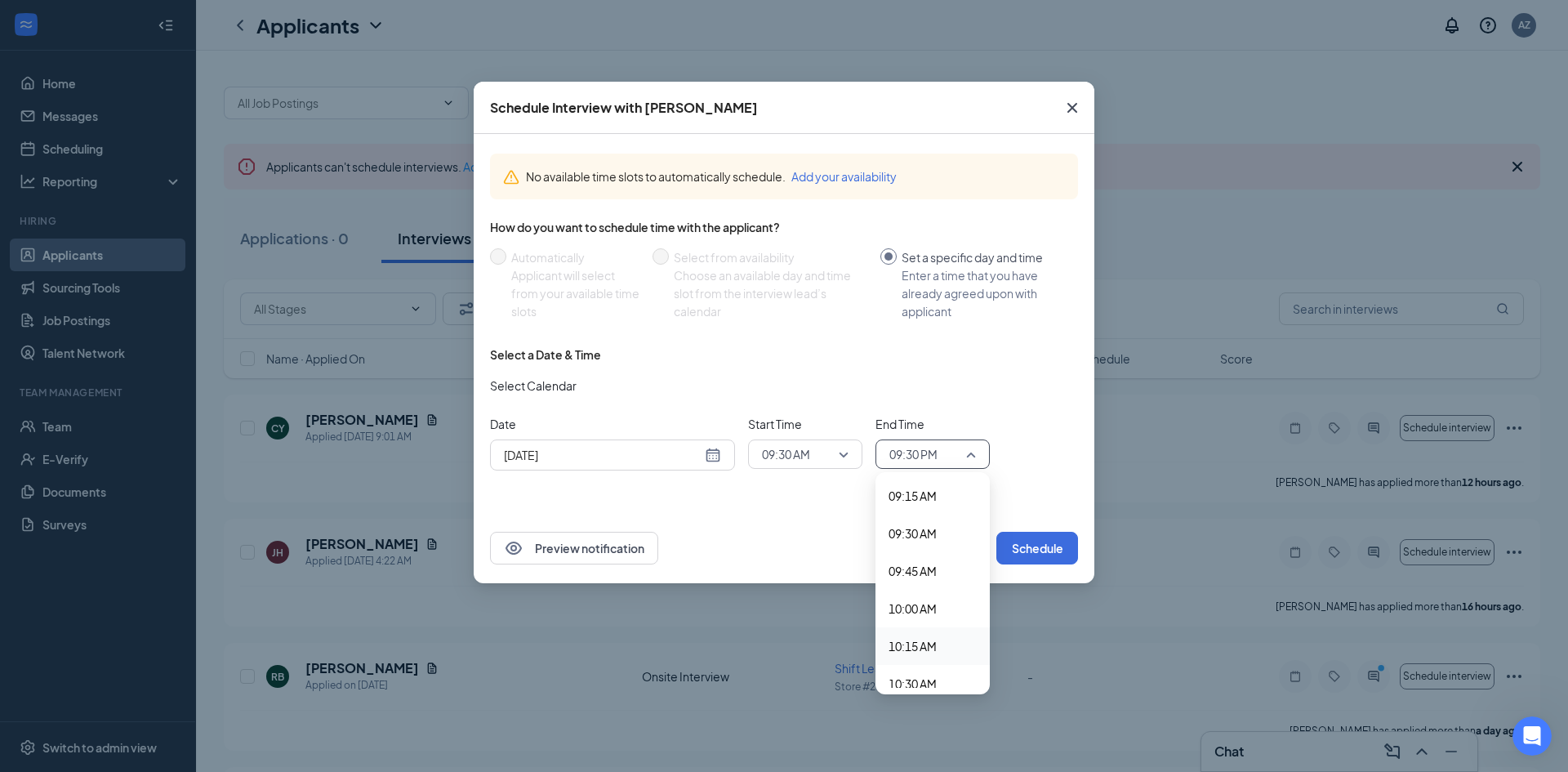
scroll to position [1392, 0]
click at [937, 573] on span "09:45 AM" at bounding box center [913, 572] width 48 height 18
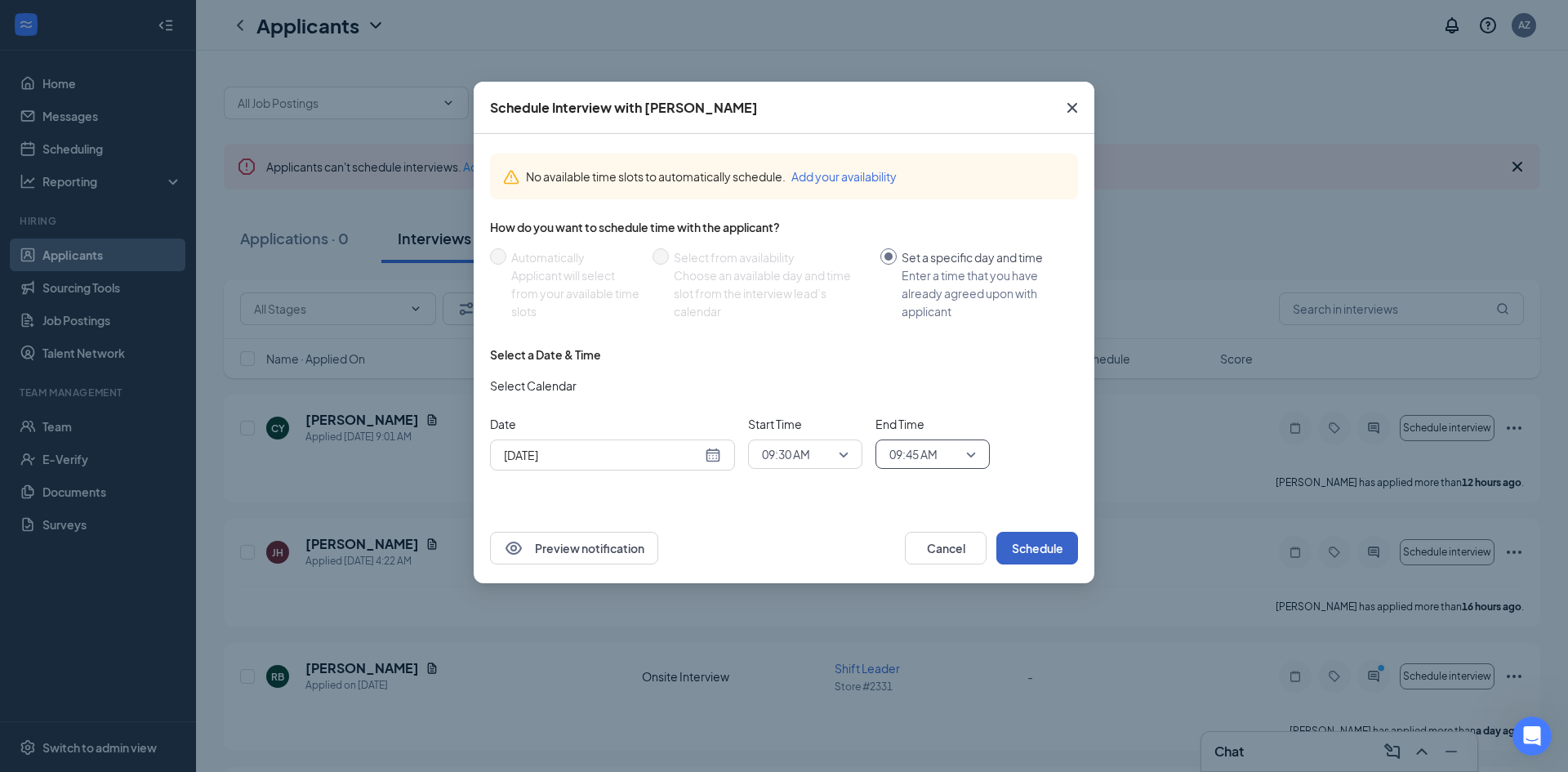
click at [1013, 554] on button "Schedule" at bounding box center [1037, 548] width 82 height 32
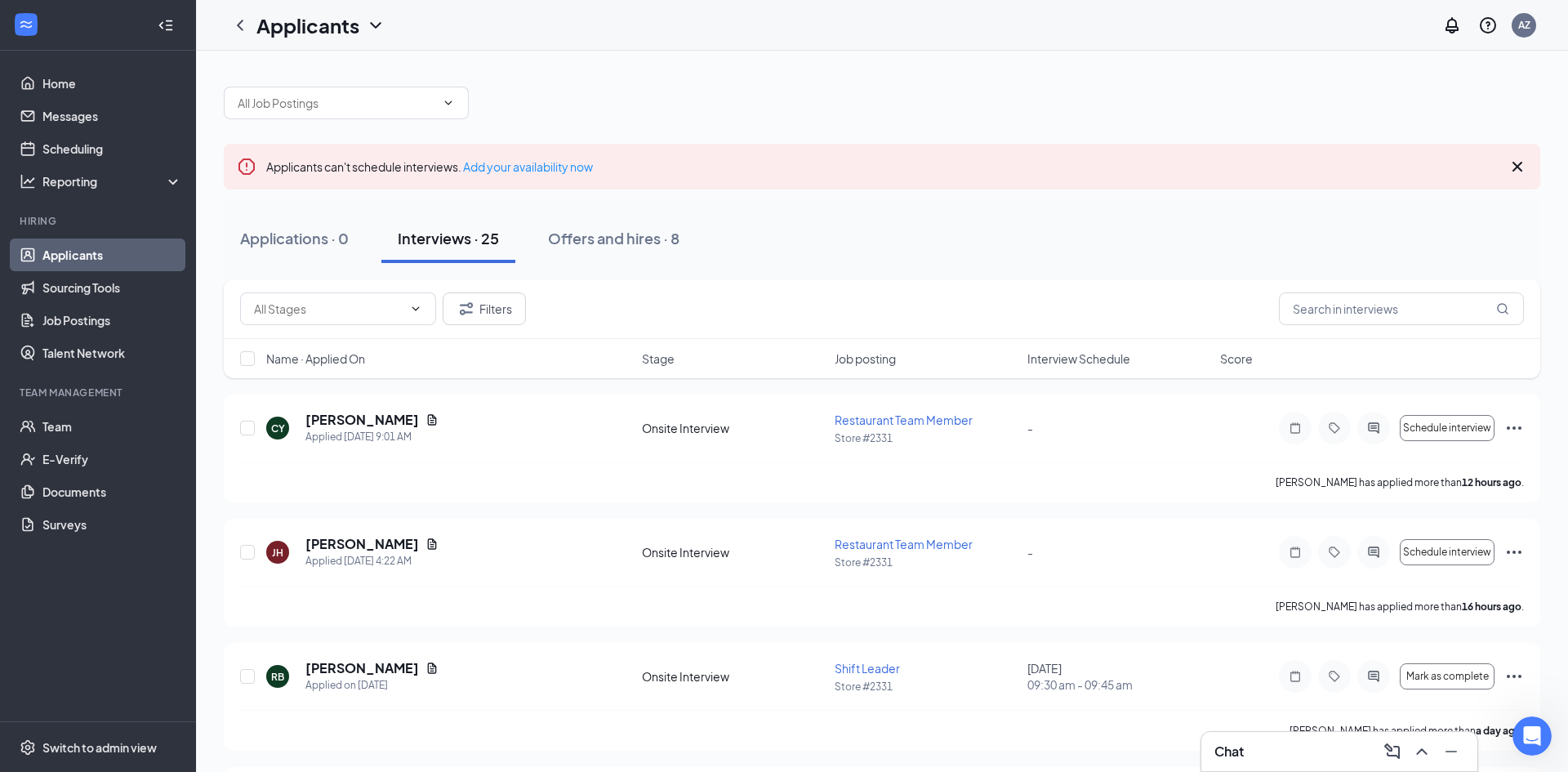
click at [1033, 227] on div "Applications · 0 Interviews · 25 Offers and hires · 8" at bounding box center [882, 238] width 1317 height 49
